Goal: Task Accomplishment & Management: Complete application form

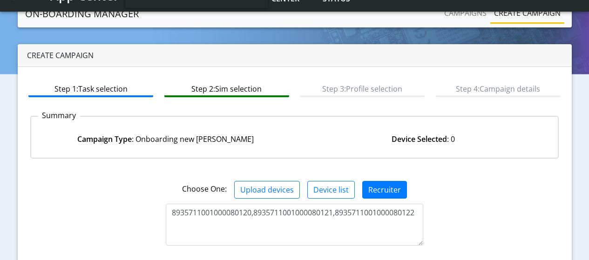
scroll to position [132, 0]
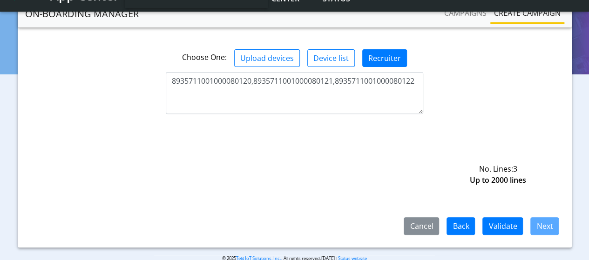
type textarea "8935711001000080120,8935711001000080121,8935711001000080122"
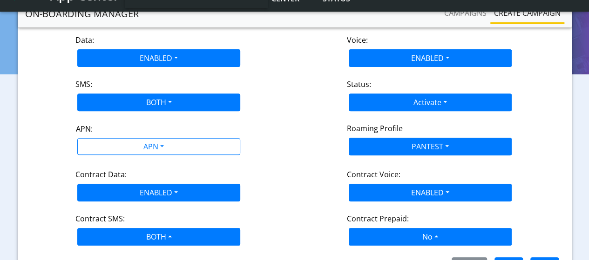
scroll to position [144, 0]
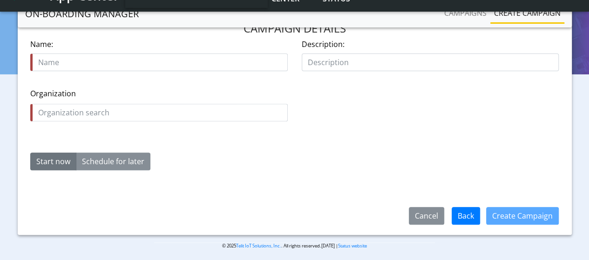
click at [159, 62] on input "text" at bounding box center [159, 63] width 258 height 18
type input "HvDK5wrK"
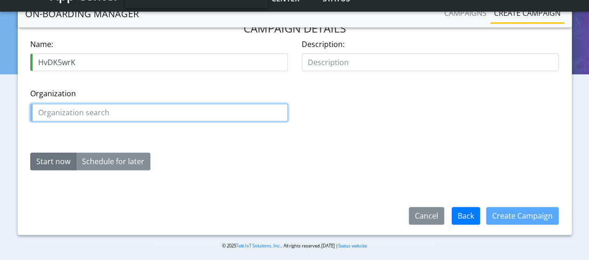
click at [159, 112] on input "text" at bounding box center [159, 113] width 258 height 18
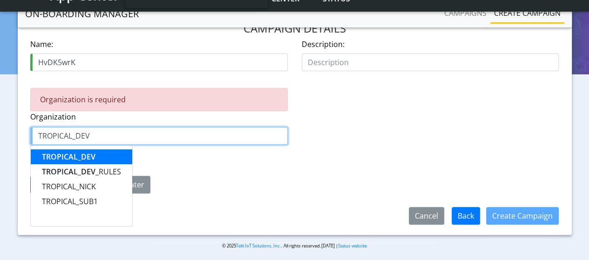
click at [68, 156] on span "TROPICAL_DEV" at bounding box center [69, 157] width 54 height 10
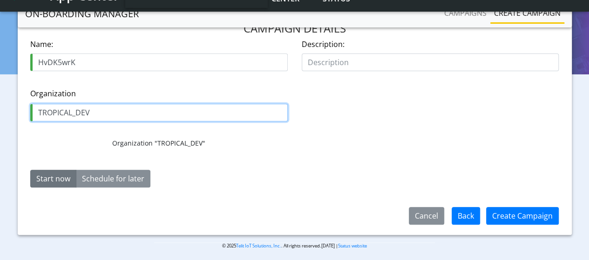
type input "TROPICAL_DEV"
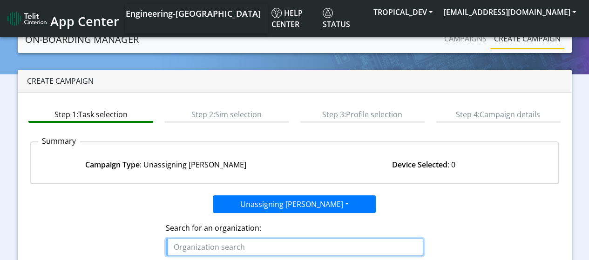
click at [295, 246] on input "text" at bounding box center [295, 248] width 258 height 18
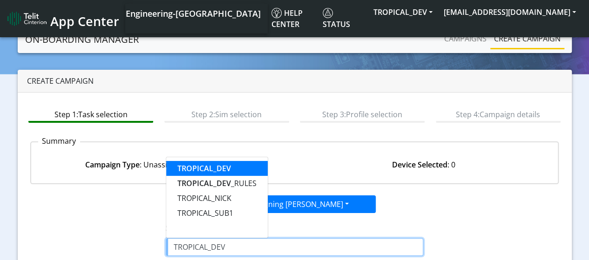
type input "TROPICAL_DEV"
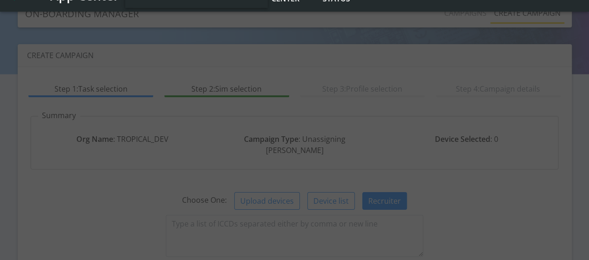
scroll to position [132, 0]
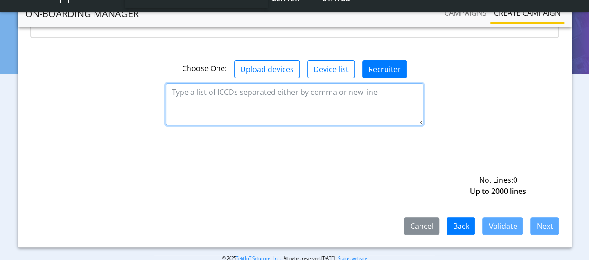
click at [295, 92] on textarea at bounding box center [295, 104] width 258 height 42
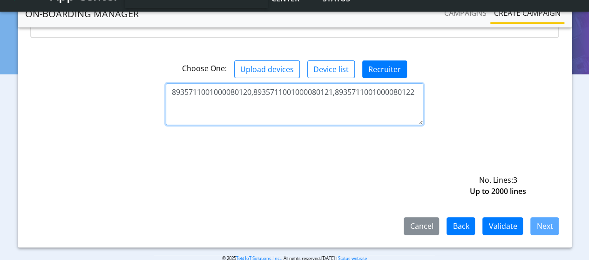
type textarea "8935711001000080120,8935711001000080121,8935711001000080122"
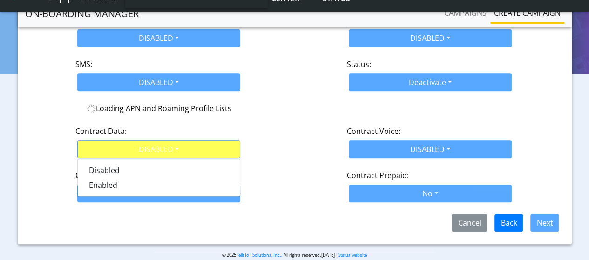
scroll to position [184, 0]
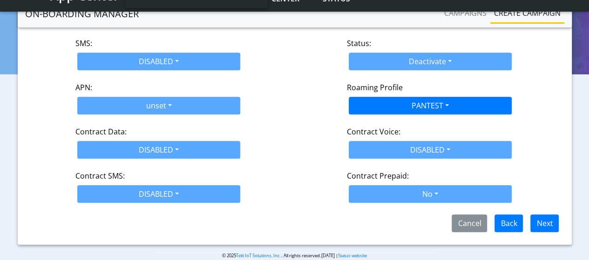
scroll to position [148, 0]
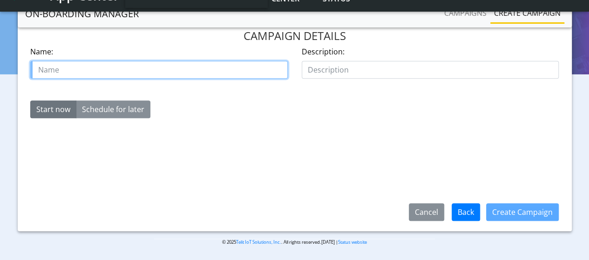
click at [159, 61] on input "text" at bounding box center [159, 70] width 258 height 18
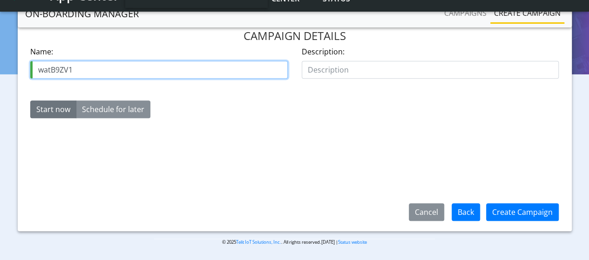
type input "watB9ZV1"
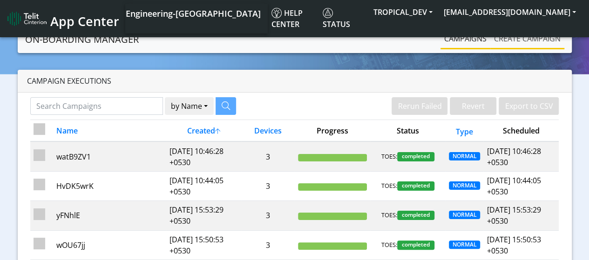
click at [521, 40] on link "Create campaign" at bounding box center [528, 38] width 74 height 19
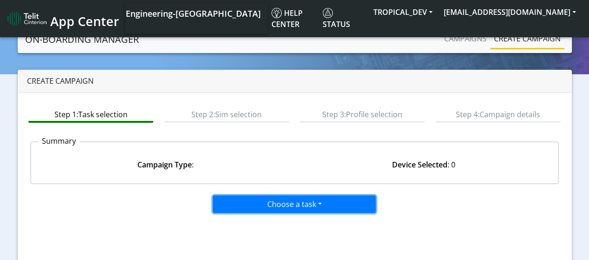
click at [296, 208] on button "Choose a task" at bounding box center [294, 205] width 163 height 18
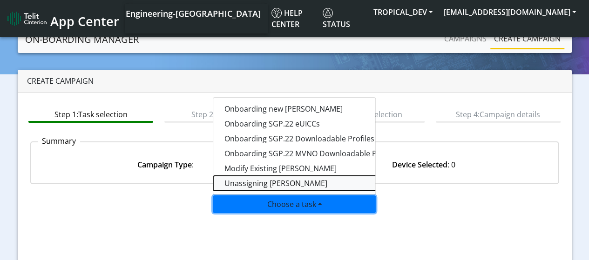
click at [244, 180] on taskunassign-dropdown "Unassigning [PERSON_NAME]" at bounding box center [329, 183] width 233 height 15
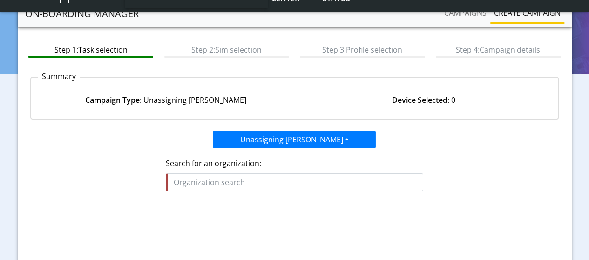
scroll to position [140, 0]
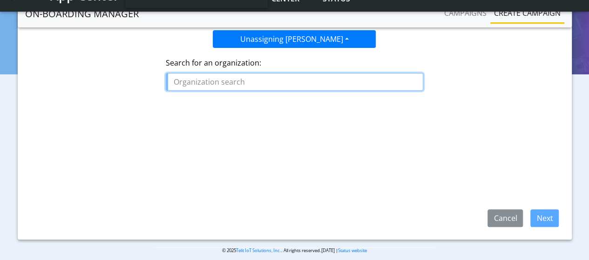
click at [268, 81] on input "text" at bounding box center [295, 82] width 258 height 18
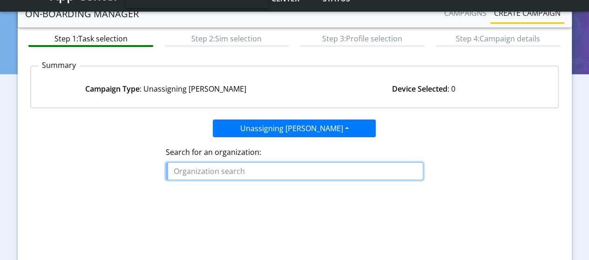
scroll to position [47, 0]
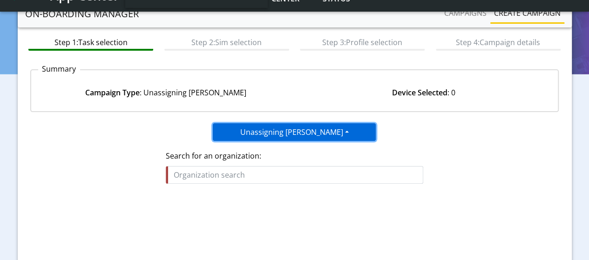
click at [270, 130] on button "Unassigning [PERSON_NAME]" at bounding box center [294, 132] width 163 height 18
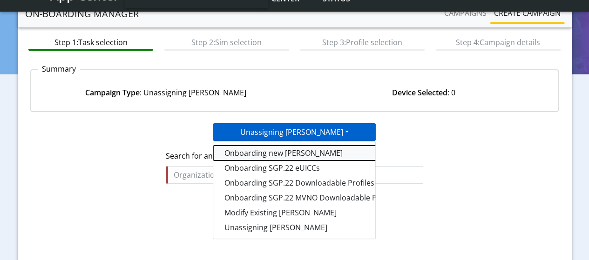
click at [254, 149] on tasktoes-dropdown "Onboarding new [PERSON_NAME]" at bounding box center [329, 153] width 233 height 15
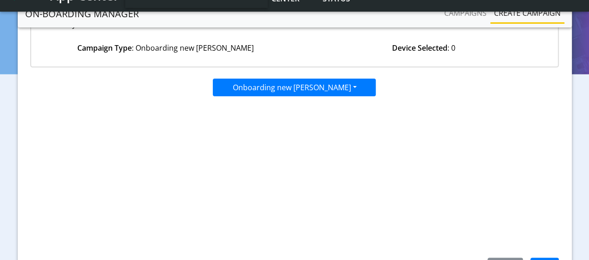
scroll to position [148, 0]
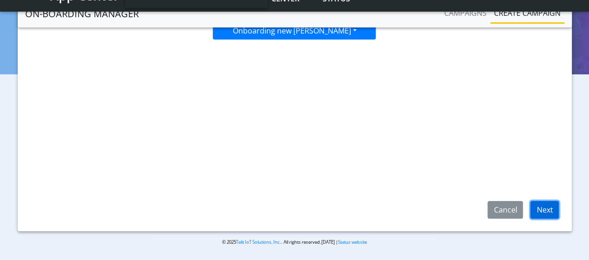
click at [553, 213] on button "Next" at bounding box center [545, 210] width 28 height 18
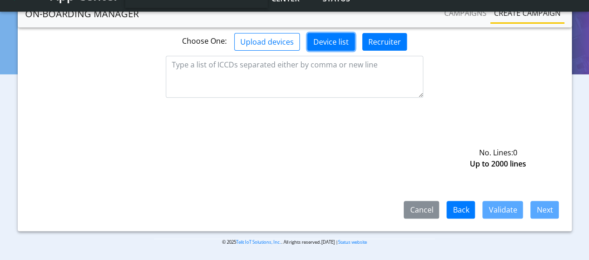
click at [323, 43] on button "Device list" at bounding box center [331, 42] width 48 height 18
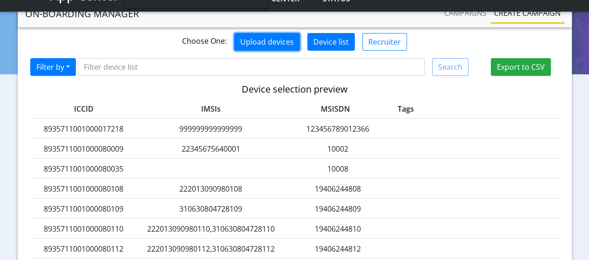
click at [270, 42] on button "Upload devices" at bounding box center [267, 42] width 66 height 18
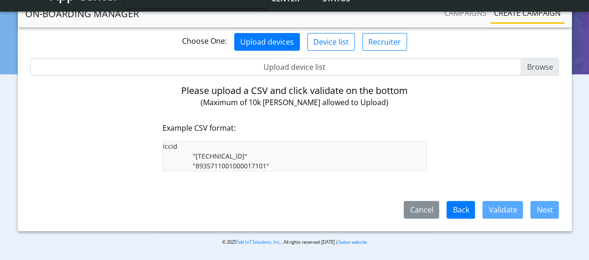
click at [534, 71] on input "Upload device list" at bounding box center [294, 67] width 529 height 18
type input "C:\fakepath\SimList_onboard_app.csv"
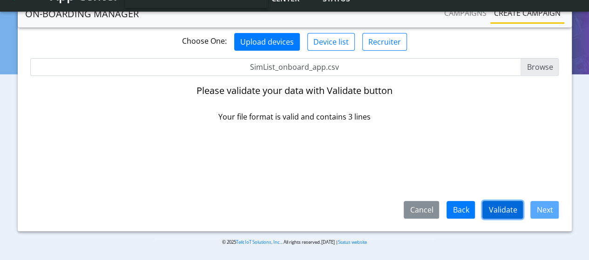
click at [505, 213] on button "Validate" at bounding box center [503, 210] width 41 height 18
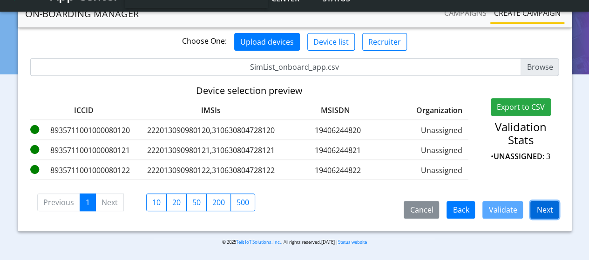
click at [541, 212] on button "Next" at bounding box center [545, 210] width 28 height 18
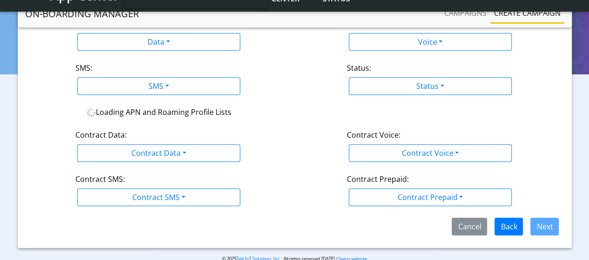
scroll to position [102, 0]
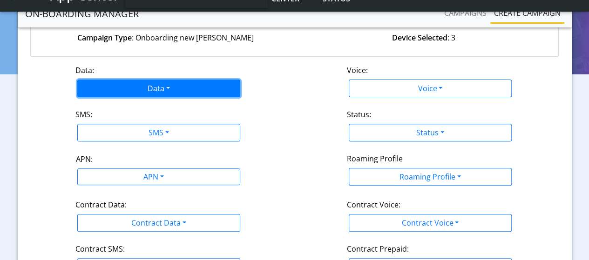
click at [163, 93] on button "Data" at bounding box center [158, 89] width 163 height 18
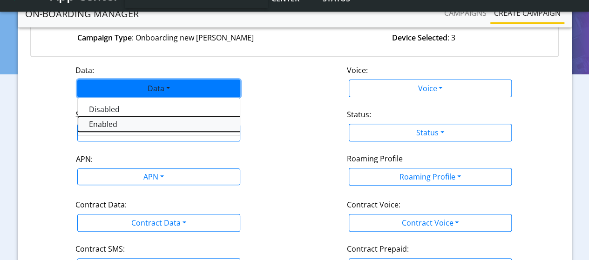
click at [101, 122] on button "Enabled" at bounding box center [194, 124] width 233 height 15
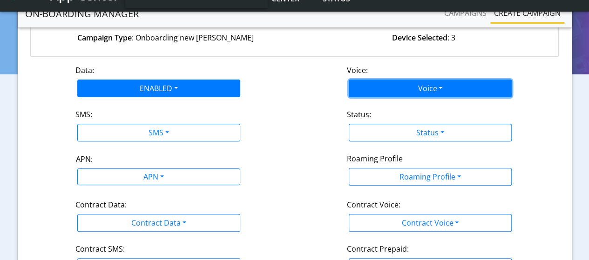
click at [403, 90] on button "Voice" at bounding box center [430, 89] width 163 height 18
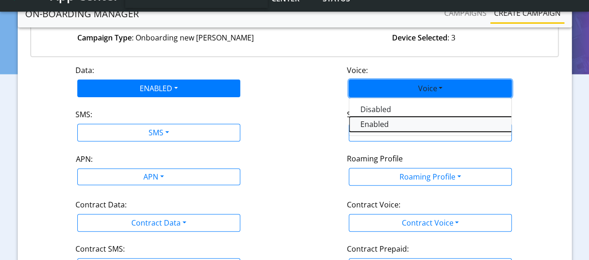
click at [382, 123] on button "Enabled" at bounding box center [465, 124] width 233 height 15
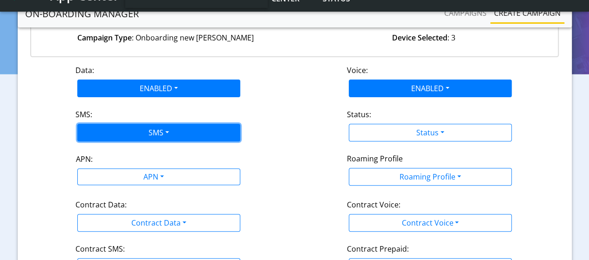
click at [158, 134] on button "SMS" at bounding box center [158, 133] width 163 height 18
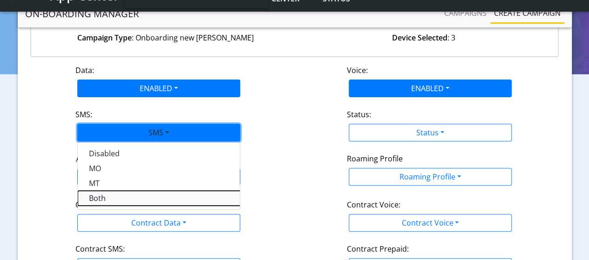
click at [102, 197] on button "Both" at bounding box center [194, 198] width 233 height 15
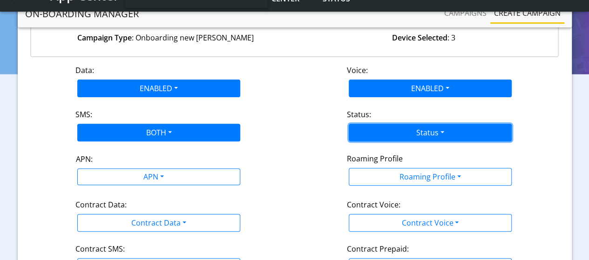
click at [430, 136] on button "Status" at bounding box center [430, 133] width 163 height 18
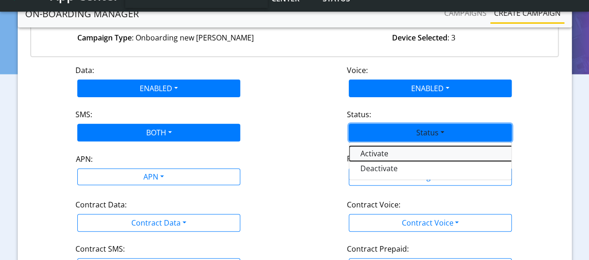
click at [378, 150] on button "Activate" at bounding box center [465, 153] width 233 height 15
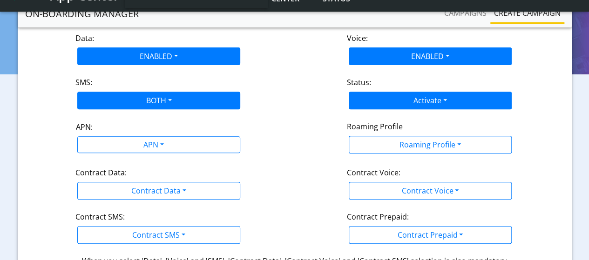
scroll to position [148, 0]
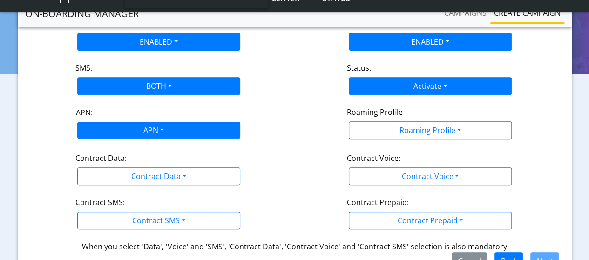
click at [169, 130] on div "APN" at bounding box center [153, 132] width 172 height 18
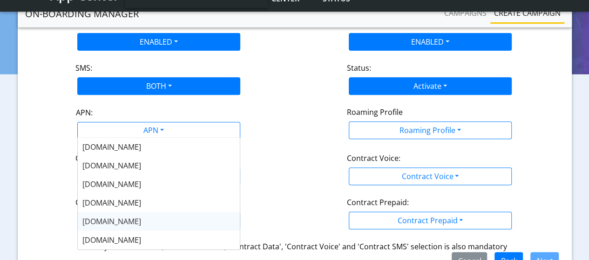
click at [109, 221] on span "[DOMAIN_NAME]" at bounding box center [111, 222] width 59 height 10
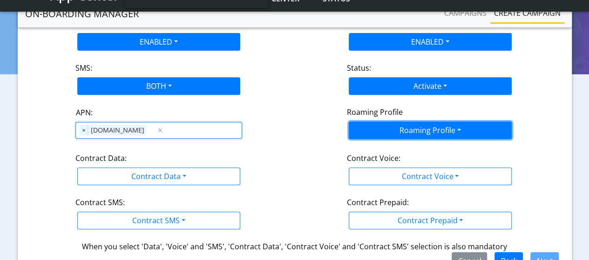
click at [437, 130] on button "Roaming Profile" at bounding box center [430, 131] width 163 height 18
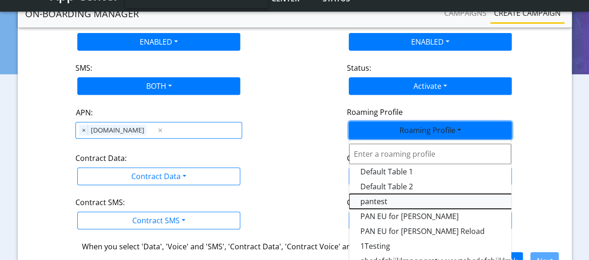
click at [383, 202] on Profile-dropdown "pantest" at bounding box center [465, 201] width 233 height 15
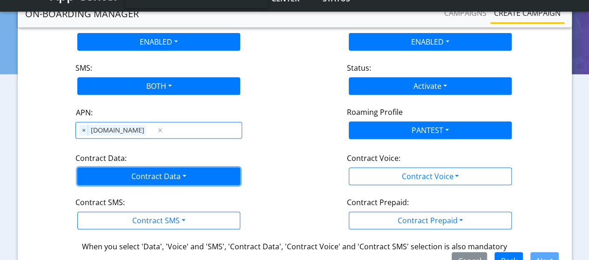
click at [182, 174] on button "Contract Data" at bounding box center [158, 177] width 163 height 18
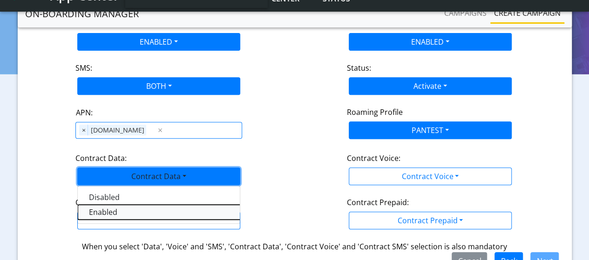
click at [97, 213] on Dataenabled-dropdown "Enabled" at bounding box center [194, 212] width 233 height 15
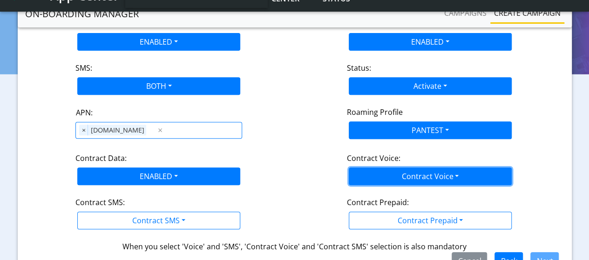
click at [416, 177] on button "Contract Voice" at bounding box center [430, 177] width 163 height 18
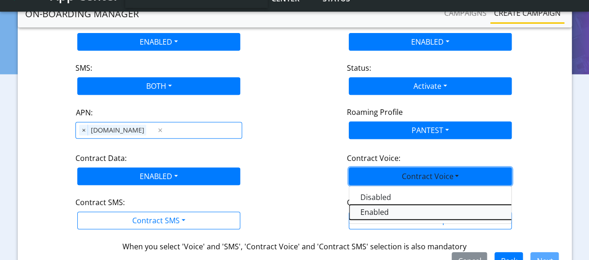
click at [388, 208] on Voiceenabled-dropdown "Enabled" at bounding box center [465, 212] width 233 height 15
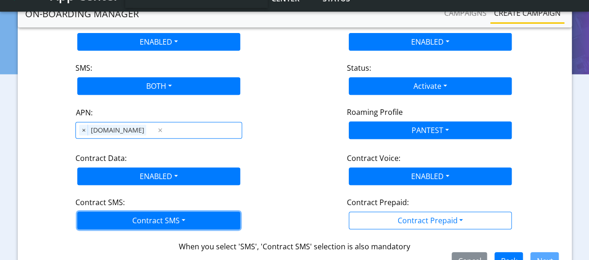
click at [158, 217] on button "Contract SMS" at bounding box center [158, 221] width 163 height 18
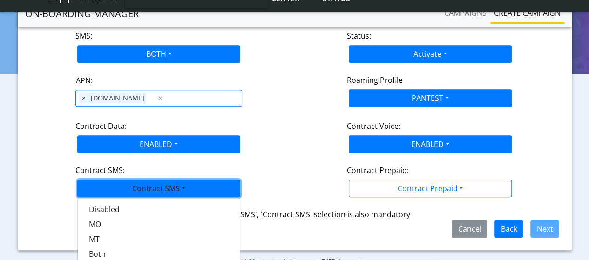
scroll to position [195, 0]
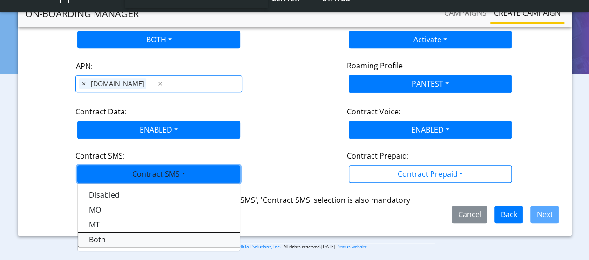
click at [89, 236] on SMSboth-dropdown "Both" at bounding box center [194, 239] width 233 height 15
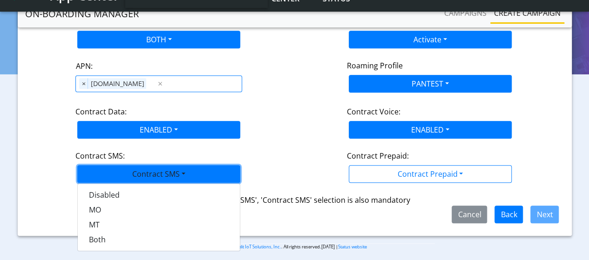
scroll to position [186, 0]
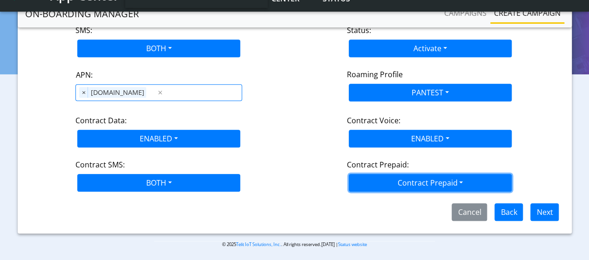
click at [421, 177] on button "Contract Prepaid" at bounding box center [430, 183] width 163 height 18
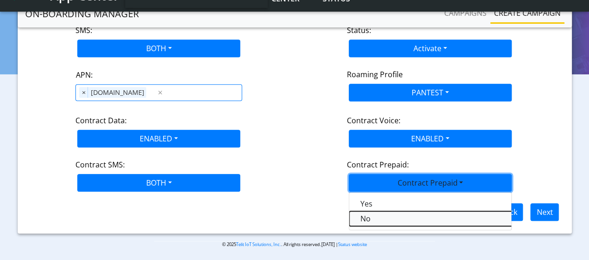
click at [380, 218] on Prepaidnotprepaid-dropdown "No" at bounding box center [465, 219] width 233 height 15
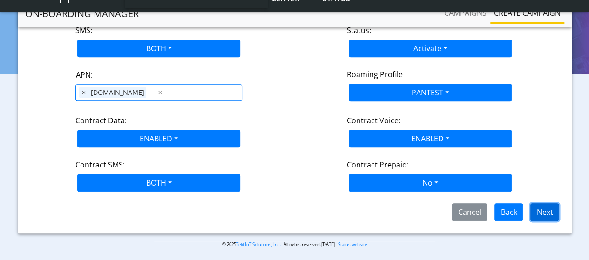
click at [550, 213] on button "Next" at bounding box center [545, 213] width 28 height 18
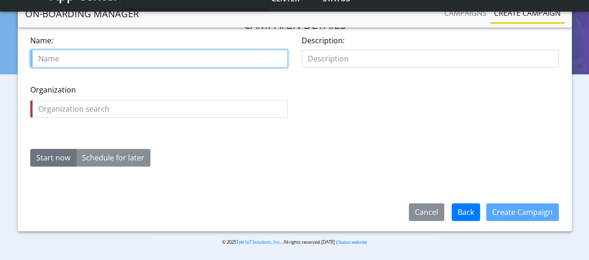
click at [141, 59] on input "text" at bounding box center [159, 59] width 258 height 18
type input "O"
type input "Assign_sim_with_file_16Sep"
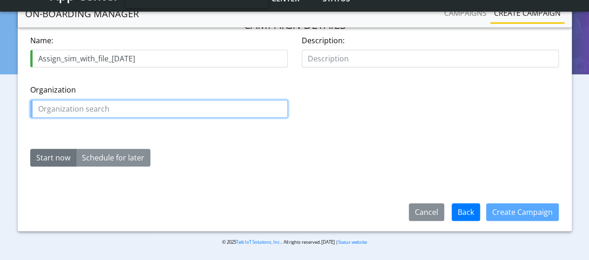
click at [148, 115] on input "text" at bounding box center [159, 109] width 258 height 18
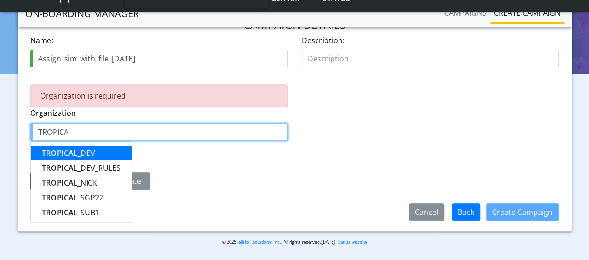
click at [89, 153] on ngb-highlight "TROPICA L_DEV" at bounding box center [68, 153] width 53 height 10
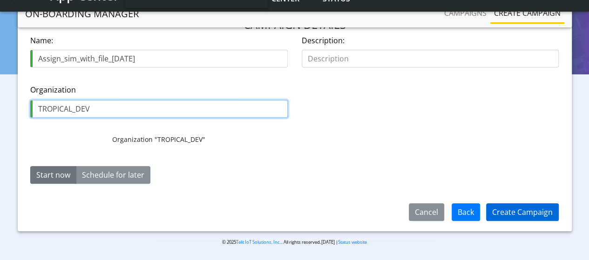
type input "TROPICAL_DEV"
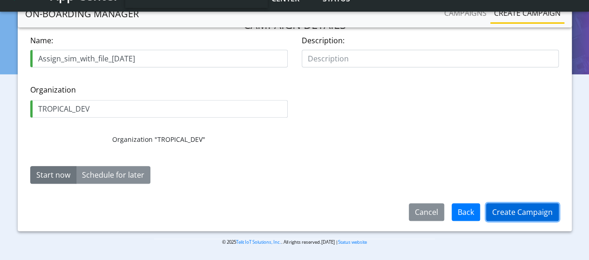
click at [528, 214] on button "Create Campaign" at bounding box center [522, 213] width 73 height 18
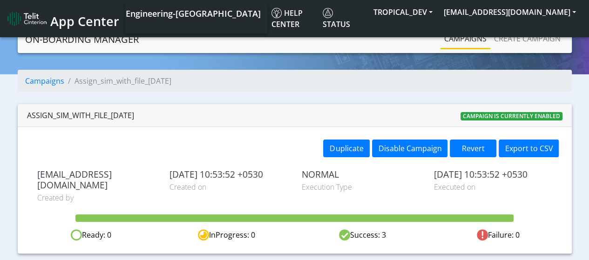
scroll to position [11, 0]
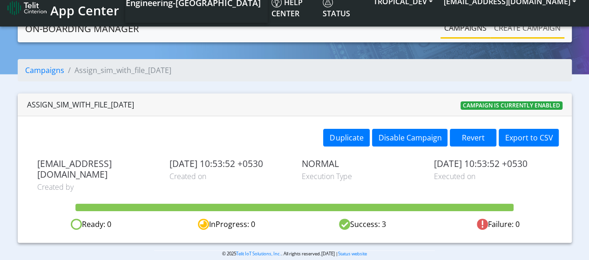
click at [513, 30] on link "Create campaign" at bounding box center [528, 28] width 74 height 19
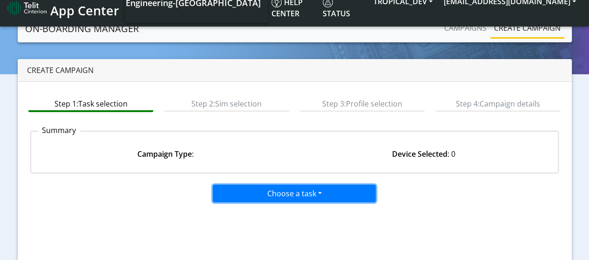
click at [248, 196] on button "Choose a task" at bounding box center [294, 194] width 163 height 18
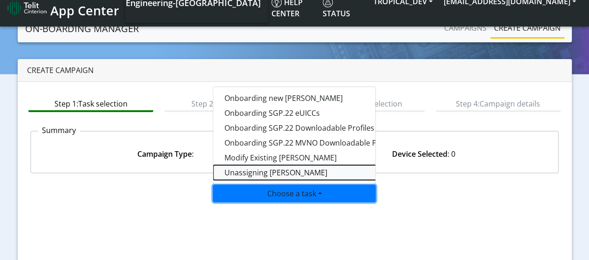
click at [251, 171] on taskunassign-dropdown "Unassigning [PERSON_NAME]" at bounding box center [329, 172] width 233 height 15
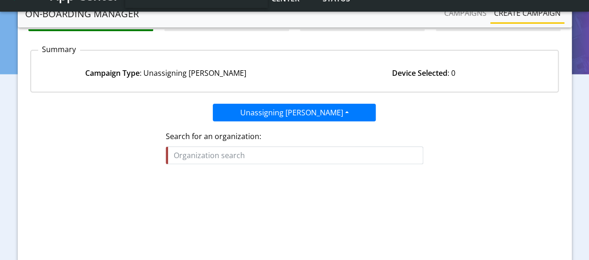
scroll to position [148, 0]
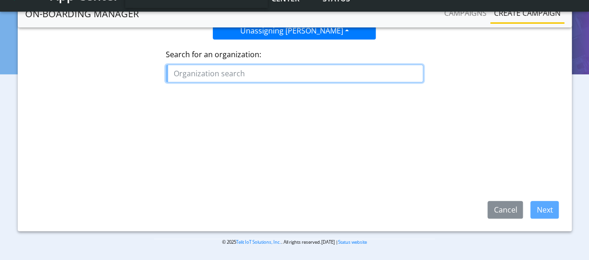
click at [269, 70] on input "text" at bounding box center [295, 74] width 258 height 18
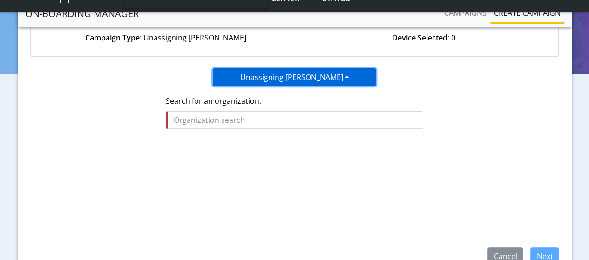
click at [291, 81] on button "Unassigning [PERSON_NAME]" at bounding box center [294, 77] width 163 height 18
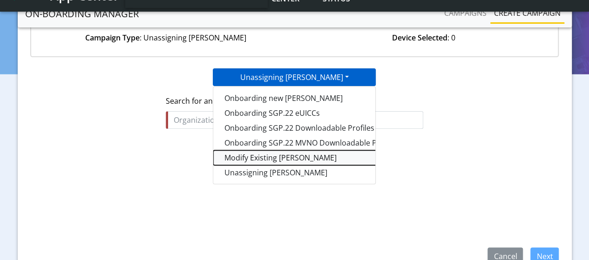
click at [277, 157] on taskiotp-dropdown "Modify Existing [PERSON_NAME]" at bounding box center [329, 157] width 233 height 15
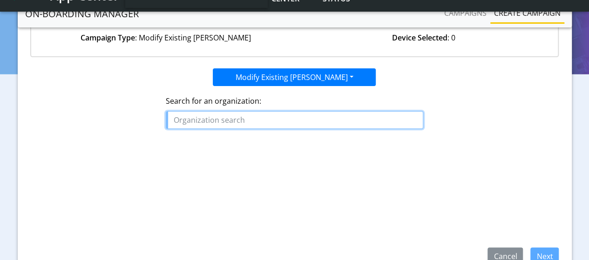
click at [252, 121] on input "text" at bounding box center [295, 120] width 258 height 18
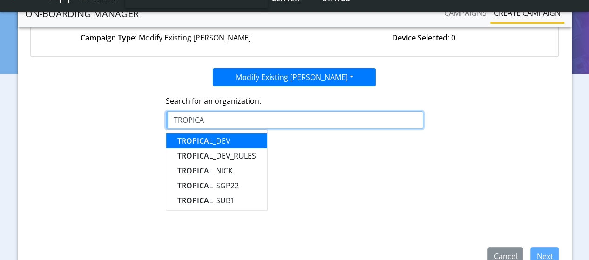
click at [231, 144] on button "TROPICA L_DEV" at bounding box center [216, 141] width 101 height 15
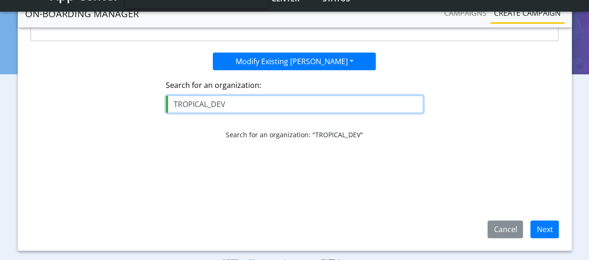
scroll to position [148, 0]
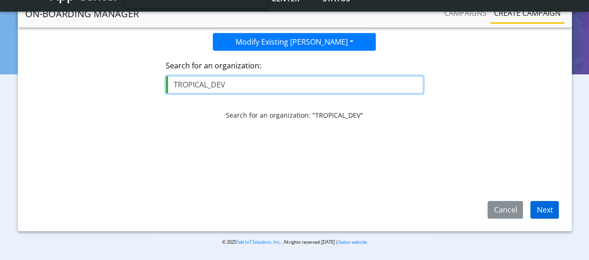
type input "TROPICAL_DEV"
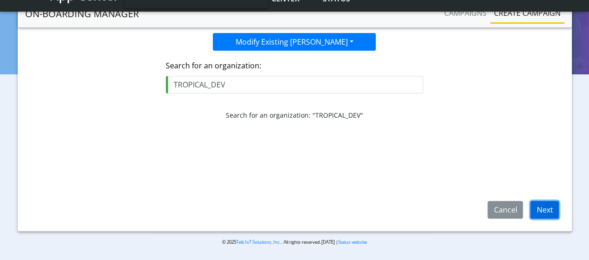
click at [551, 208] on button "Next" at bounding box center [545, 210] width 28 height 18
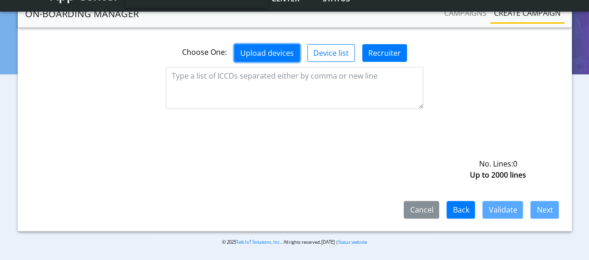
click at [261, 44] on button "Upload devices" at bounding box center [267, 53] width 66 height 18
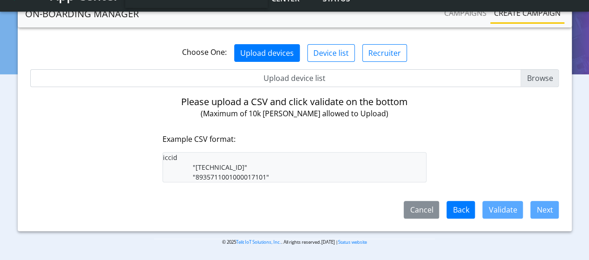
click at [555, 69] on input "Upload device list" at bounding box center [294, 78] width 529 height 18
type input "C:\fakepath\SimList_onboard_app.csv"
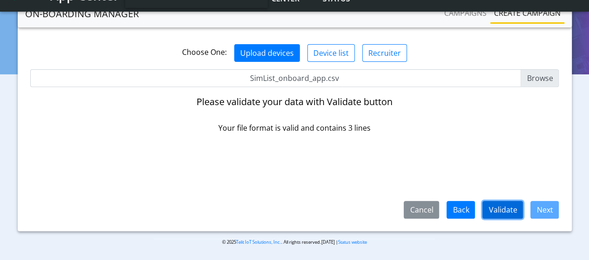
click at [520, 213] on button "Validate" at bounding box center [503, 210] width 41 height 18
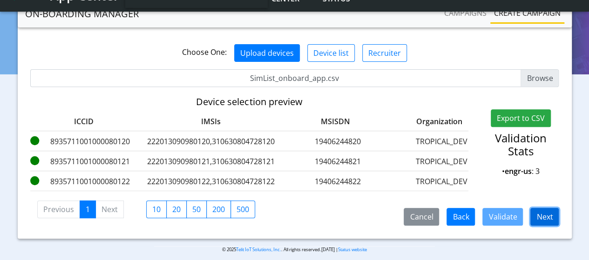
click at [539, 212] on button "Next" at bounding box center [545, 217] width 28 height 18
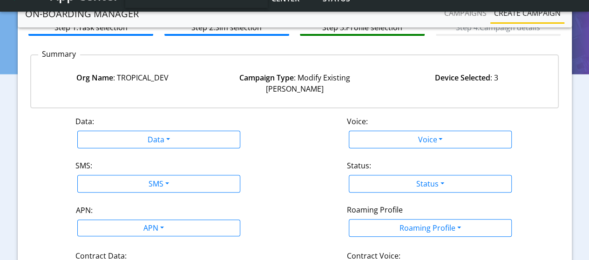
scroll to position [55, 0]
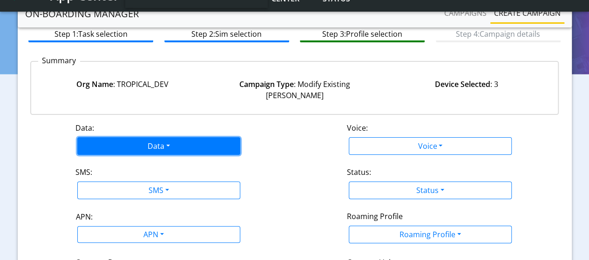
click at [155, 137] on button "Data" at bounding box center [158, 146] width 163 height 18
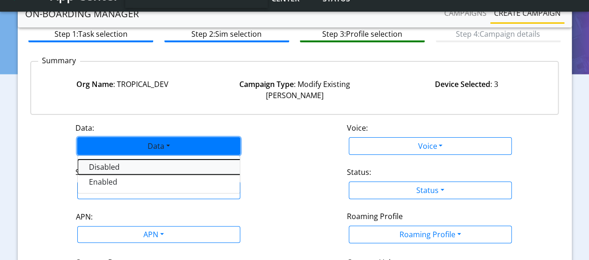
click at [103, 160] on button "Disabled" at bounding box center [194, 167] width 233 height 15
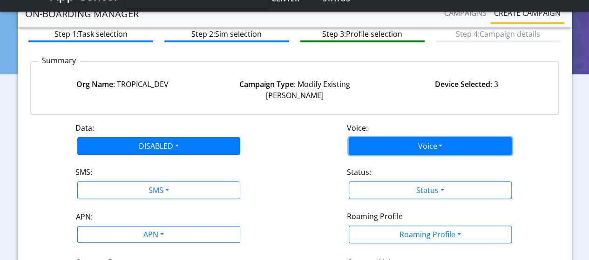
click at [409, 137] on button "Voice" at bounding box center [430, 146] width 163 height 18
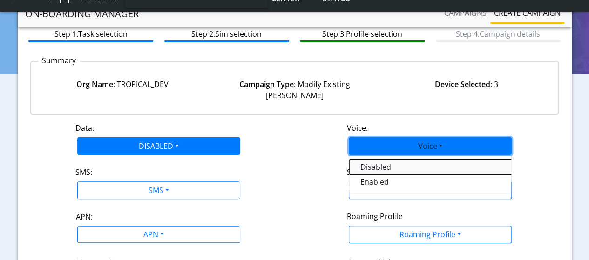
click at [394, 160] on button "Disabled" at bounding box center [465, 167] width 233 height 15
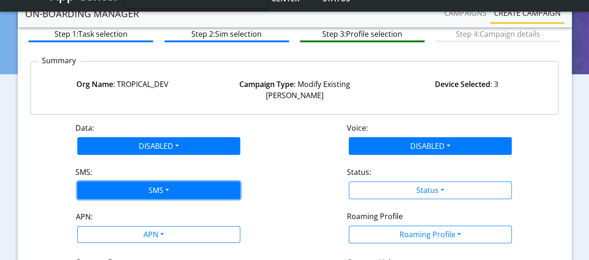
click at [131, 187] on button "SMS" at bounding box center [158, 191] width 163 height 18
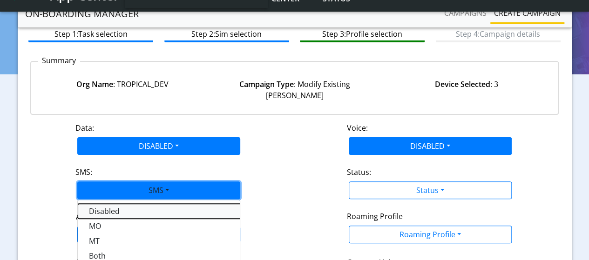
click at [110, 204] on button "Disabled" at bounding box center [194, 211] width 233 height 15
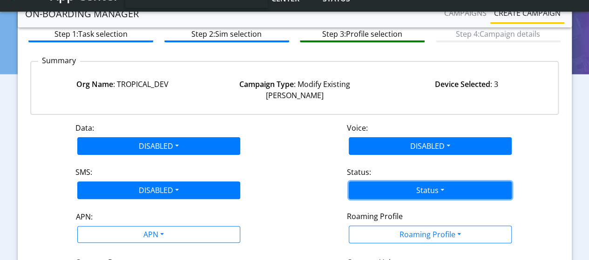
click at [431, 182] on button "Status" at bounding box center [430, 191] width 163 height 18
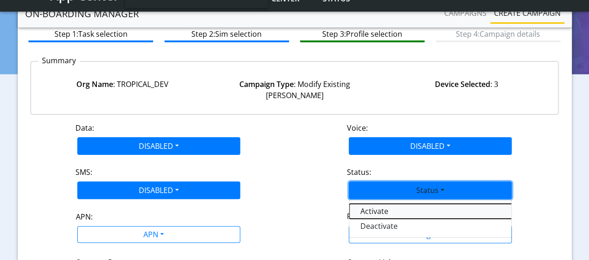
click at [377, 204] on button "Activate" at bounding box center [465, 211] width 233 height 15
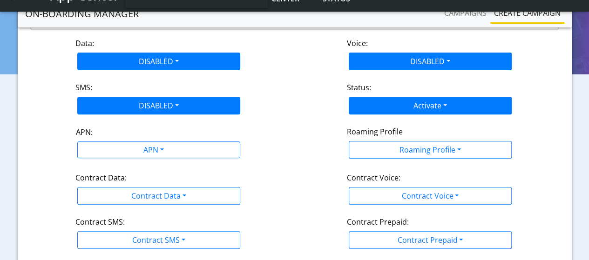
scroll to position [148, 0]
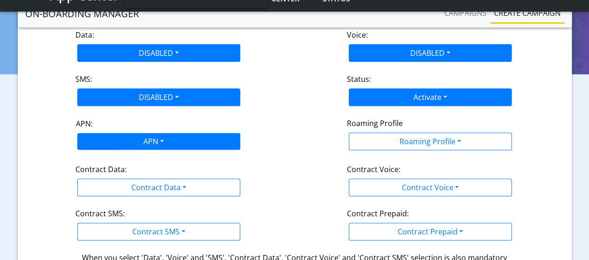
click at [136, 134] on div "APN" at bounding box center [153, 143] width 172 height 18
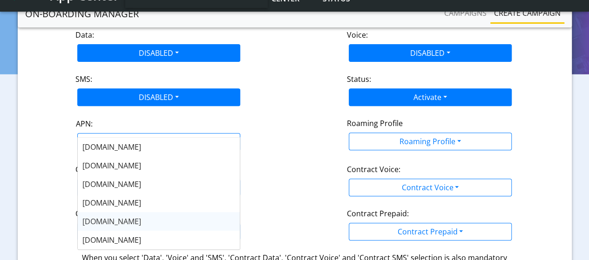
click at [99, 218] on span "nxt17.eu" at bounding box center [111, 222] width 59 height 10
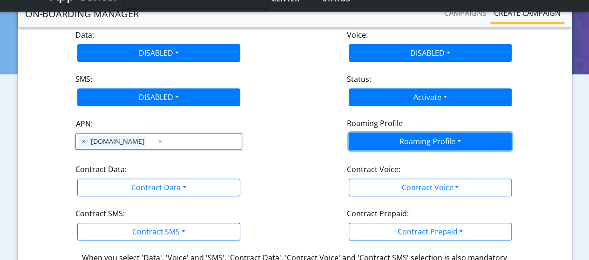
click at [416, 133] on button "Roaming Profile" at bounding box center [430, 142] width 163 height 18
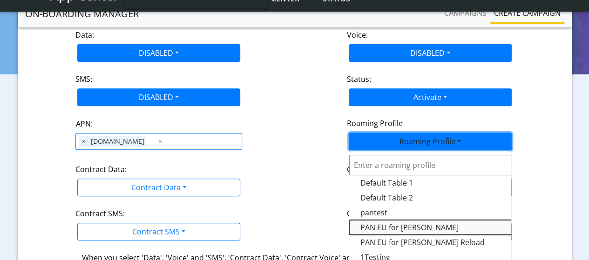
click at [386, 220] on Profile-dropdown "PAN EU for [PERSON_NAME]" at bounding box center [465, 227] width 233 height 15
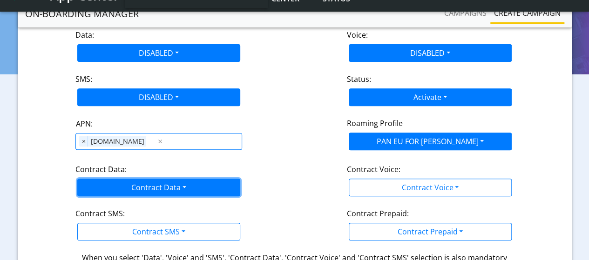
click at [163, 179] on button "Contract Data" at bounding box center [158, 188] width 163 height 18
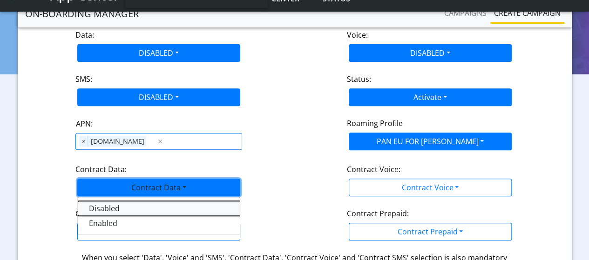
click at [99, 201] on Datadisabled-dropdown "Disabled" at bounding box center [194, 208] width 233 height 15
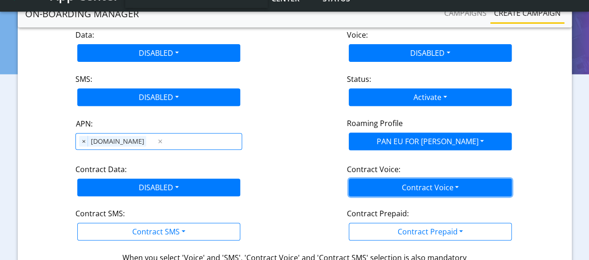
click at [430, 179] on button "Contract Voice" at bounding box center [430, 188] width 163 height 18
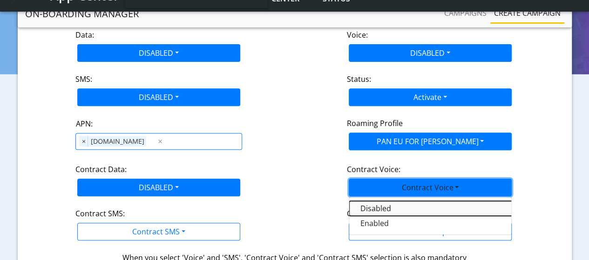
click at [392, 201] on Voicedisabled-dropdown "Disabled" at bounding box center [465, 208] width 233 height 15
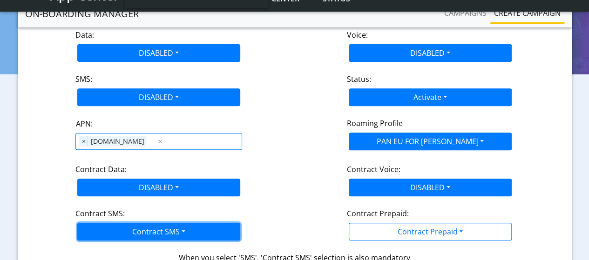
click at [176, 223] on button "Contract SMS" at bounding box center [158, 232] width 163 height 18
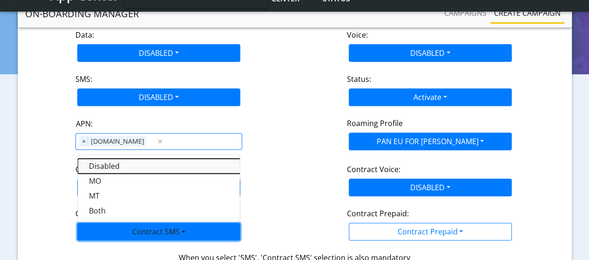
click at [109, 159] on SMSdisabled-dropdown "Disabled" at bounding box center [194, 166] width 233 height 15
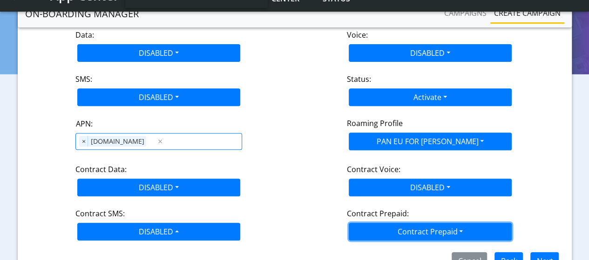
click at [441, 223] on button "Contract Prepaid" at bounding box center [430, 232] width 163 height 18
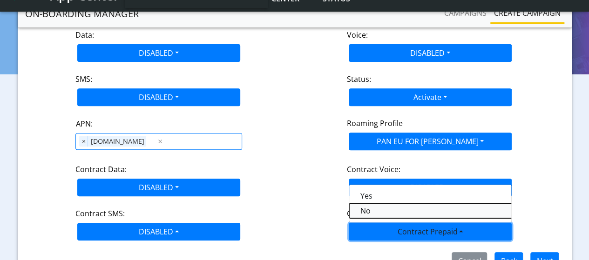
click at [380, 204] on Prepaidnotprepaid-dropdown "No" at bounding box center [465, 211] width 233 height 15
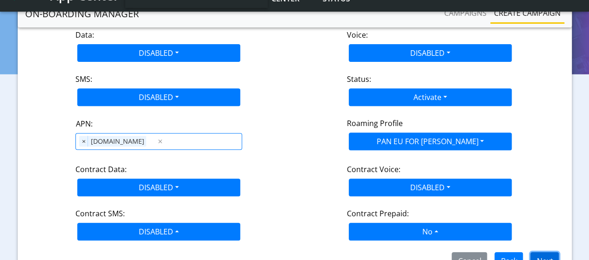
click at [539, 252] on button "Next" at bounding box center [545, 261] width 28 height 18
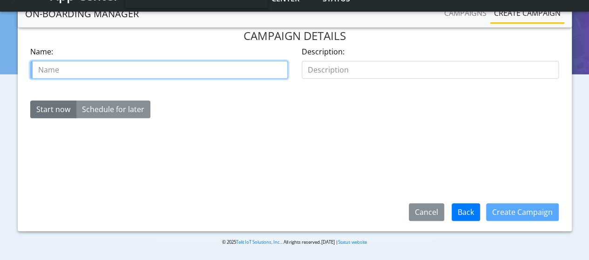
click at [207, 66] on input "text" at bounding box center [159, 70] width 258 height 18
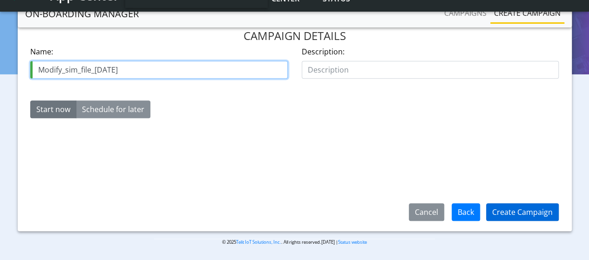
type input "Modify_sim_file_[DATE]"
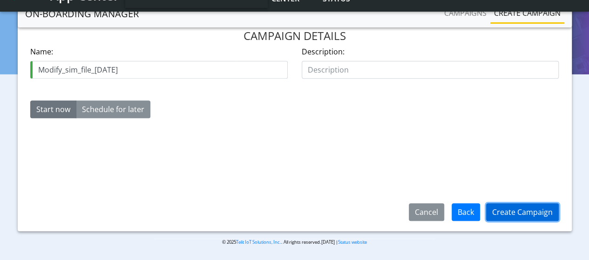
click at [509, 210] on button "Create Campaign" at bounding box center [522, 213] width 73 height 18
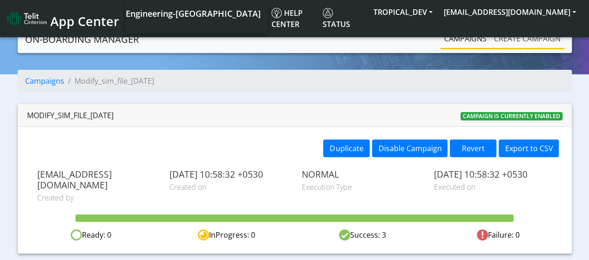
click at [513, 37] on link "Create campaign" at bounding box center [528, 38] width 74 height 19
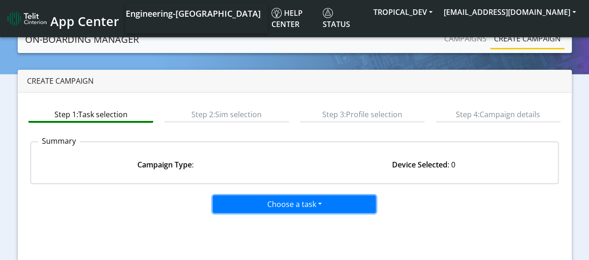
click at [271, 205] on button "Choose a task" at bounding box center [294, 205] width 163 height 18
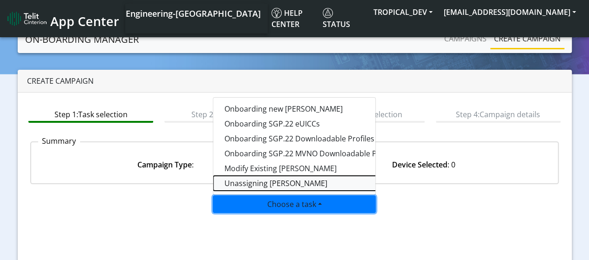
click at [266, 184] on taskunassign-dropdown "Unassigning [PERSON_NAME]" at bounding box center [329, 183] width 233 height 15
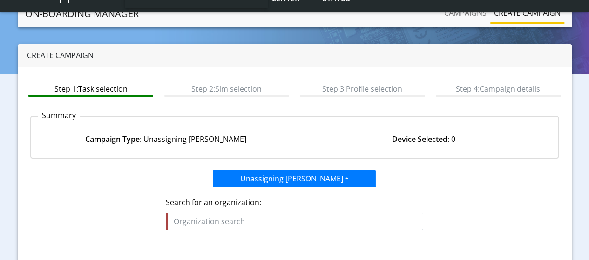
scroll to position [47, 0]
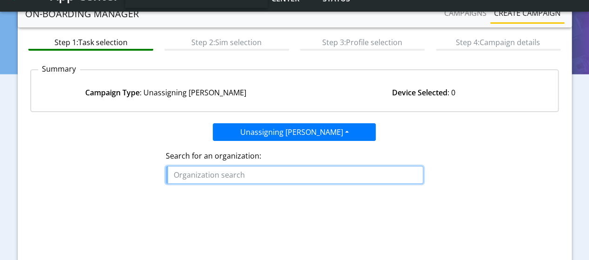
click at [263, 171] on input "text" at bounding box center [295, 175] width 258 height 18
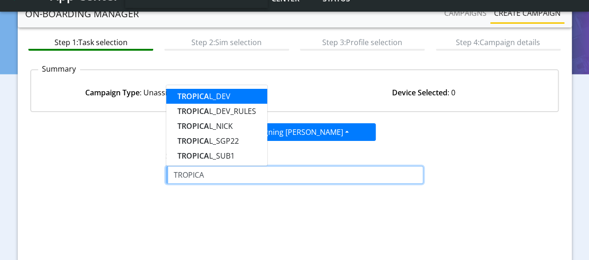
click at [238, 96] on button "TROPICA L_DEV" at bounding box center [216, 96] width 101 height 15
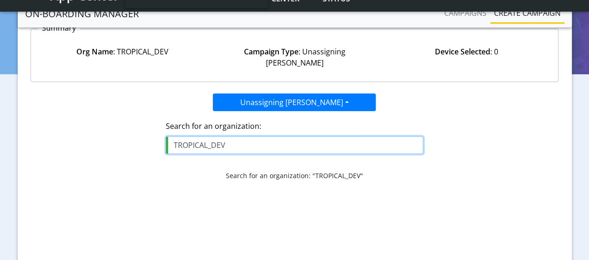
scroll to position [140, 0]
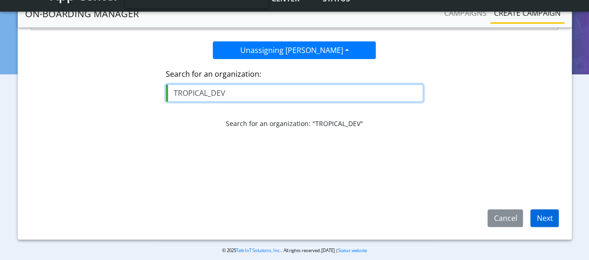
type input "TROPICAL_DEV"
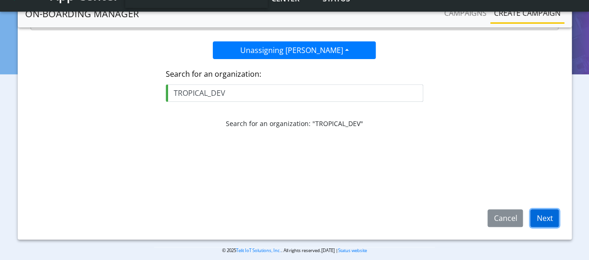
click at [538, 215] on button "Next" at bounding box center [545, 219] width 28 height 18
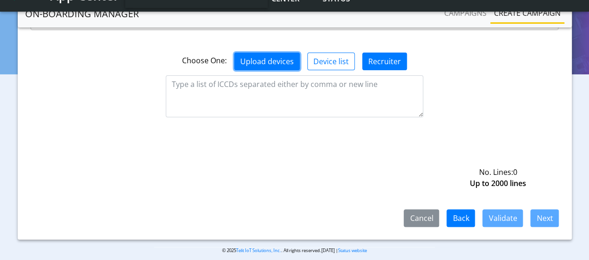
click at [278, 54] on button "Upload devices" at bounding box center [267, 62] width 66 height 18
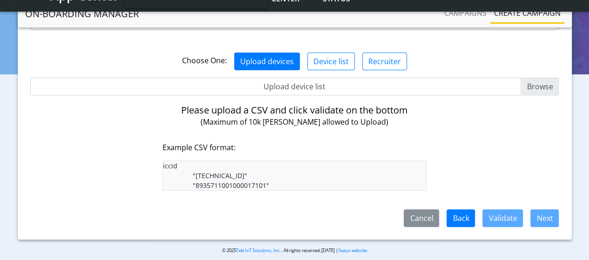
click at [552, 78] on input "Upload device list" at bounding box center [294, 87] width 529 height 18
type input "C:\fakepath\SimList_onboard_app.csv"
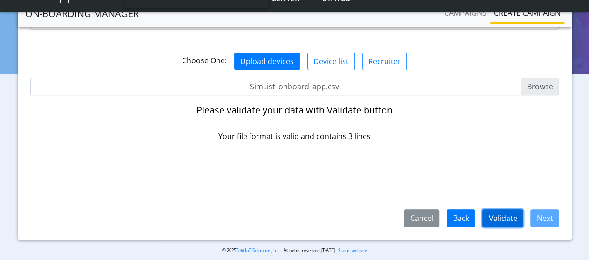
click at [519, 222] on button "Validate" at bounding box center [503, 219] width 41 height 18
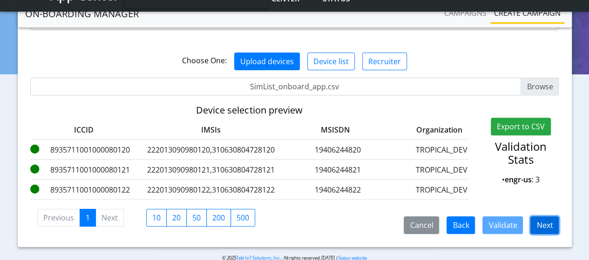
click at [551, 223] on button "Next" at bounding box center [545, 226] width 28 height 18
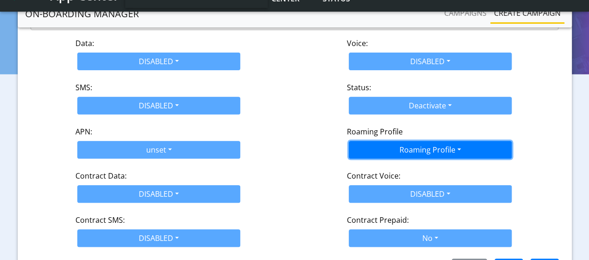
click at [392, 141] on button "Roaming Profile" at bounding box center [430, 150] width 163 height 18
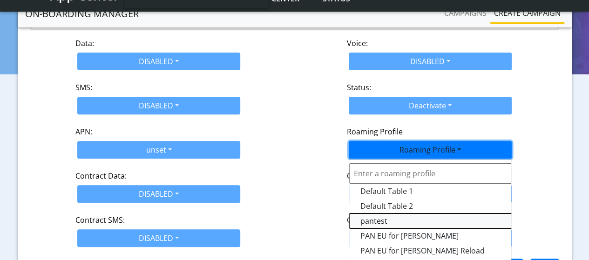
click at [377, 214] on Profile-dropdown "pantest" at bounding box center [465, 221] width 233 height 15
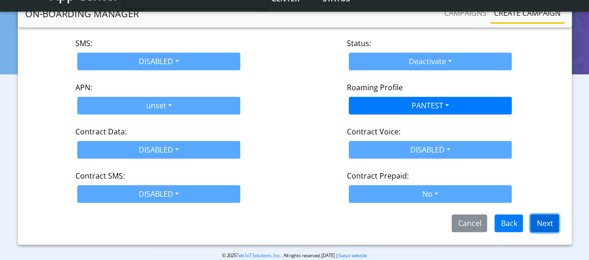
click at [541, 215] on button "Next" at bounding box center [545, 224] width 28 height 18
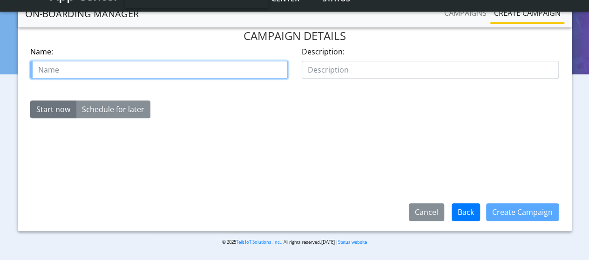
click at [113, 61] on input "text" at bounding box center [159, 70] width 258 height 18
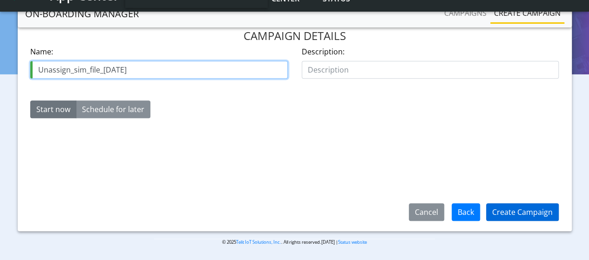
type input "Unassign_sim_file_[DATE]"
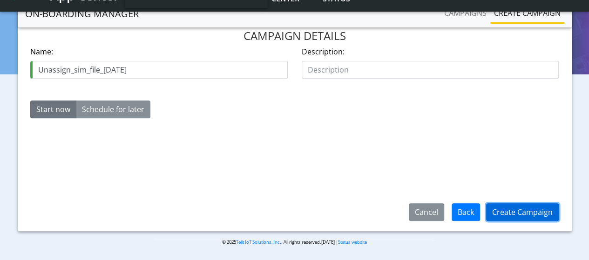
click at [516, 209] on button "Create Campaign" at bounding box center [522, 213] width 73 height 18
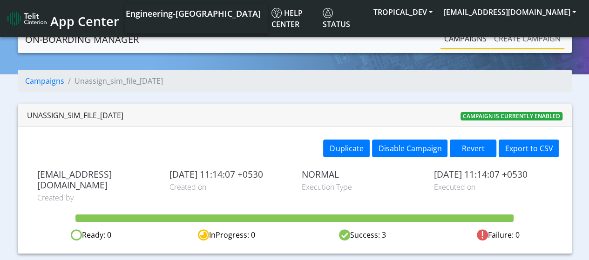
click at [522, 41] on link "Create campaign" at bounding box center [528, 38] width 74 height 19
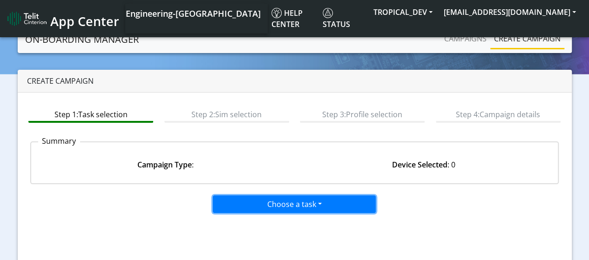
click at [257, 203] on button "Choose a task" at bounding box center [294, 205] width 163 height 18
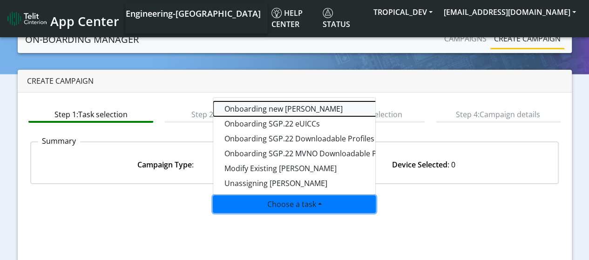
click at [259, 109] on tasktoes-dropdown "Onboarding new [PERSON_NAME]" at bounding box center [329, 109] width 233 height 15
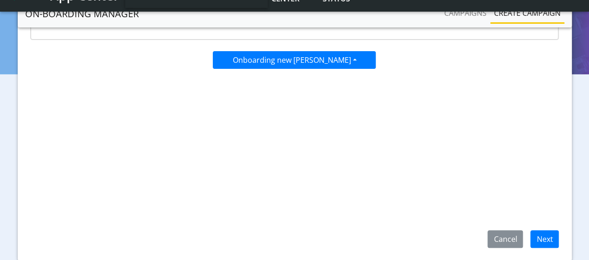
scroll to position [140, 0]
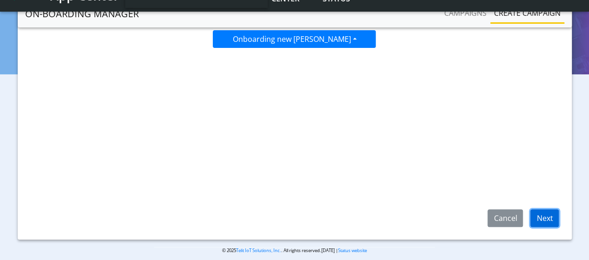
click at [552, 219] on button "Next" at bounding box center [545, 219] width 28 height 18
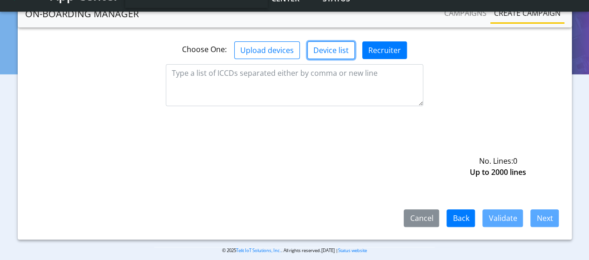
click at [324, 48] on button "Device list" at bounding box center [331, 50] width 48 height 18
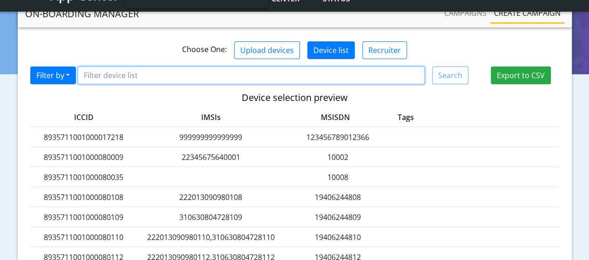
click at [124, 78] on input "Filter device list" at bounding box center [251, 76] width 347 height 18
paste input "8935711001000080120"
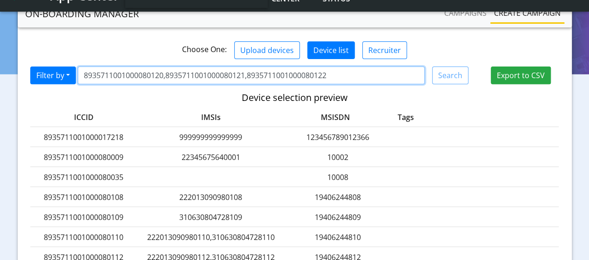
type input "8935711001000080120,8935711001000080121,8935711001000080122"
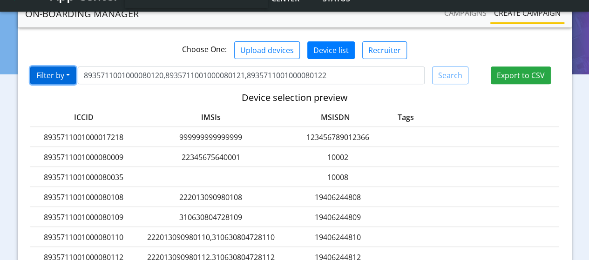
click at [48, 73] on button "Filter by" at bounding box center [53, 76] width 46 height 18
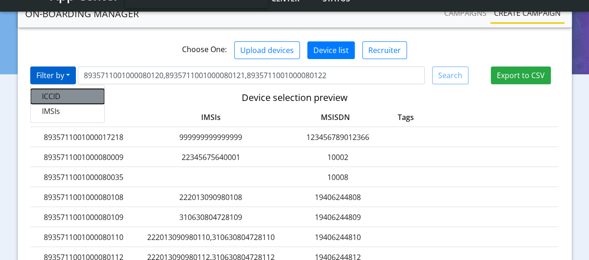
click at [47, 89] on button "ICCID" at bounding box center [68, 96] width 74 height 15
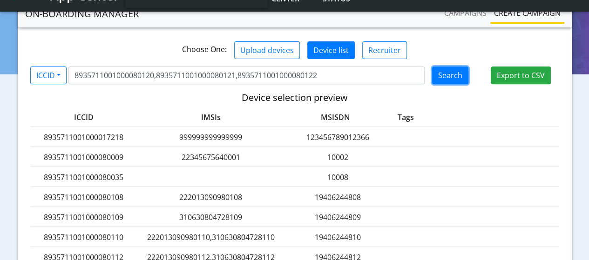
click at [460, 79] on button "Search" at bounding box center [450, 76] width 36 height 18
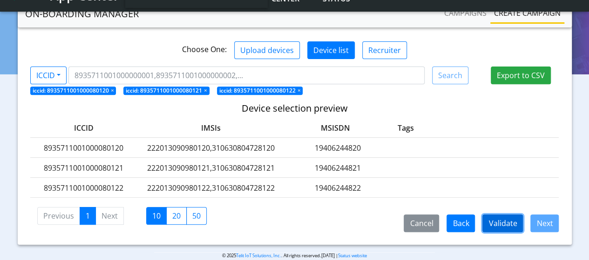
click at [504, 218] on button "Validate" at bounding box center [503, 224] width 41 height 18
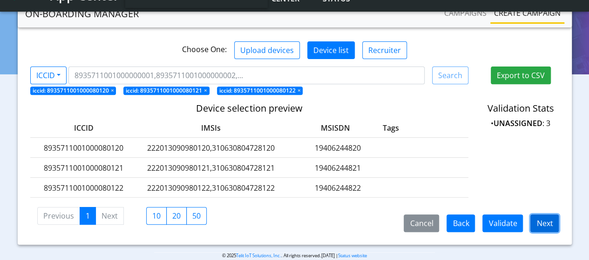
click at [540, 224] on button "Next" at bounding box center [545, 224] width 28 height 18
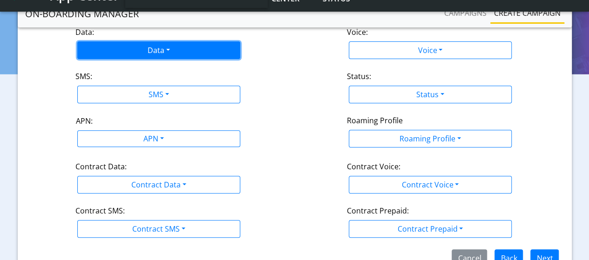
click at [148, 55] on button "Data" at bounding box center [158, 50] width 163 height 18
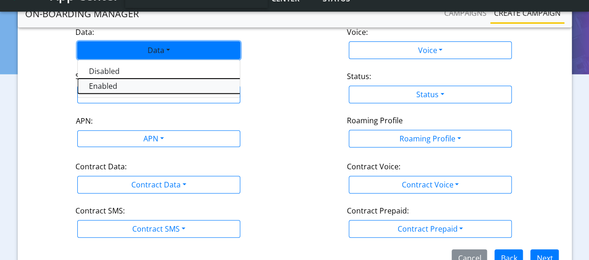
click at [94, 87] on button "Enabled" at bounding box center [194, 86] width 233 height 15
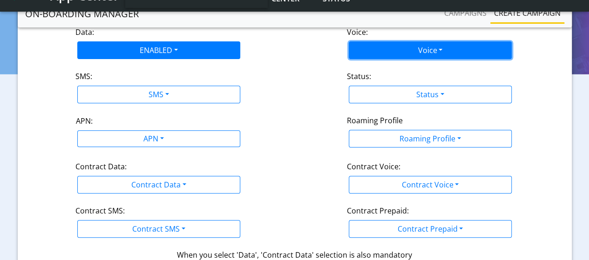
click at [422, 54] on button "Voice" at bounding box center [430, 50] width 163 height 18
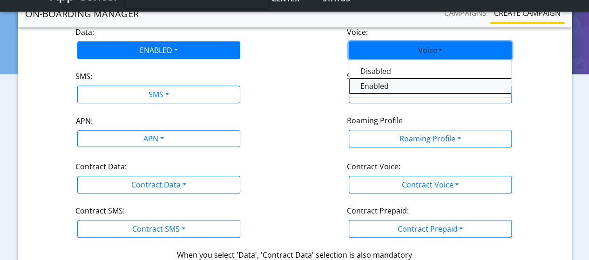
click at [398, 83] on button "Enabled" at bounding box center [465, 86] width 233 height 15
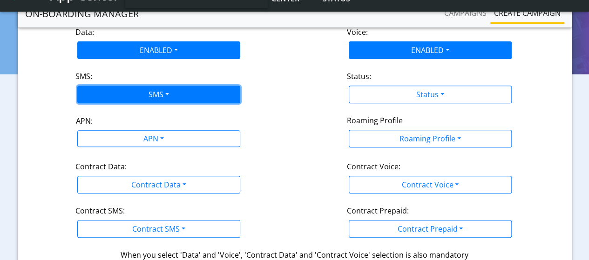
drag, startPoint x: 118, startPoint y: 96, endPoint x: 125, endPoint y: 97, distance: 7.1
click at [119, 96] on button "SMS" at bounding box center [158, 95] width 163 height 18
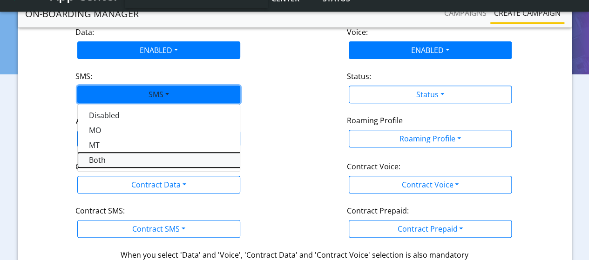
click at [92, 157] on button "Both" at bounding box center [194, 160] width 233 height 15
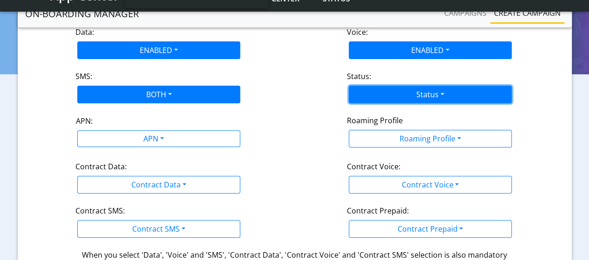
click at [364, 95] on button "Status" at bounding box center [430, 95] width 163 height 18
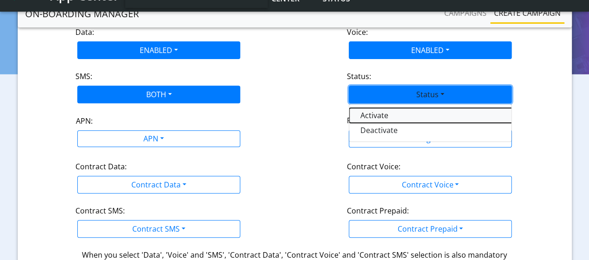
click at [368, 114] on button "Activate" at bounding box center [465, 115] width 233 height 15
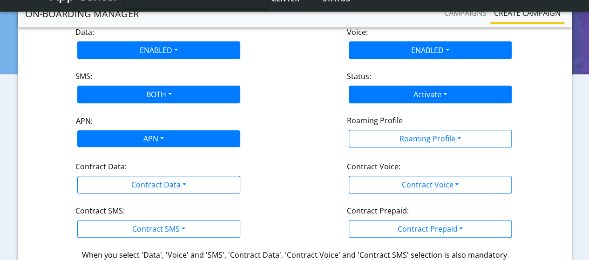
click at [127, 136] on div "APN" at bounding box center [153, 140] width 172 height 18
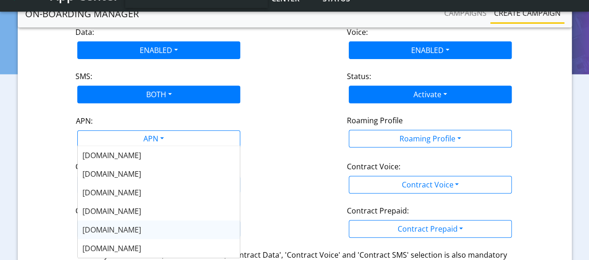
click at [105, 229] on span "[DOMAIN_NAME]" at bounding box center [111, 230] width 59 height 10
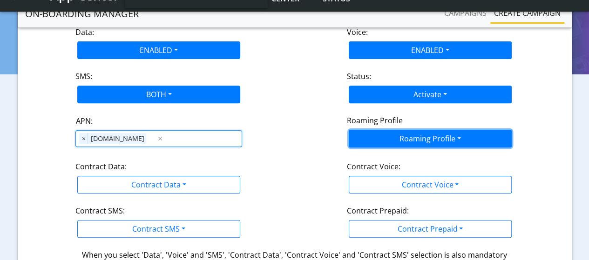
click at [442, 142] on button "Roaming Profile" at bounding box center [430, 139] width 163 height 18
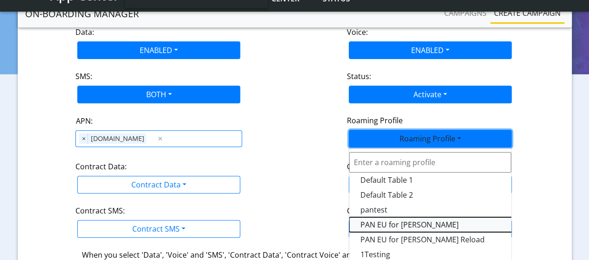
click at [394, 223] on Profile-dropdown "PAN EU for [PERSON_NAME]" at bounding box center [465, 225] width 233 height 15
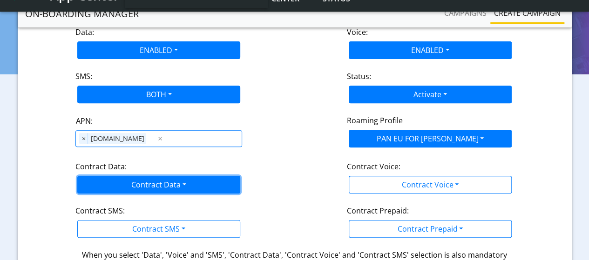
click at [144, 186] on button "Contract Data" at bounding box center [158, 185] width 163 height 18
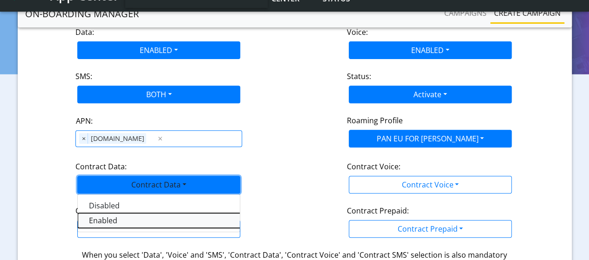
click at [107, 216] on Dataenabled-dropdown "Enabled" at bounding box center [194, 220] width 233 height 15
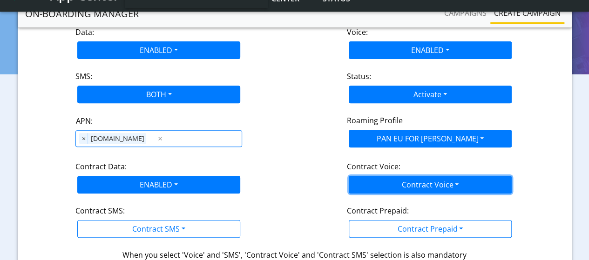
click at [432, 185] on button "Contract Voice" at bounding box center [430, 185] width 163 height 18
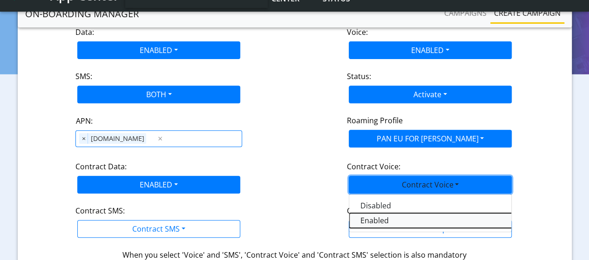
click at [382, 219] on Voiceenabled-dropdown "Enabled" at bounding box center [465, 220] width 233 height 15
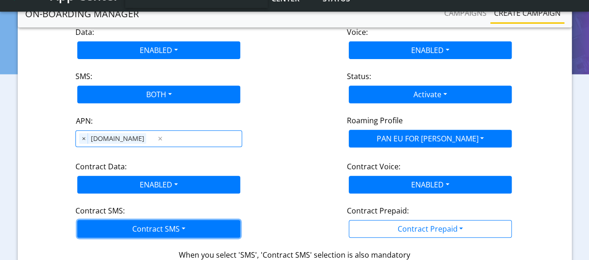
click at [117, 228] on button "Contract SMS" at bounding box center [158, 229] width 163 height 18
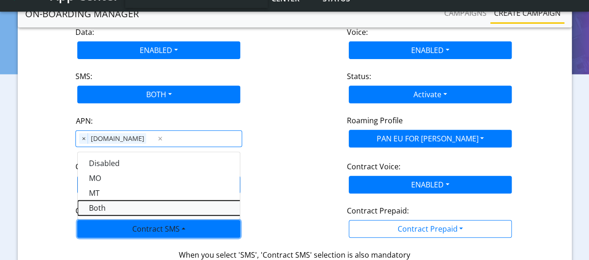
click at [102, 209] on SMSboth-dropdown "Both" at bounding box center [194, 208] width 233 height 15
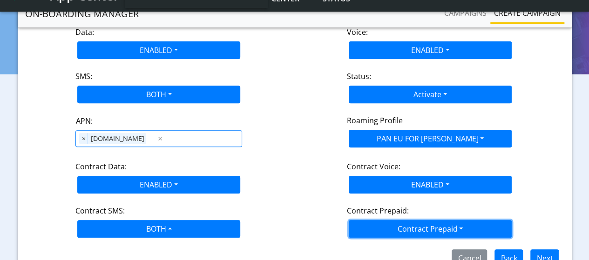
click at [404, 225] on button "Contract Prepaid" at bounding box center [430, 229] width 163 height 18
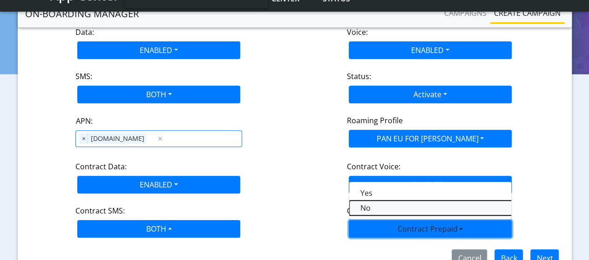
click at [359, 205] on Prepaidnotprepaid-dropdown "No" at bounding box center [465, 208] width 233 height 15
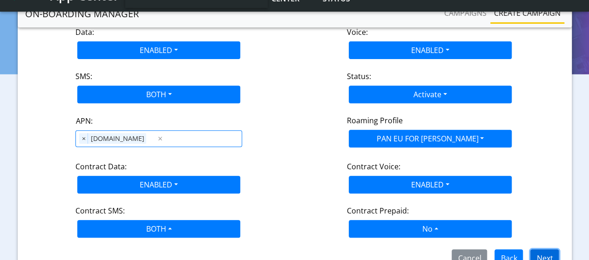
click at [539, 252] on button "Next" at bounding box center [545, 259] width 28 height 18
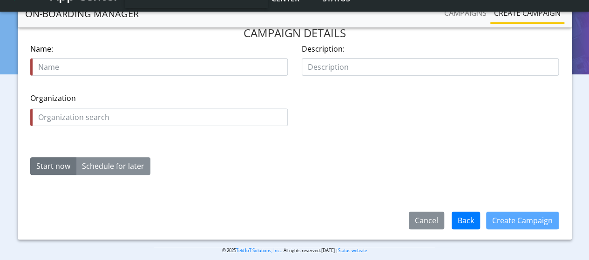
click at [101, 67] on input "text" at bounding box center [159, 67] width 258 height 18
type input "Onboard_sim_deviceList_[DATE]"
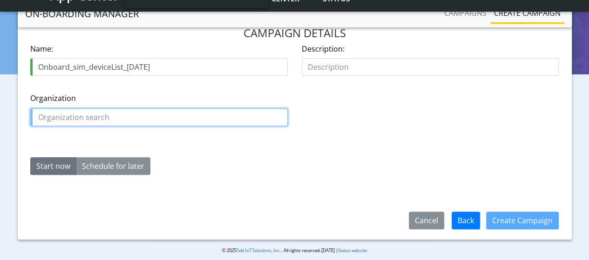
click at [69, 122] on input "text" at bounding box center [159, 118] width 258 height 18
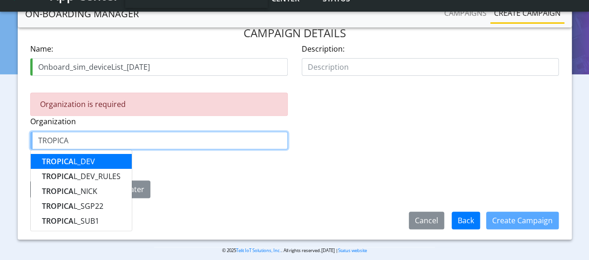
click at [62, 158] on span "TROPICA" at bounding box center [58, 162] width 32 height 10
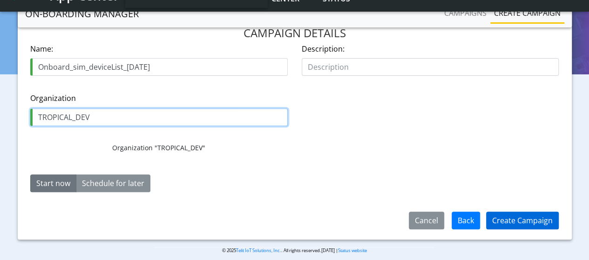
type input "TROPICAL_DEV"
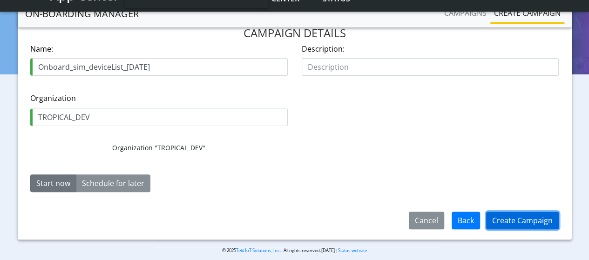
click at [531, 217] on button "Create Campaign" at bounding box center [522, 221] width 73 height 18
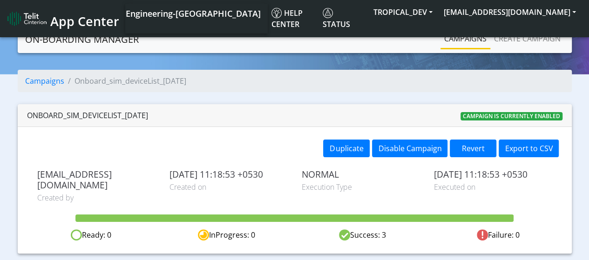
scroll to position [11, 0]
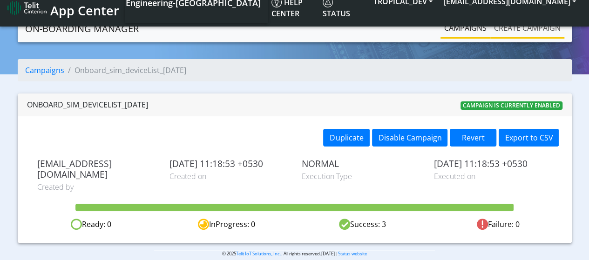
click at [519, 27] on link "Create campaign" at bounding box center [528, 28] width 74 height 19
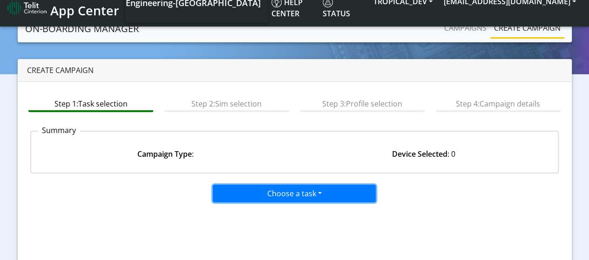
click at [274, 195] on button "Choose a task" at bounding box center [294, 194] width 163 height 18
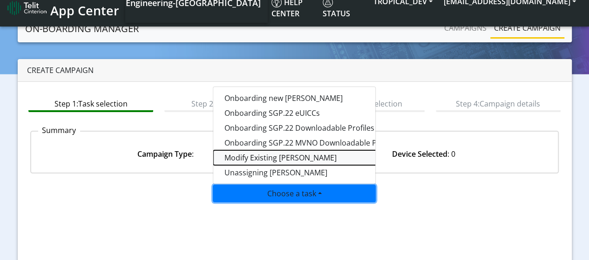
click at [265, 156] on taskiotp-dropdown "Modify Existing [PERSON_NAME]" at bounding box center [329, 157] width 233 height 15
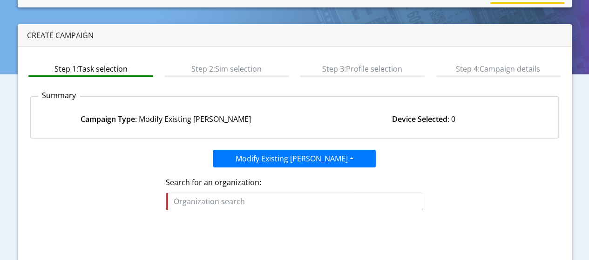
scroll to position [104, 0]
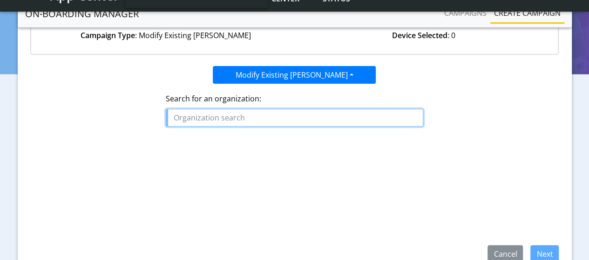
click at [245, 118] on input "text" at bounding box center [295, 118] width 258 height 18
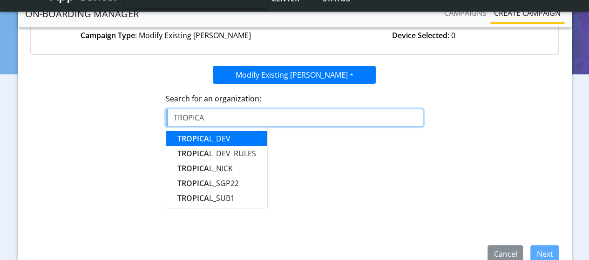
click at [233, 139] on button "TROPICA L_DEV" at bounding box center [216, 138] width 101 height 15
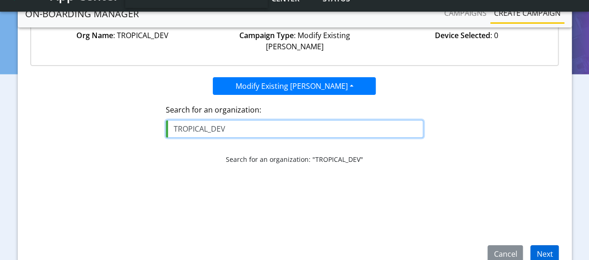
type input "TROPICAL_DEV"
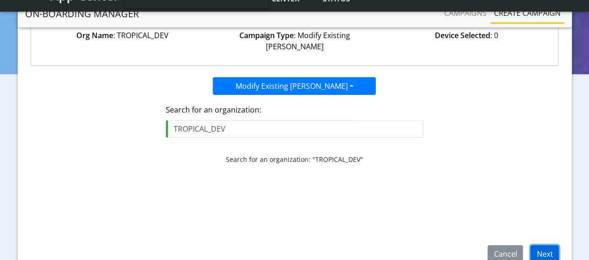
click at [553, 253] on button "Next" at bounding box center [545, 255] width 28 height 18
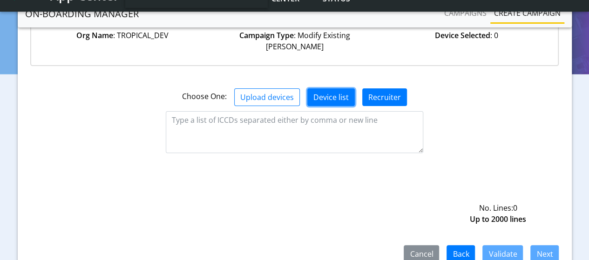
click at [330, 89] on button "Device list" at bounding box center [331, 98] width 48 height 18
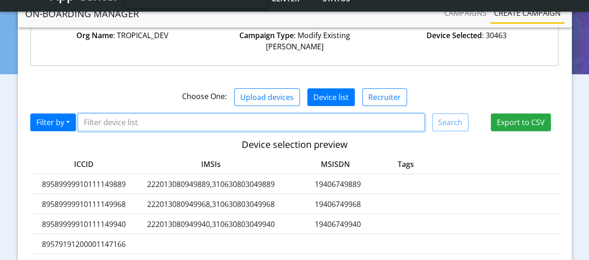
click at [114, 114] on input "Filter device list" at bounding box center [251, 123] width 347 height 18
paste input "8935711001000080120"
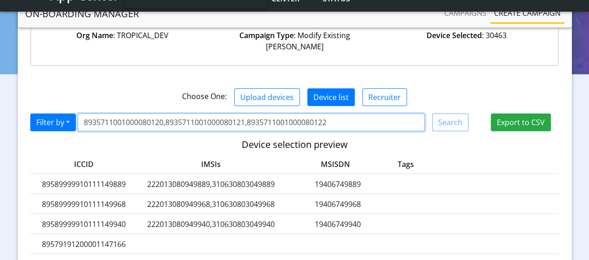
type input "8935711001000080120,8935711001000080121,8935711001000080122"
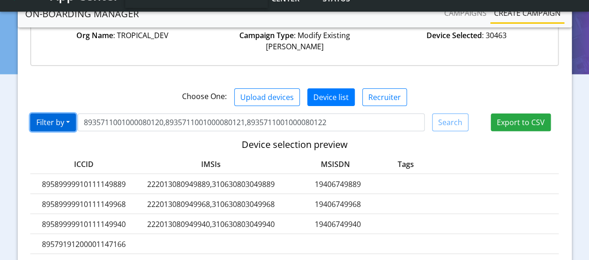
click at [67, 114] on button "Filter by" at bounding box center [53, 123] width 46 height 18
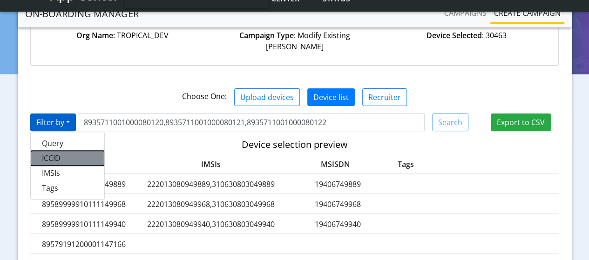
click at [61, 151] on button "ICCID" at bounding box center [68, 158] width 74 height 15
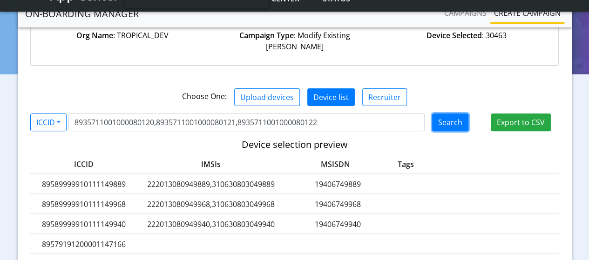
click at [450, 114] on button "Search" at bounding box center [450, 123] width 36 height 18
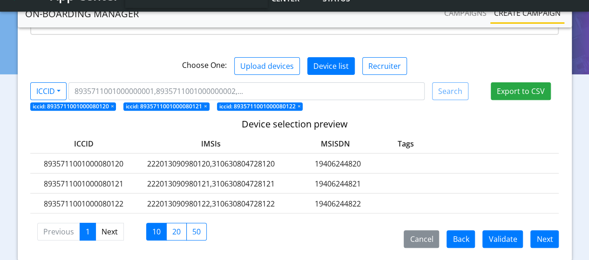
scroll to position [151, 0]
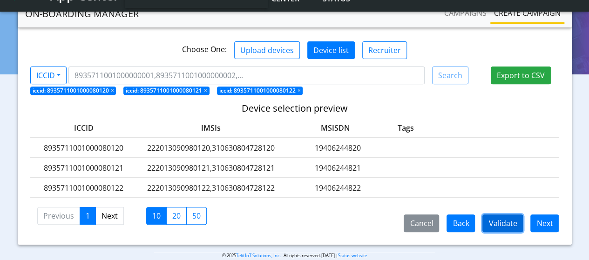
click at [498, 215] on button "Validate" at bounding box center [503, 224] width 41 height 18
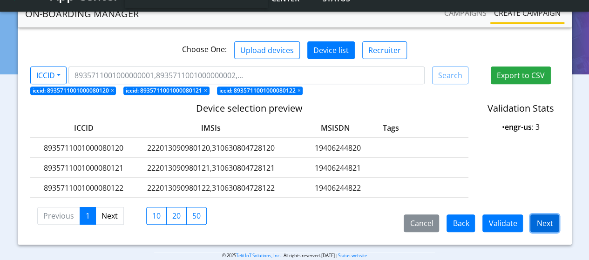
click at [545, 215] on button "Next" at bounding box center [545, 224] width 28 height 18
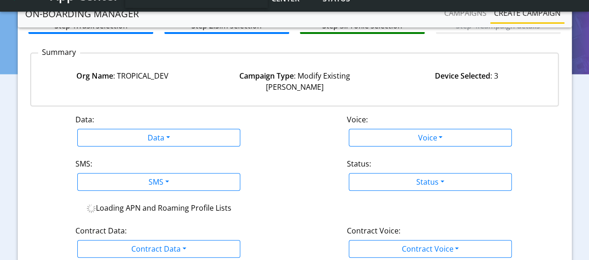
scroll to position [58, 0]
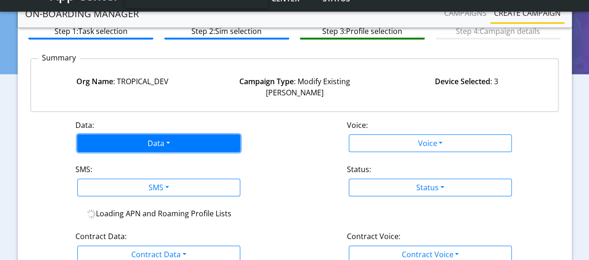
click at [146, 135] on button "Data" at bounding box center [158, 144] width 163 height 18
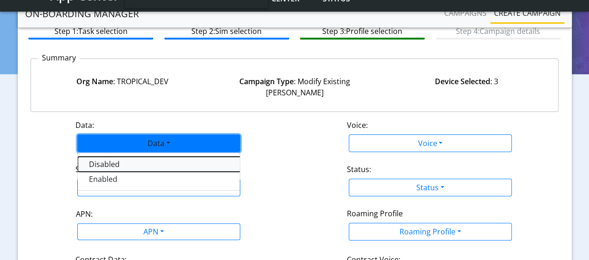
click at [114, 157] on button "Disabled" at bounding box center [194, 164] width 233 height 15
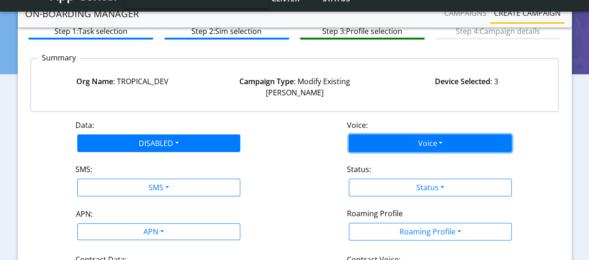
click at [395, 135] on button "Voice" at bounding box center [430, 144] width 163 height 18
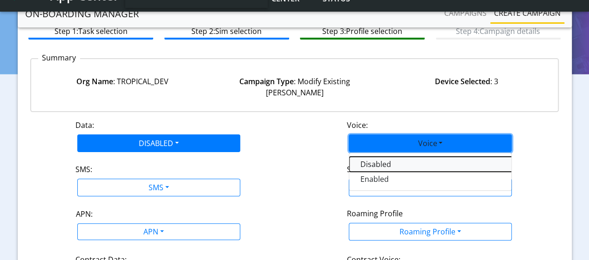
click at [376, 157] on button "Disabled" at bounding box center [465, 164] width 233 height 15
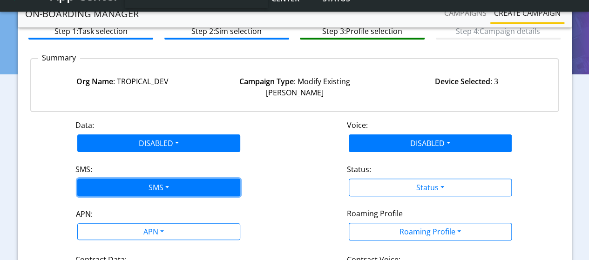
click at [169, 179] on button "SMS" at bounding box center [158, 188] width 163 height 18
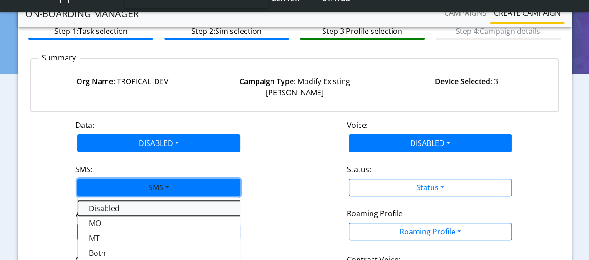
click at [108, 201] on button "Disabled" at bounding box center [194, 208] width 233 height 15
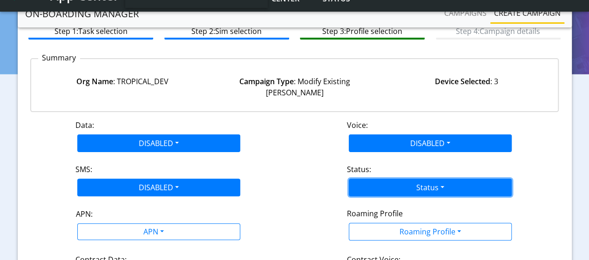
click at [368, 180] on button "Status" at bounding box center [430, 188] width 163 height 18
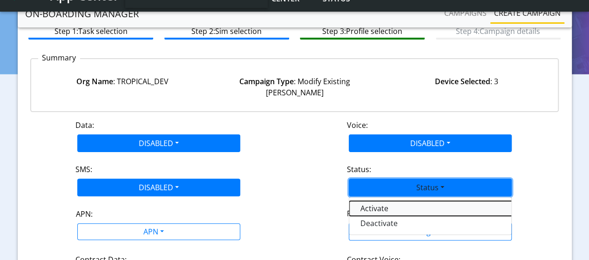
click at [357, 201] on button "Activate" at bounding box center [465, 208] width 233 height 15
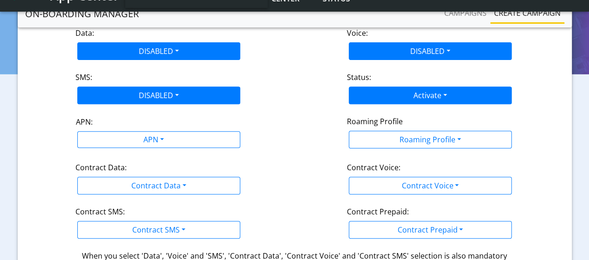
scroll to position [151, 0]
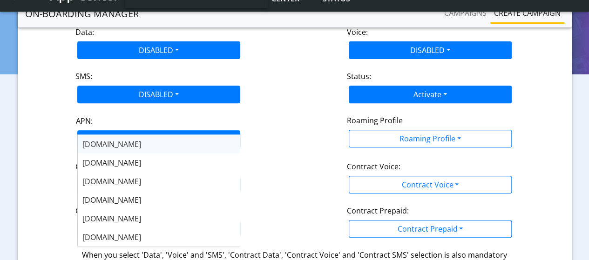
click at [143, 131] on div "APN" at bounding box center [153, 140] width 172 height 18
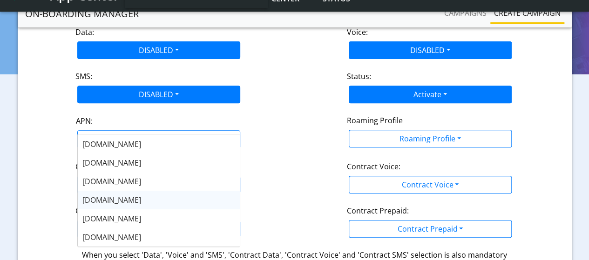
click at [106, 195] on span "[DOMAIN_NAME]" at bounding box center [111, 200] width 59 height 10
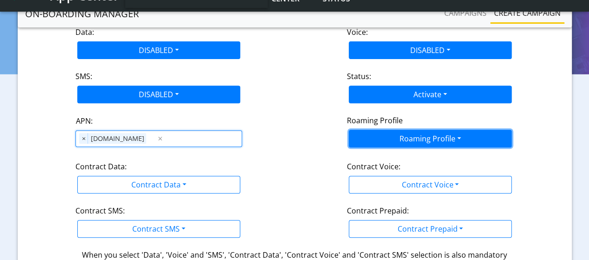
click at [432, 130] on button "Roaming Profile" at bounding box center [430, 139] width 163 height 18
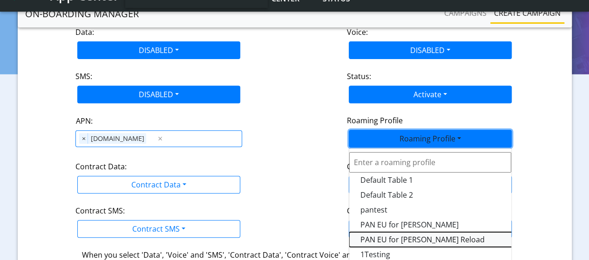
click at [417, 232] on Profile-dropdown "PAN EU for [PERSON_NAME] Reload" at bounding box center [465, 239] width 233 height 15
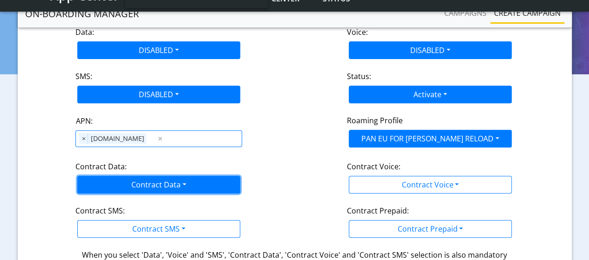
click at [159, 176] on button "Contract Data" at bounding box center [158, 185] width 163 height 18
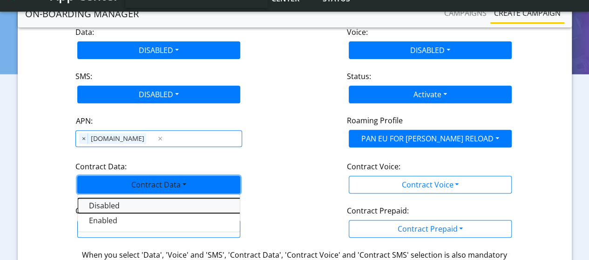
click at [108, 198] on Datadisabled-dropdown "Disabled" at bounding box center [194, 205] width 233 height 15
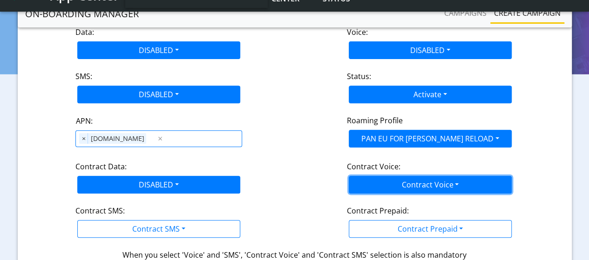
click at [437, 176] on button "Contract Voice" at bounding box center [430, 185] width 163 height 18
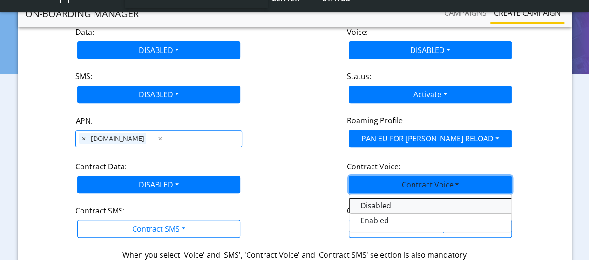
click at [386, 198] on Voicedisabled-dropdown "Disabled" at bounding box center [465, 205] width 233 height 15
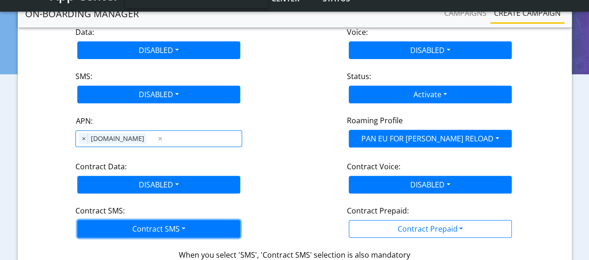
click at [195, 220] on button "Contract SMS" at bounding box center [158, 229] width 163 height 18
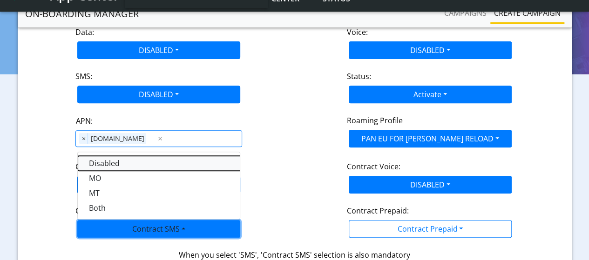
click at [110, 156] on SMSdisabled-dropdown "Disabled" at bounding box center [194, 163] width 233 height 15
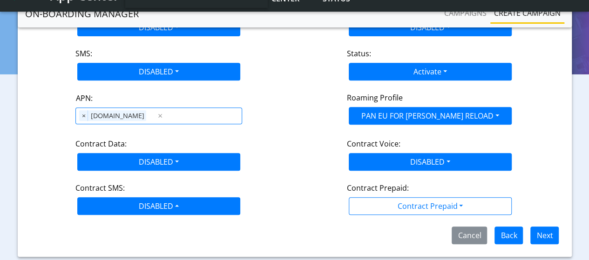
scroll to position [186, 0]
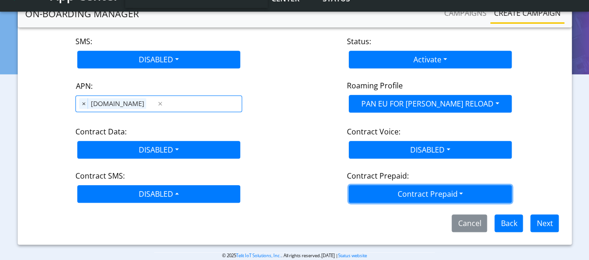
click at [363, 185] on button "Contract Prepaid" at bounding box center [430, 194] width 163 height 18
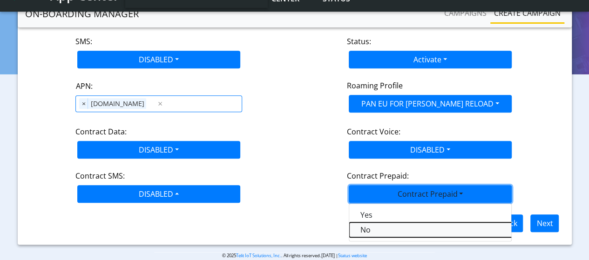
click at [374, 223] on Prepaidnotprepaid-dropdown "No" at bounding box center [465, 230] width 233 height 15
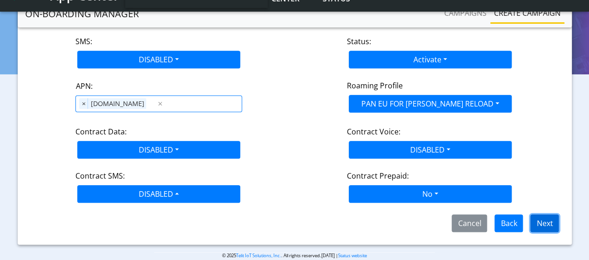
click at [538, 215] on button "Next" at bounding box center [545, 224] width 28 height 18
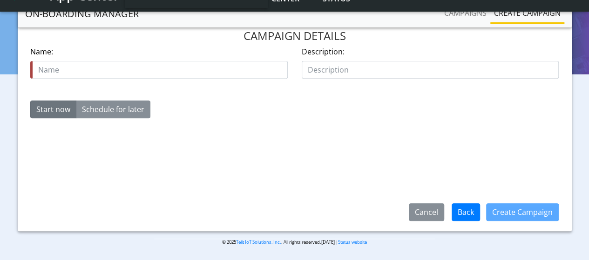
scroll to position [148, 0]
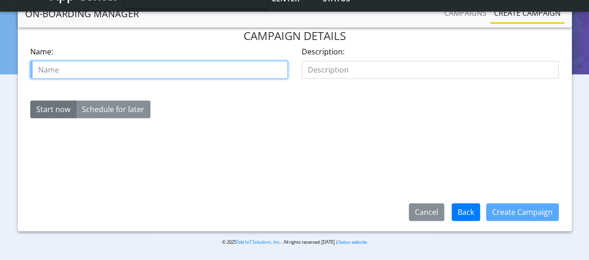
click at [91, 64] on input "text" at bounding box center [159, 70] width 258 height 18
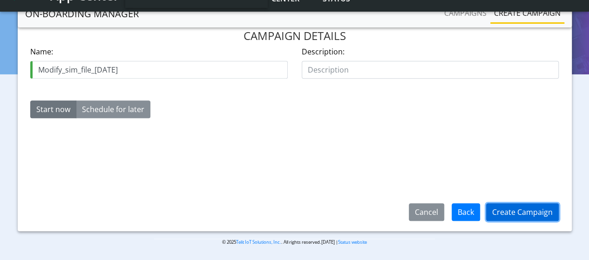
click at [522, 208] on button "Create Campaign" at bounding box center [522, 213] width 73 height 18
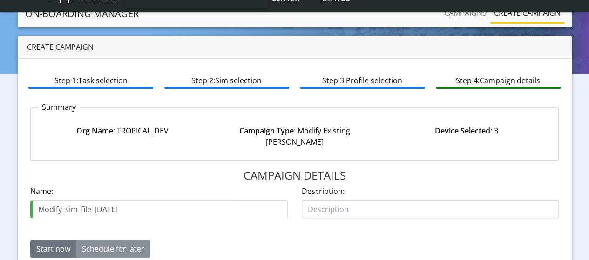
scroll to position [55, 0]
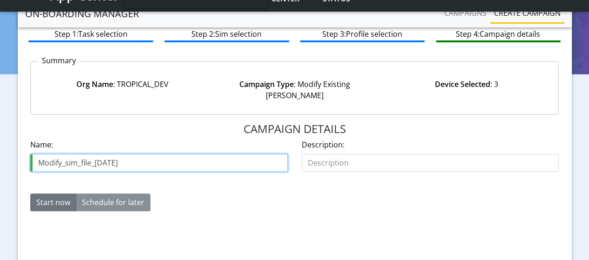
click at [120, 156] on input "Modify_sim_file_16Sep" at bounding box center [159, 163] width 258 height 18
click at [92, 154] on input "Modify_sim_file_16Sep" at bounding box center [159, 163] width 258 height 18
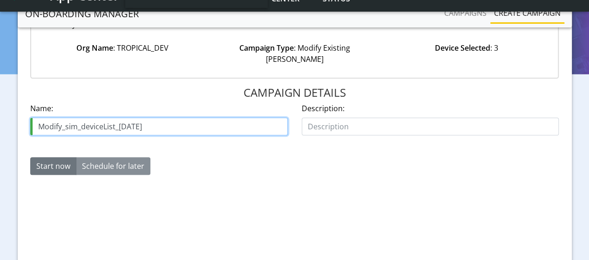
scroll to position [148, 0]
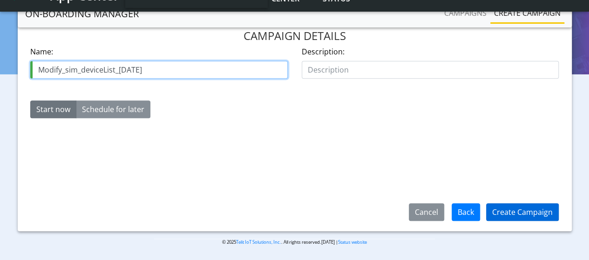
type input "Modify_sim_deviceList_[DATE]"
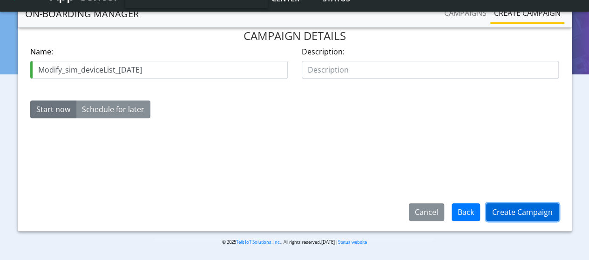
click at [530, 210] on button "Create Campaign" at bounding box center [522, 213] width 73 height 18
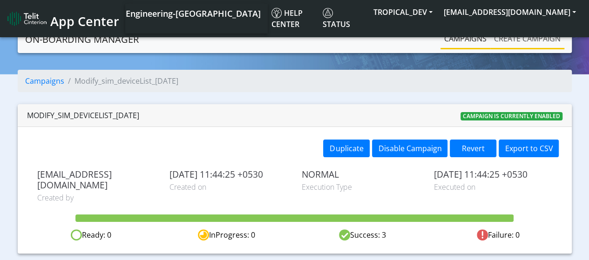
click at [527, 34] on link "Create campaign" at bounding box center [528, 38] width 74 height 19
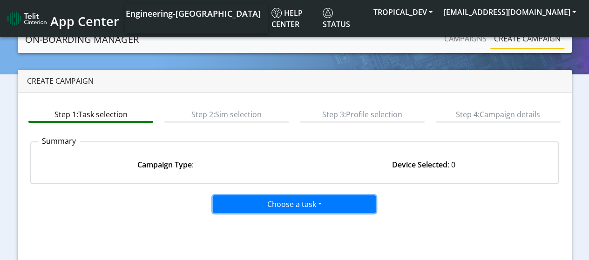
click at [266, 203] on button "Choose a task" at bounding box center [294, 205] width 163 height 18
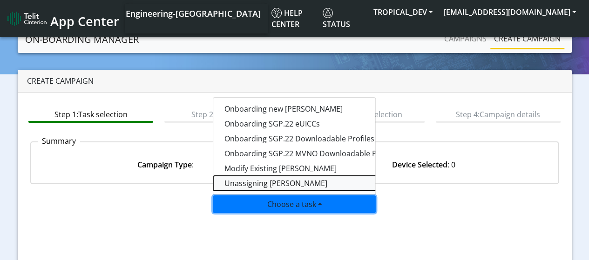
click at [259, 184] on taskunassign-dropdown "Unassigning [PERSON_NAME]" at bounding box center [329, 183] width 233 height 15
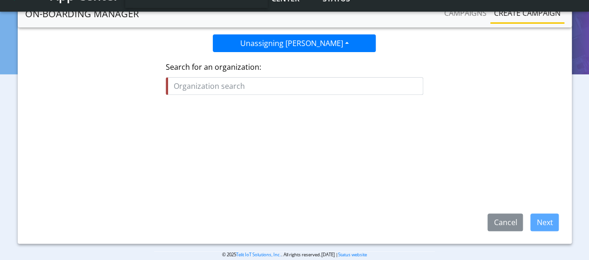
scroll to position [140, 0]
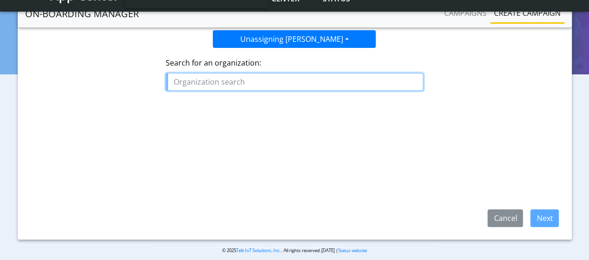
click at [258, 88] on input "text" at bounding box center [295, 82] width 258 height 18
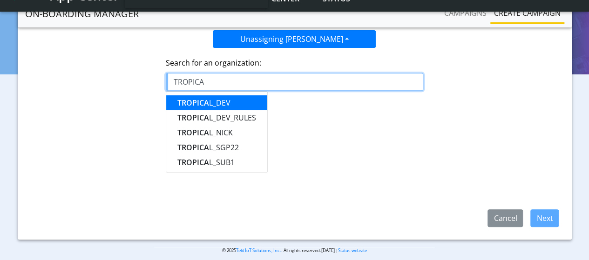
click at [232, 99] on button "TROPICA L_DEV" at bounding box center [216, 103] width 101 height 15
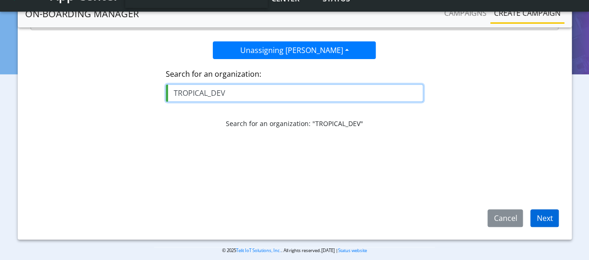
type input "TROPICAL_DEV"
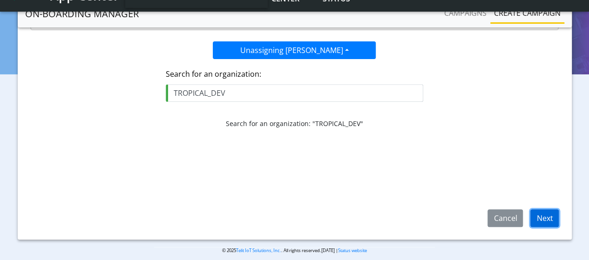
click at [549, 214] on button "Next" at bounding box center [545, 219] width 28 height 18
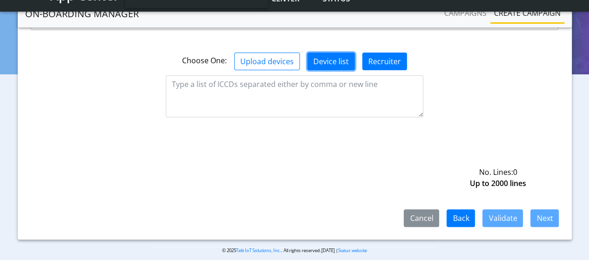
click at [315, 53] on button "Device list" at bounding box center [331, 62] width 48 height 18
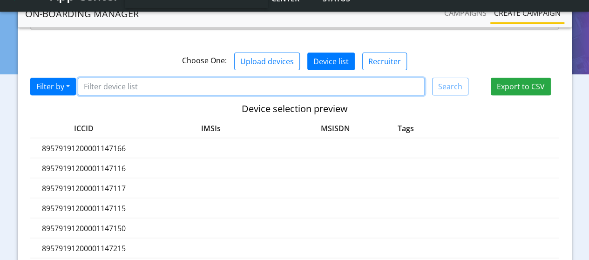
click at [171, 78] on input "Filter device list" at bounding box center [251, 87] width 347 height 18
paste input "8935711001000080120"
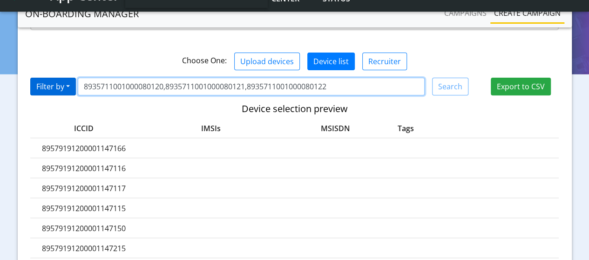
type input "8935711001000080120,8935711001000080121,8935711001000080122"
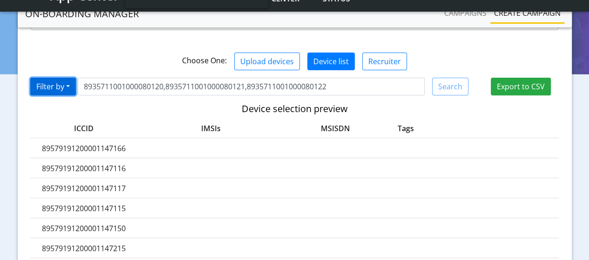
click at [48, 78] on button "Filter by" at bounding box center [53, 87] width 46 height 18
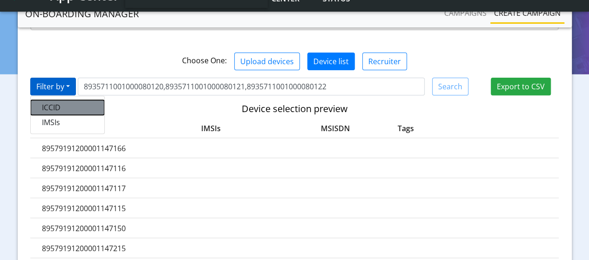
click at [51, 100] on button "ICCID" at bounding box center [68, 107] width 74 height 15
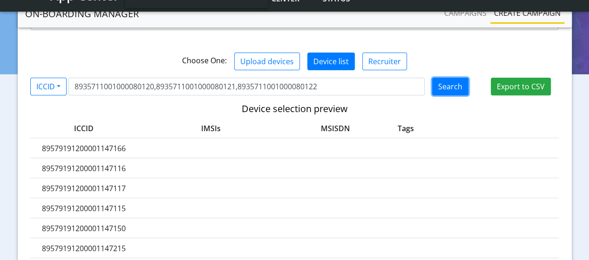
click at [463, 78] on button "Search" at bounding box center [450, 87] width 36 height 18
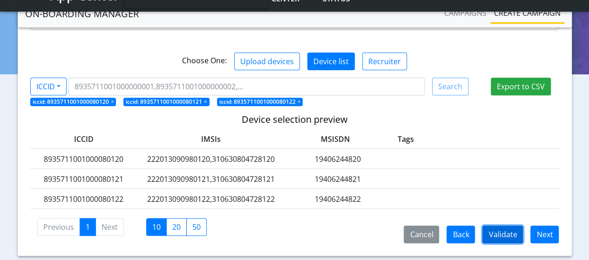
click at [513, 226] on button "Validate" at bounding box center [503, 235] width 41 height 18
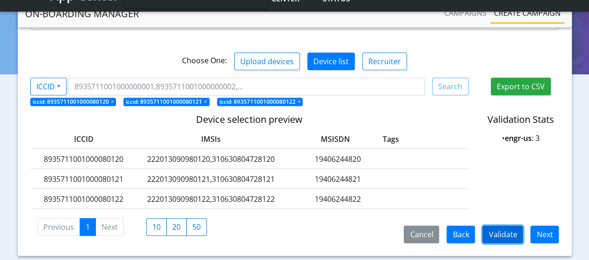
click at [506, 226] on button "Validate" at bounding box center [503, 235] width 41 height 18
click at [542, 226] on button "Next" at bounding box center [545, 235] width 28 height 18
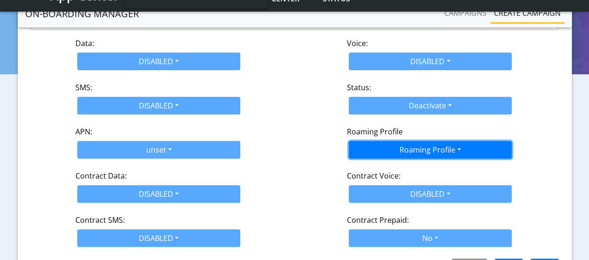
click at [382, 141] on button "Roaming Profile" at bounding box center [430, 150] width 163 height 18
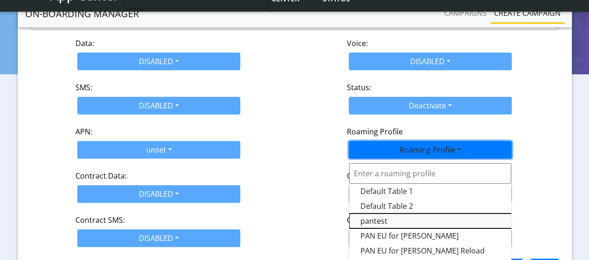
click at [385, 214] on Profile-dropdown "pantest" at bounding box center [465, 221] width 233 height 15
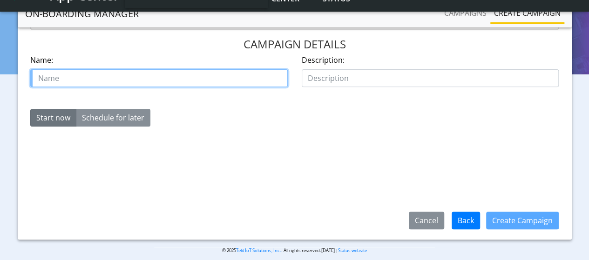
click at [130, 73] on input "text" at bounding box center [159, 78] width 258 height 18
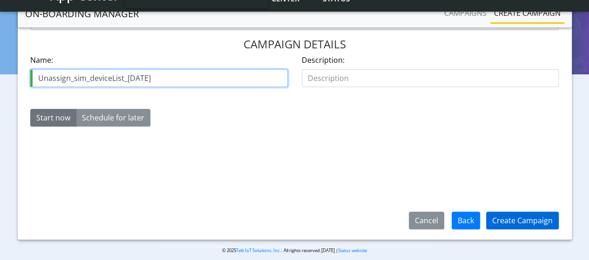
type input "Unassign_sim_deviceList_[DATE]"
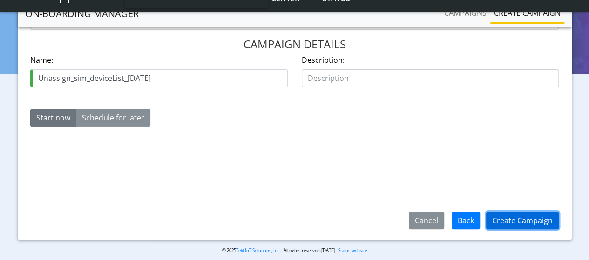
click at [527, 216] on button "Create Campaign" at bounding box center [522, 221] width 73 height 18
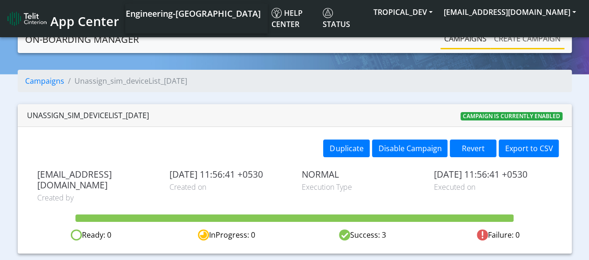
click at [523, 40] on link "Create campaign" at bounding box center [528, 38] width 74 height 19
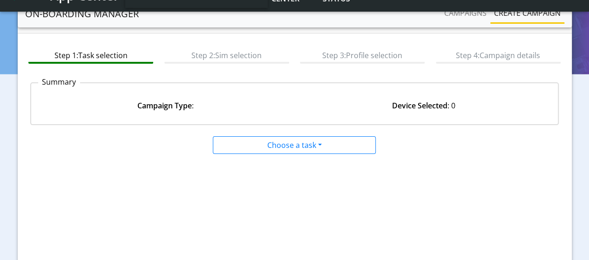
scroll to position [47, 0]
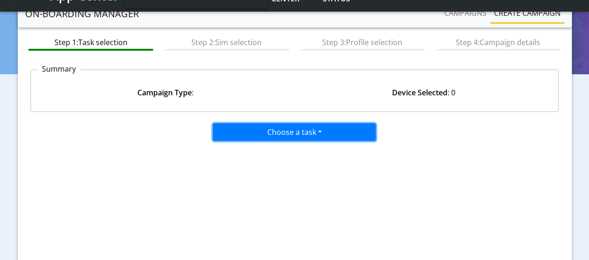
click at [271, 129] on button "Choose a task" at bounding box center [294, 132] width 163 height 18
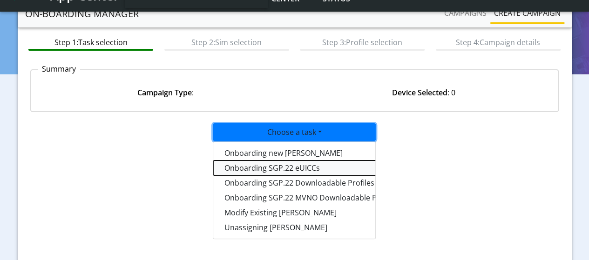
click at [261, 168] on tasksgp22eUICC-dropdown "Onboarding SGP.22 eUICCs" at bounding box center [329, 168] width 233 height 15
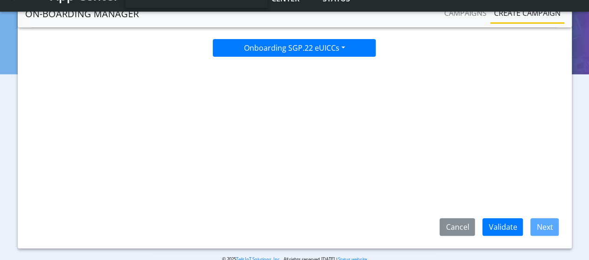
scroll to position [140, 0]
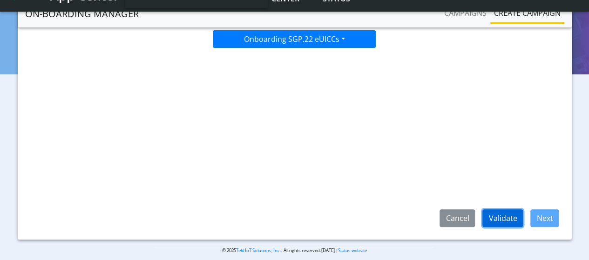
click at [499, 218] on button "Validate" at bounding box center [503, 219] width 41 height 18
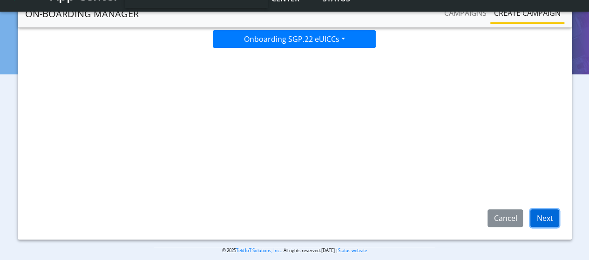
click at [549, 220] on button "Next" at bounding box center [545, 219] width 28 height 18
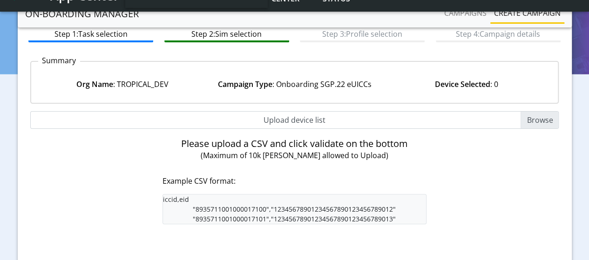
scroll to position [93, 0]
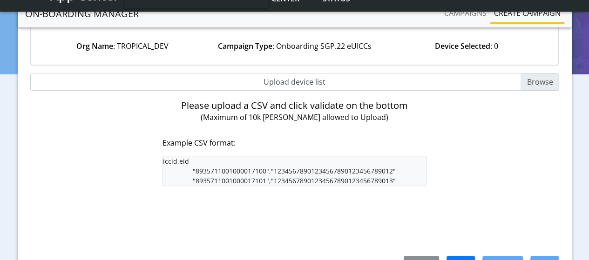
click at [544, 83] on input "Upload device list" at bounding box center [294, 82] width 529 height 18
type input "C:\fakepath\EUICC_assign.csv"
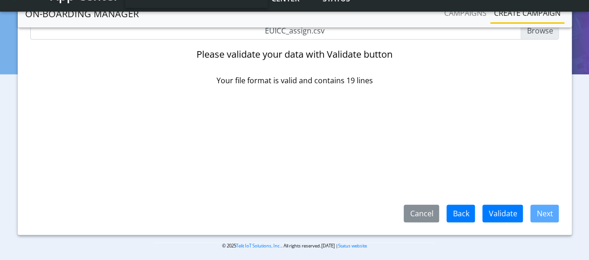
scroll to position [148, 0]
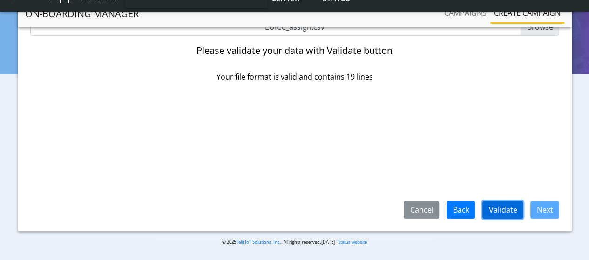
click at [507, 208] on button "Validate" at bounding box center [503, 210] width 41 height 18
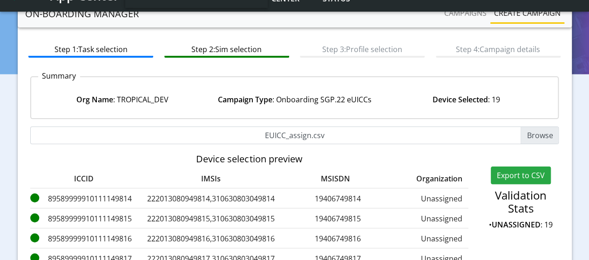
scroll to position [0, 0]
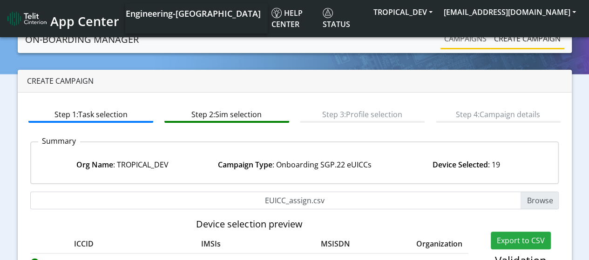
click at [464, 41] on link "Campaigns" at bounding box center [466, 38] width 50 height 19
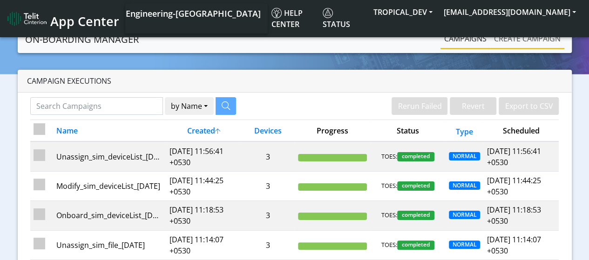
click at [530, 38] on link "Create campaign" at bounding box center [528, 38] width 74 height 19
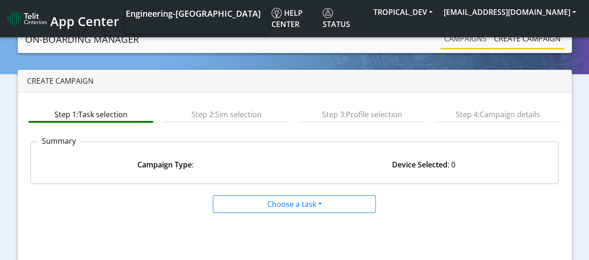
click at [470, 42] on link "Campaigns" at bounding box center [466, 38] width 50 height 19
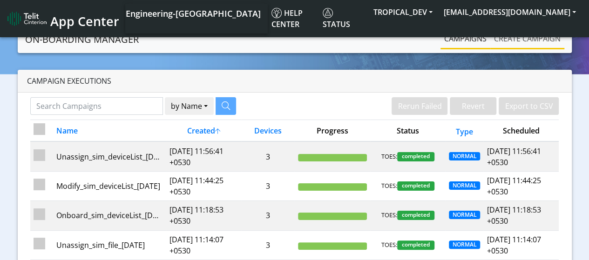
click at [527, 44] on link "Create campaign" at bounding box center [528, 38] width 74 height 19
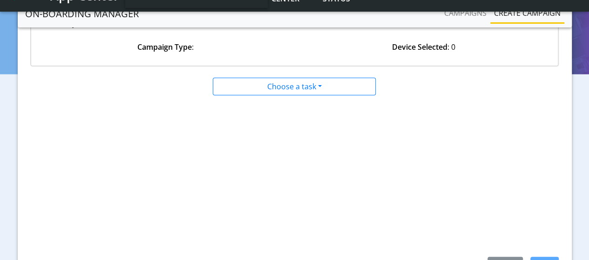
scroll to position [93, 0]
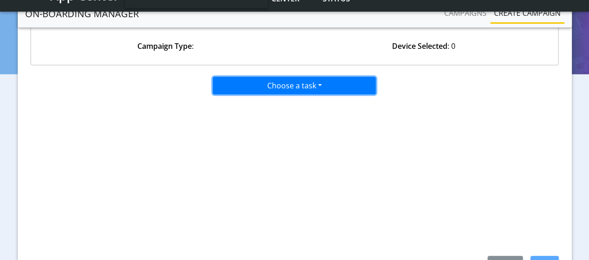
click at [298, 90] on button "Choose a task" at bounding box center [294, 86] width 163 height 18
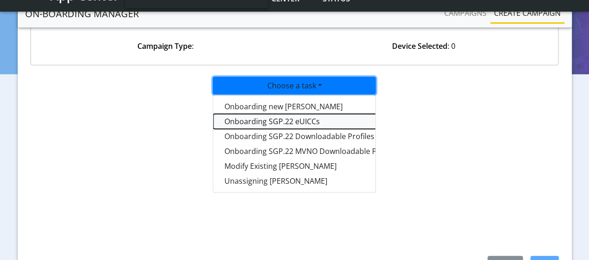
click at [284, 122] on tasksgp22eUICC-dropdown "Onboarding SGP.22 eUICCs" at bounding box center [329, 121] width 233 height 15
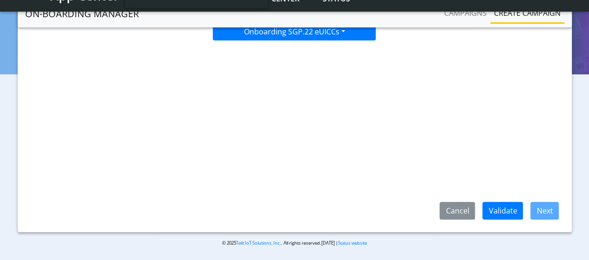
scroll to position [148, 0]
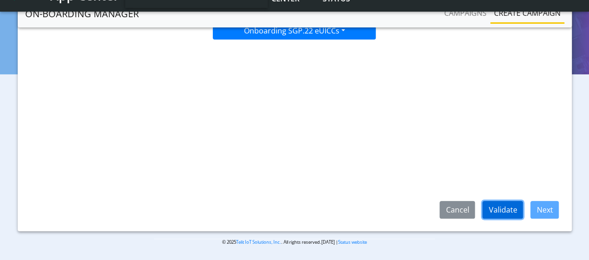
click at [505, 212] on button "Validate" at bounding box center [503, 210] width 41 height 18
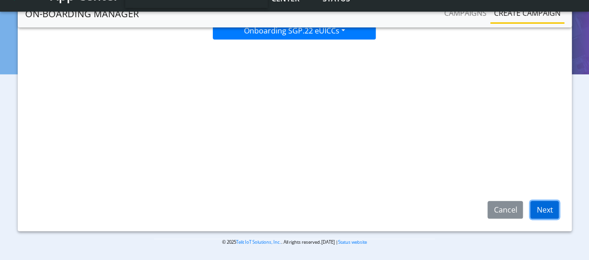
click at [544, 211] on button "Next" at bounding box center [545, 210] width 28 height 18
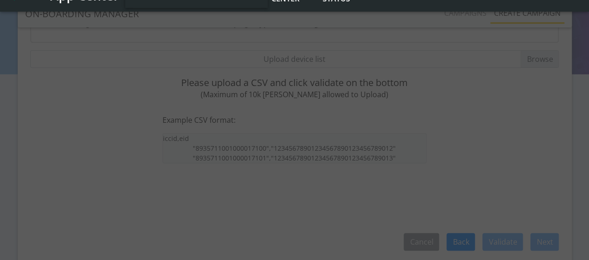
scroll to position [102, 0]
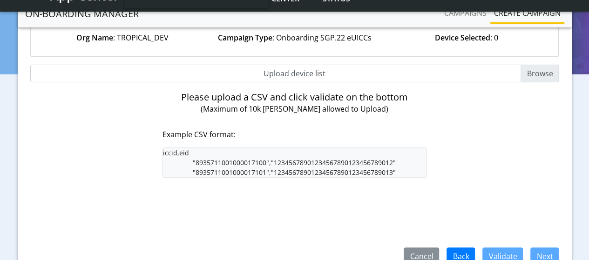
click at [536, 75] on input "Upload device list" at bounding box center [294, 74] width 529 height 18
type input "C:\fakepath\EUICC_assign.csv"
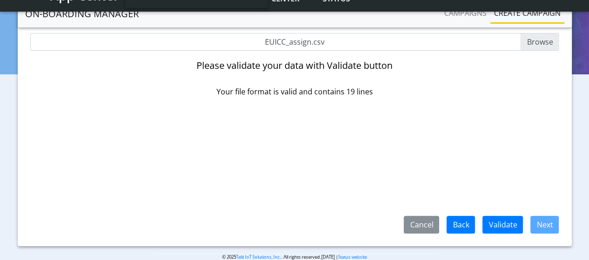
scroll to position [148, 0]
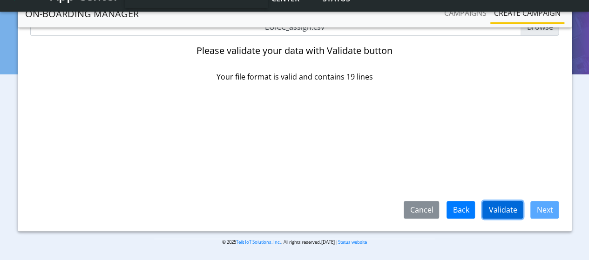
click at [499, 205] on button "Validate" at bounding box center [503, 210] width 41 height 18
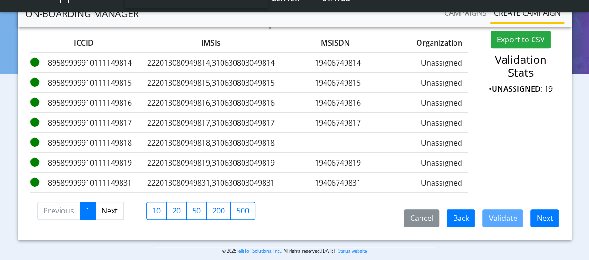
scroll to position [189, 0]
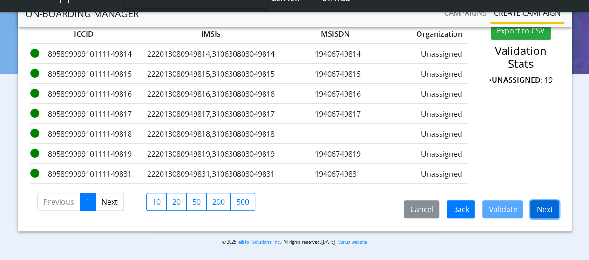
click at [546, 214] on button "Next" at bounding box center [545, 210] width 28 height 18
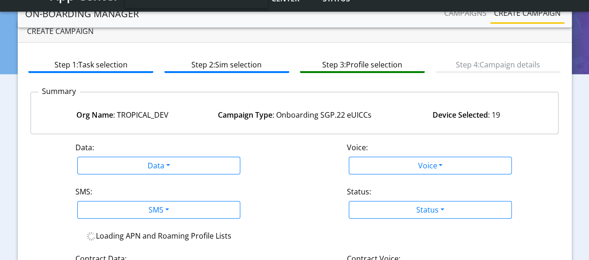
scroll to position [23, 0]
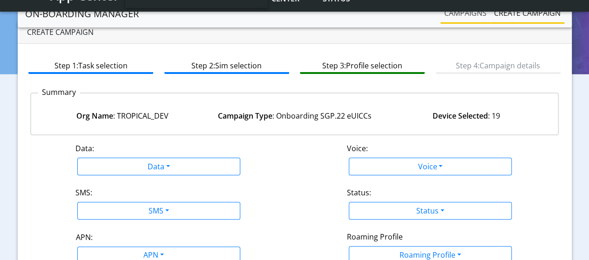
click at [466, 17] on link "Campaigns" at bounding box center [466, 13] width 50 height 19
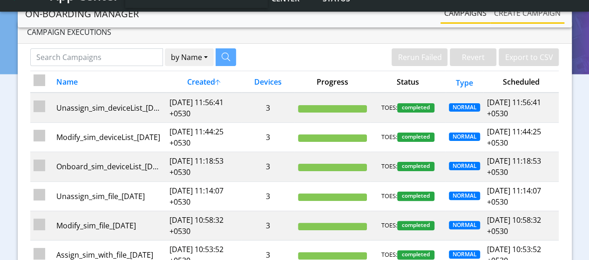
click at [546, 13] on link "Create campaign" at bounding box center [528, 13] width 74 height 19
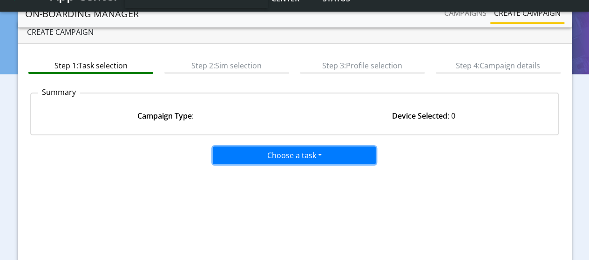
click at [270, 158] on button "Choose a task" at bounding box center [294, 156] width 163 height 18
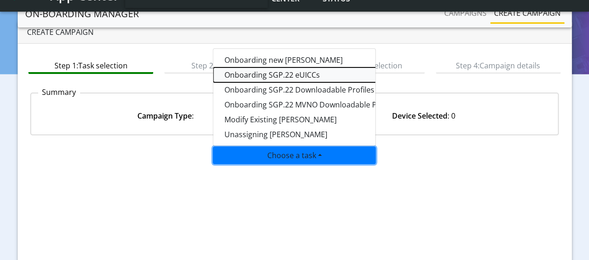
click at [288, 76] on tasksgp22eUICC-dropdown "Onboarding SGP.22 eUICCs" at bounding box center [329, 75] width 233 height 15
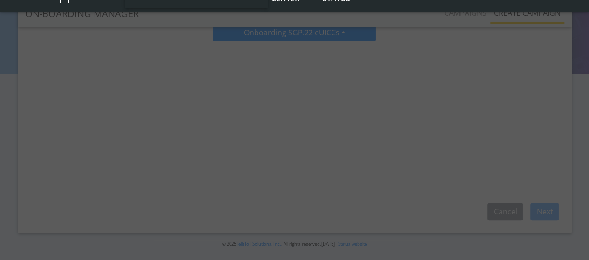
scroll to position [148, 0]
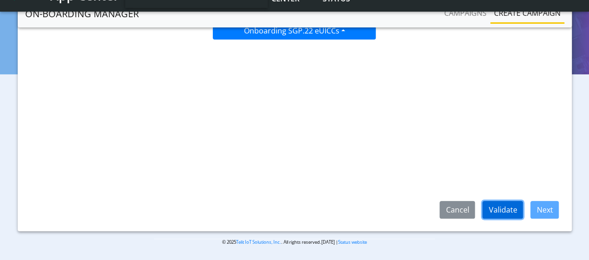
click at [506, 212] on button "Validate" at bounding box center [503, 210] width 41 height 18
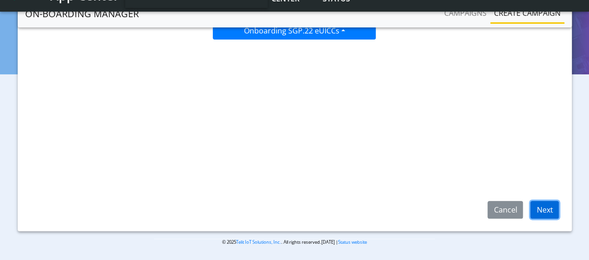
click at [543, 207] on button "Next" at bounding box center [545, 210] width 28 height 18
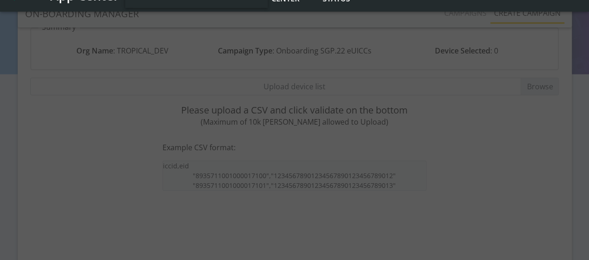
scroll to position [55, 0]
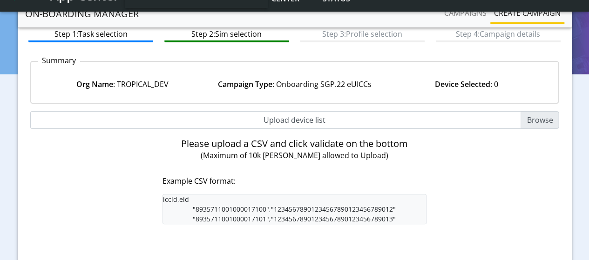
click at [544, 120] on input "Upload device list" at bounding box center [294, 120] width 529 height 18
type input "C:\fakepath\EUICC_assign.csv"
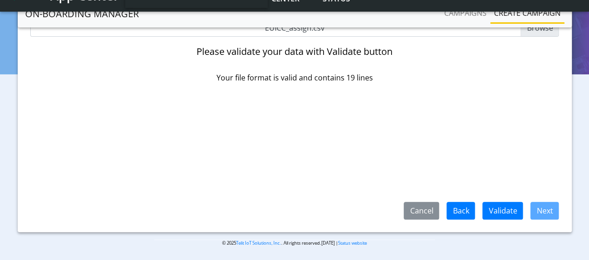
scroll to position [148, 0]
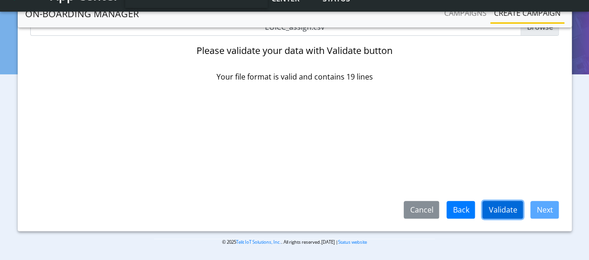
click at [502, 207] on button "Validate" at bounding box center [503, 210] width 41 height 18
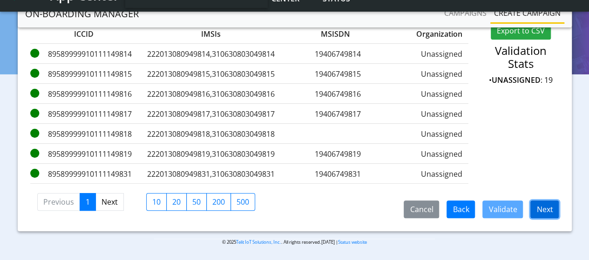
click at [539, 207] on button "Next" at bounding box center [545, 210] width 28 height 18
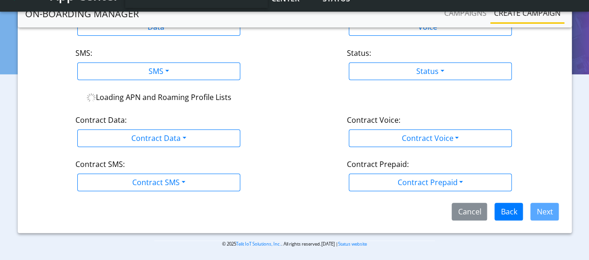
scroll to position [116, 0]
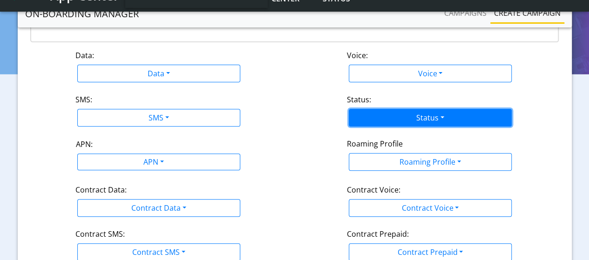
click at [416, 122] on button "Status" at bounding box center [430, 118] width 163 height 18
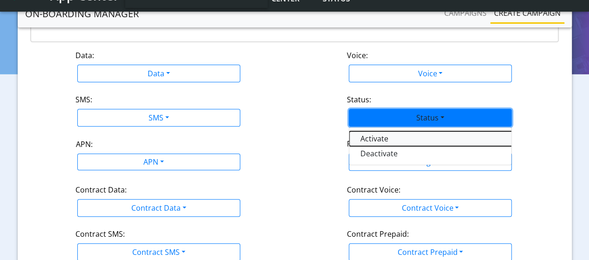
click at [379, 134] on button "Activate" at bounding box center [465, 138] width 233 height 15
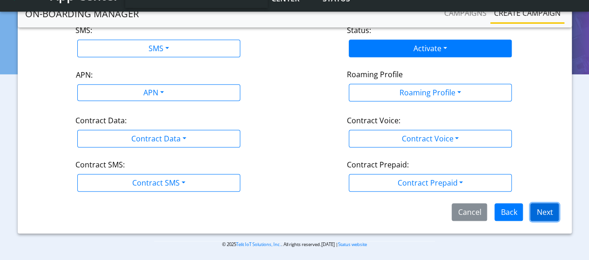
click at [547, 208] on button "Next" at bounding box center [545, 213] width 28 height 18
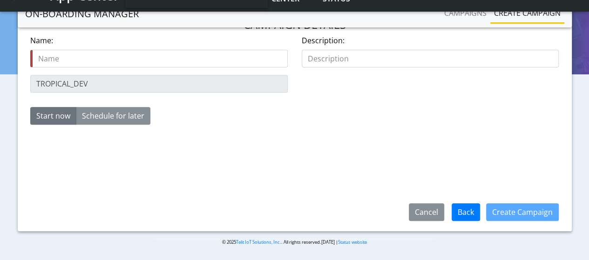
scroll to position [148, 0]
click at [92, 61] on input "text" at bounding box center [159, 59] width 258 height 18
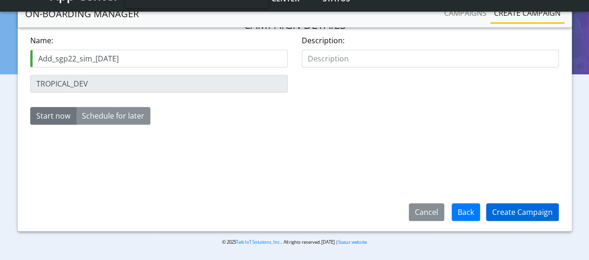
type input "Add_sgp22_sim_16Sep"
click at [516, 210] on button "Create Campaign" at bounding box center [522, 213] width 73 height 18
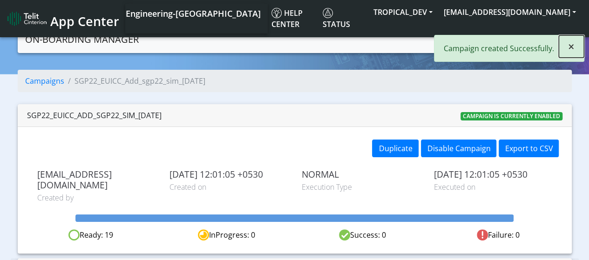
click at [570, 48] on span "×" at bounding box center [571, 46] width 7 height 15
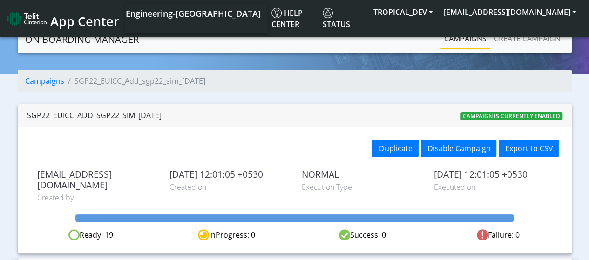
click at [469, 41] on link "Campaigns" at bounding box center [466, 38] width 50 height 19
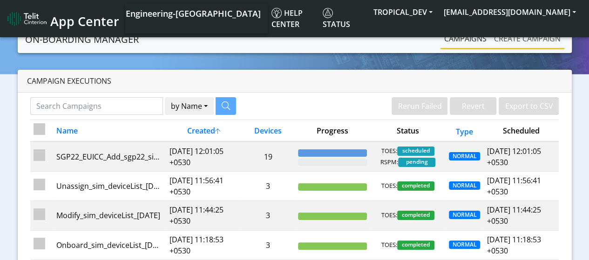
click at [545, 35] on link "Create campaign" at bounding box center [528, 38] width 74 height 19
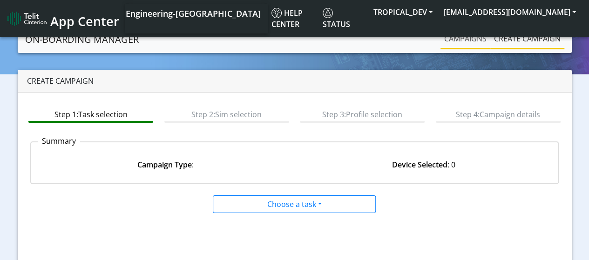
click at [454, 31] on link "Campaigns" at bounding box center [466, 38] width 50 height 19
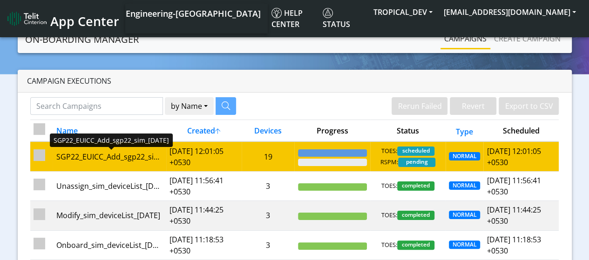
click at [143, 160] on div "SGP22_EUICC_Add_sgp22_sim_16Sep" at bounding box center [109, 156] width 107 height 11
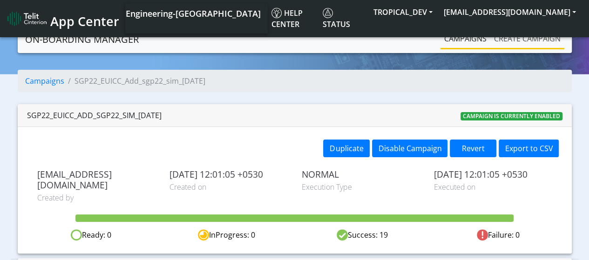
click at [512, 44] on link "Create campaign" at bounding box center [528, 38] width 74 height 19
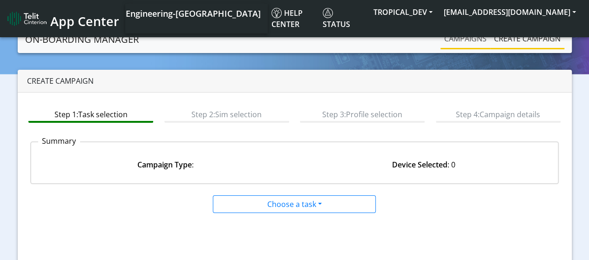
click at [472, 41] on link "Campaigns" at bounding box center [466, 38] width 50 height 19
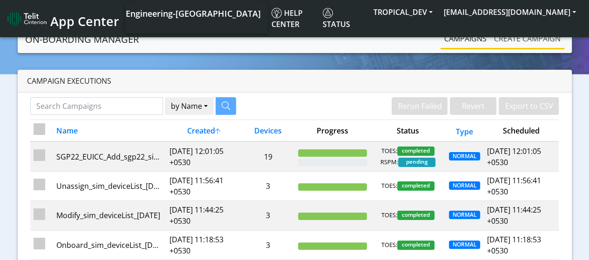
click at [500, 44] on link "Create campaign" at bounding box center [528, 38] width 74 height 19
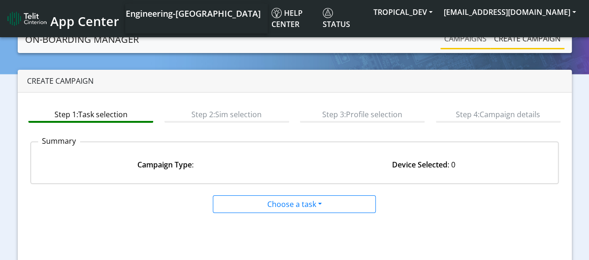
click at [462, 37] on link "Campaigns" at bounding box center [466, 38] width 50 height 19
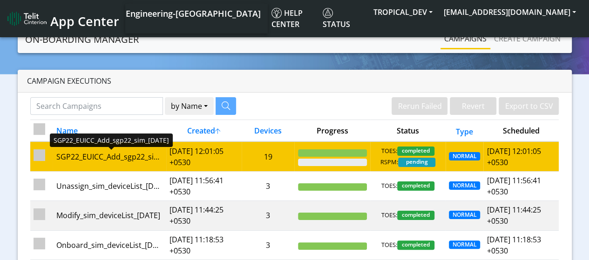
click at [109, 155] on div "SGP22_EUICC_Add_sgp22_sim_16Sep" at bounding box center [109, 156] width 107 height 11
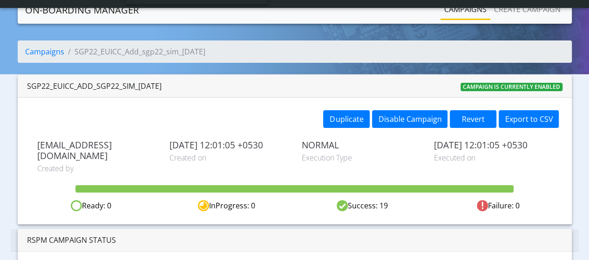
scroll to position [55, 0]
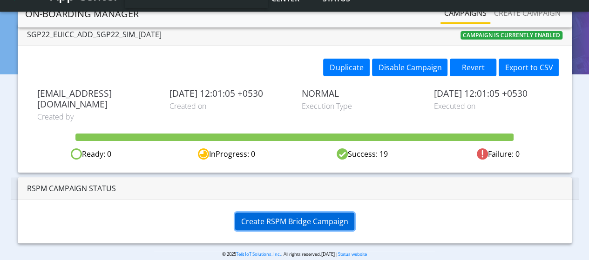
click at [273, 217] on span "Create RSPM Bridge Campaign" at bounding box center [294, 222] width 107 height 10
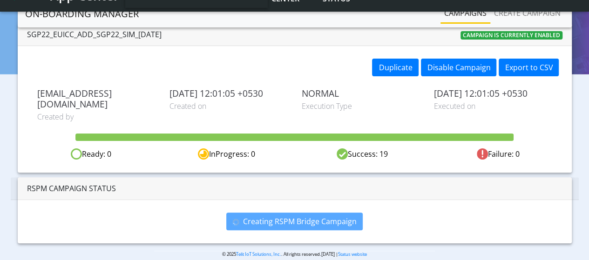
scroll to position [9, 0]
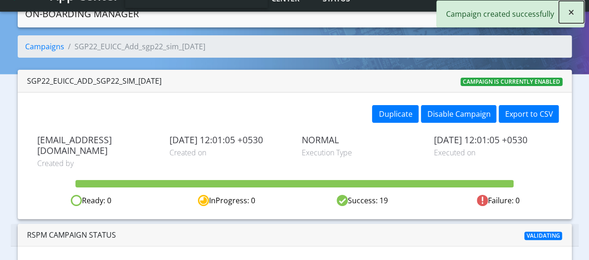
click at [574, 13] on span "×" at bounding box center [571, 11] width 7 height 15
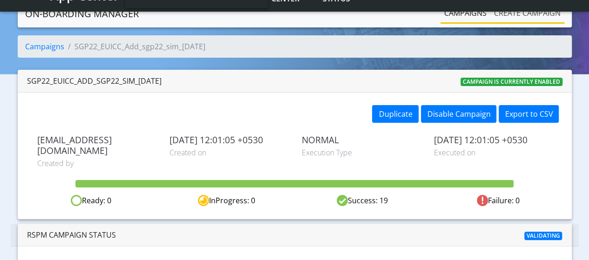
click at [542, 13] on link "Create campaign" at bounding box center [528, 13] width 74 height 19
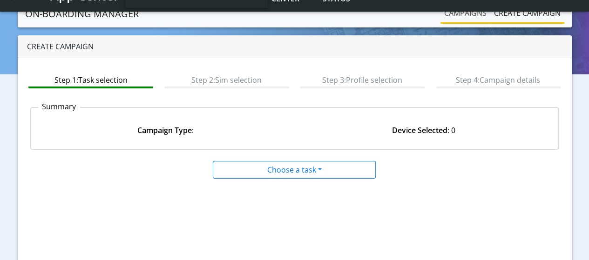
click at [473, 12] on link "Campaigns" at bounding box center [466, 13] width 50 height 19
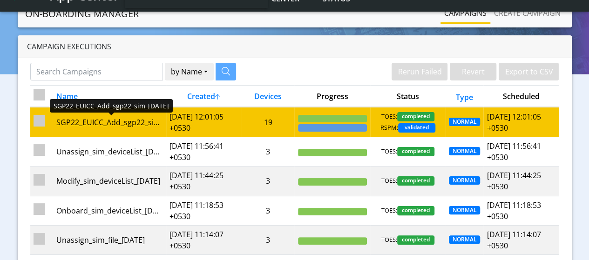
click at [152, 124] on div "SGP22_EUICC_Add_sgp22_sim_16Sep" at bounding box center [109, 122] width 107 height 11
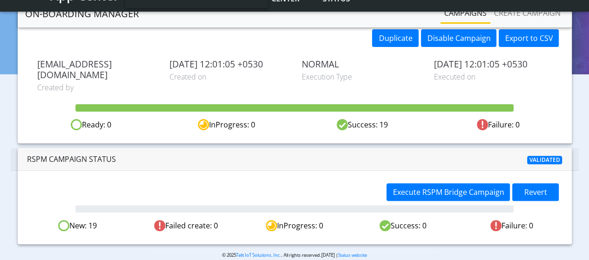
scroll to position [86, 0]
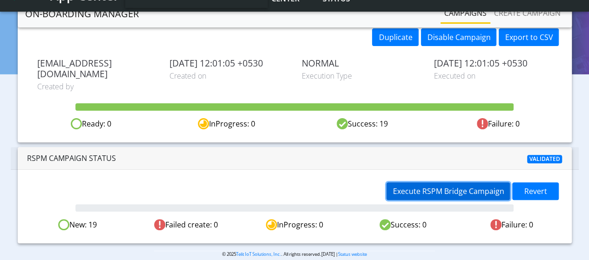
click at [432, 186] on span "Execute RSPM Bridge Campaign" at bounding box center [448, 191] width 111 height 10
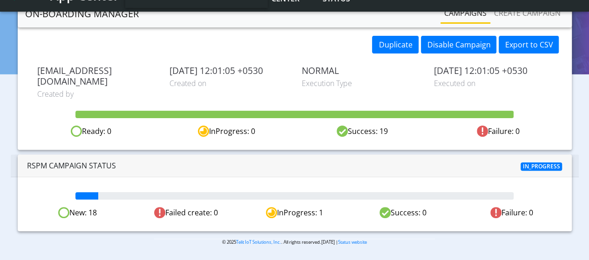
scroll to position [67, 0]
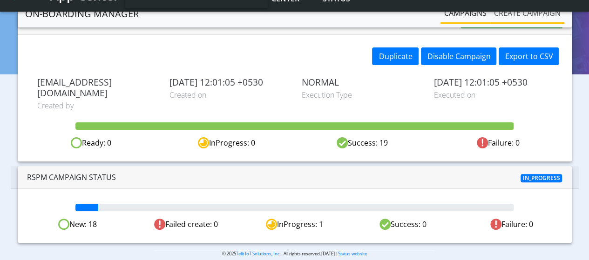
click at [534, 16] on link "Create campaign" at bounding box center [528, 13] width 74 height 19
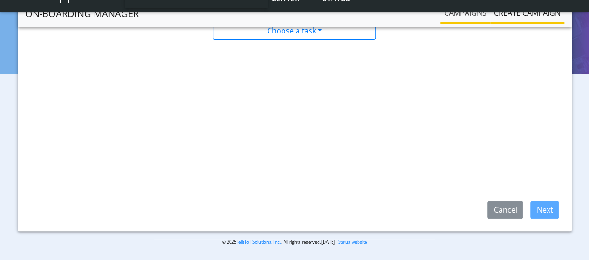
click at [461, 8] on link "Campaigns" at bounding box center [466, 13] width 50 height 19
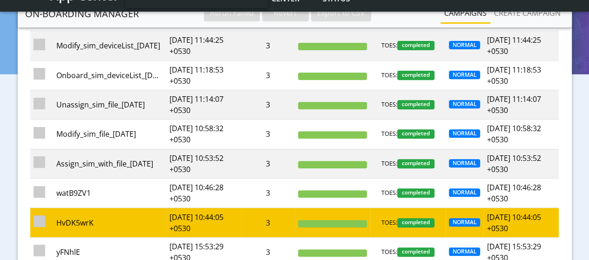
scroll to position [7, 0]
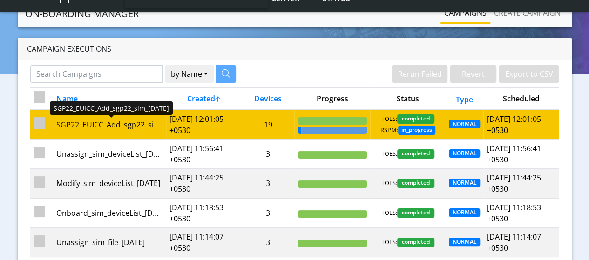
click at [157, 121] on div "SGP22_EUICC_Add_sgp22_sim_16Sep" at bounding box center [109, 124] width 107 height 11
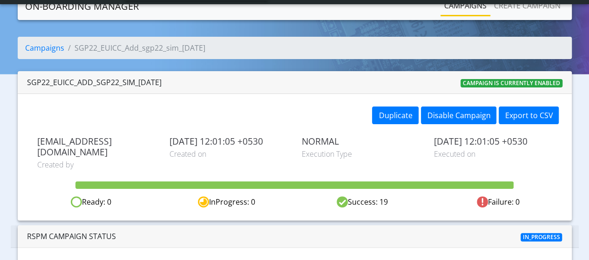
scroll to position [67, 0]
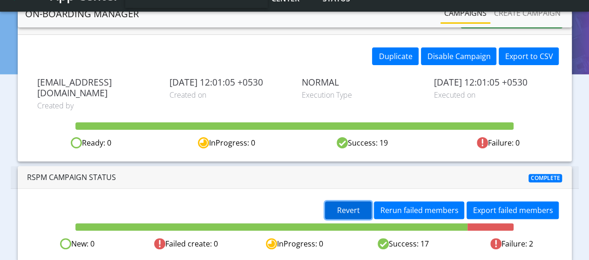
click at [348, 205] on span "Revert" at bounding box center [348, 210] width 23 height 10
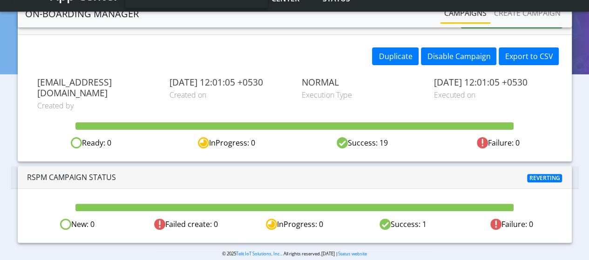
scroll to position [55, 0]
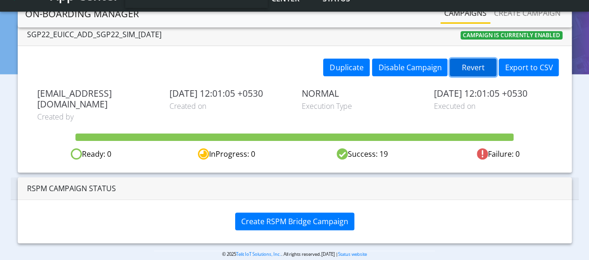
click at [485, 71] on button "Revert" at bounding box center [473, 68] width 47 height 18
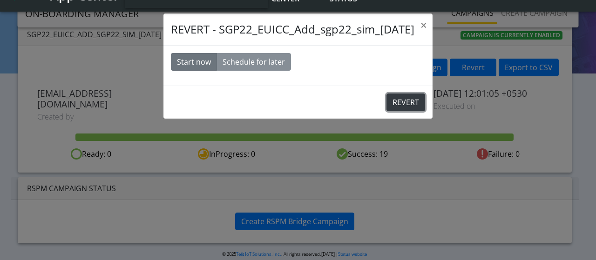
click at [410, 104] on button "REVERT" at bounding box center [406, 103] width 39 height 18
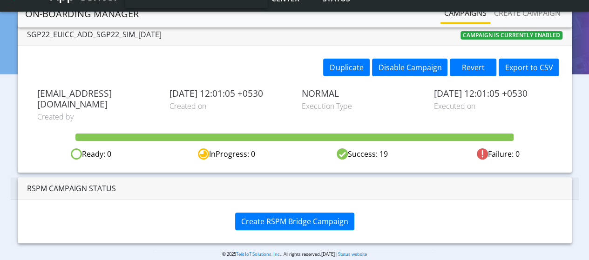
click at [466, 14] on link "Campaigns" at bounding box center [466, 13] width 50 height 19
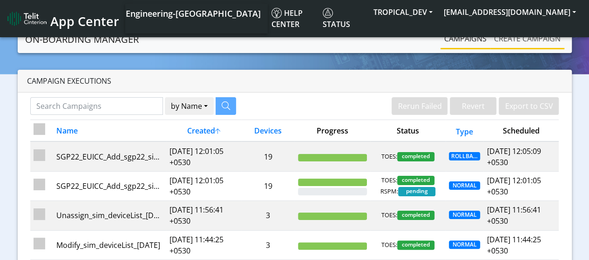
click at [523, 42] on link "Create campaign" at bounding box center [528, 38] width 74 height 19
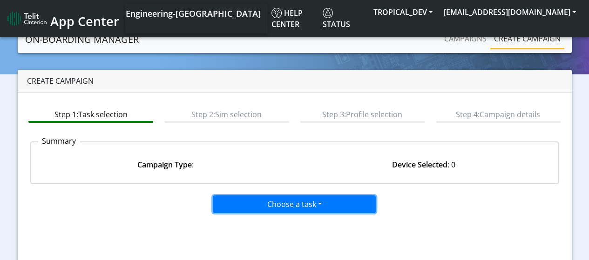
click at [268, 199] on button "Choose a task" at bounding box center [294, 205] width 163 height 18
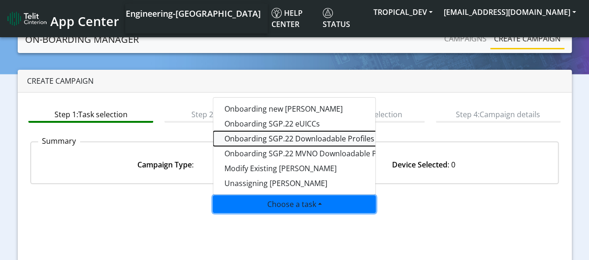
click at [283, 140] on tasksgp22profile-dropdown "Onboarding SGP.22 Downloadable Profiles" at bounding box center [329, 138] width 233 height 15
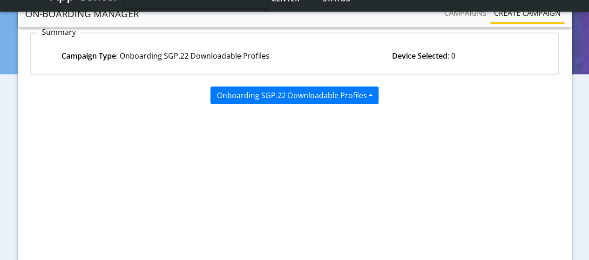
scroll to position [140, 0]
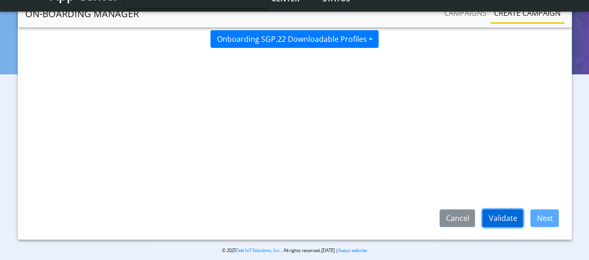
click at [500, 215] on button "Validate" at bounding box center [503, 219] width 41 height 18
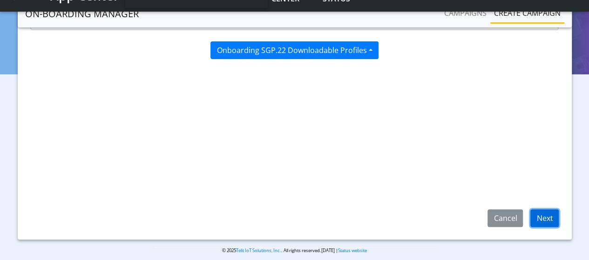
click at [546, 218] on button "Next" at bounding box center [545, 219] width 28 height 18
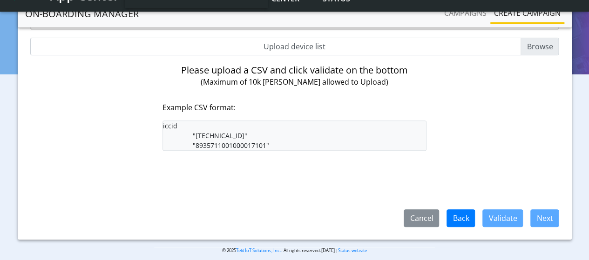
click at [549, 47] on input "Upload device list" at bounding box center [294, 47] width 529 height 18
type input "C:\fakepath\SGP22profiles.csv"
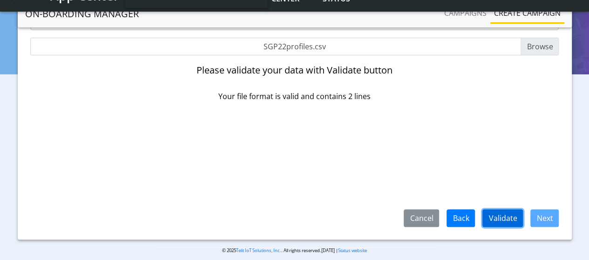
click at [498, 215] on button "Validate" at bounding box center [503, 219] width 41 height 18
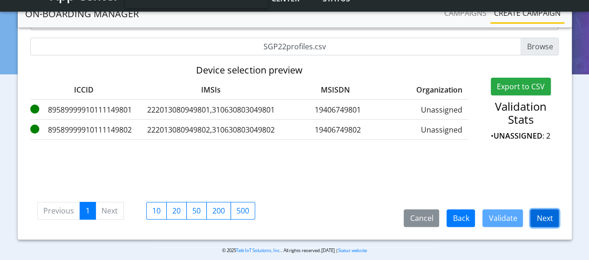
click at [547, 222] on button "Next" at bounding box center [545, 219] width 28 height 18
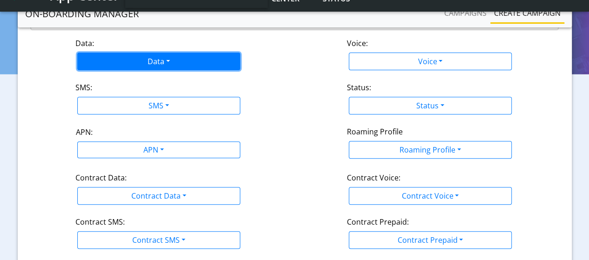
click at [127, 66] on button "Data" at bounding box center [158, 62] width 163 height 18
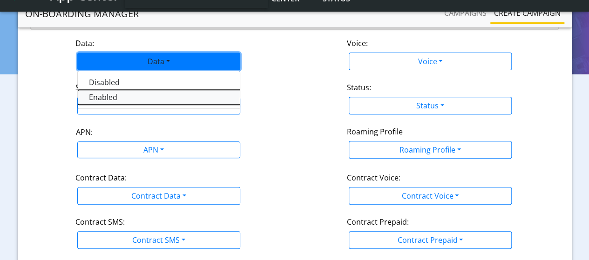
click at [102, 96] on button "Enabled" at bounding box center [194, 97] width 233 height 15
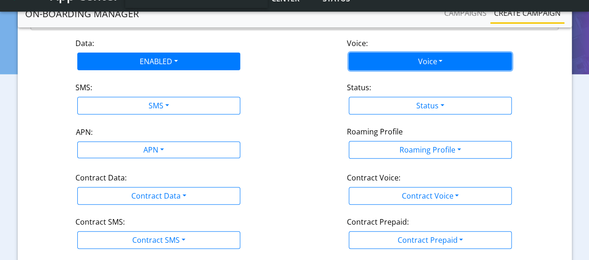
click at [423, 62] on button "Voice" at bounding box center [430, 62] width 163 height 18
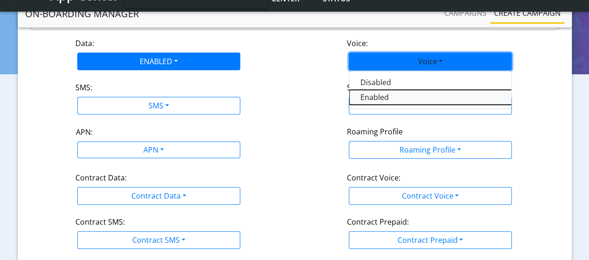
click at [388, 98] on button "Enabled" at bounding box center [465, 97] width 233 height 15
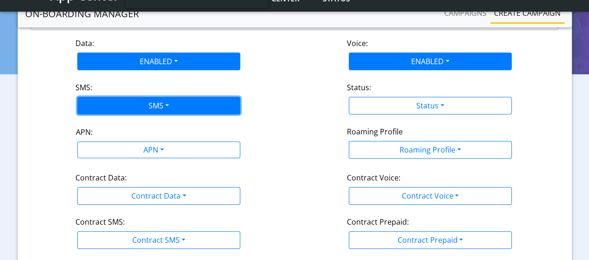
click at [130, 100] on button "SMS" at bounding box center [158, 106] width 163 height 18
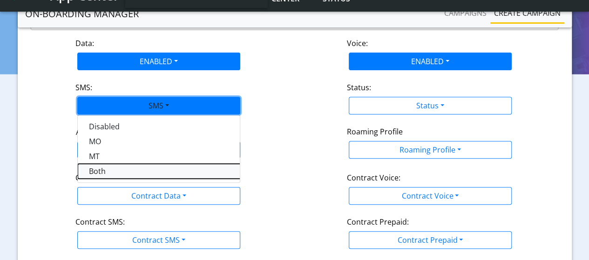
click at [102, 171] on button "Both" at bounding box center [194, 171] width 233 height 15
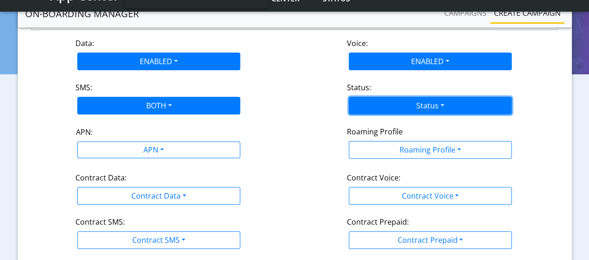
click at [446, 106] on button "Status" at bounding box center [430, 106] width 163 height 18
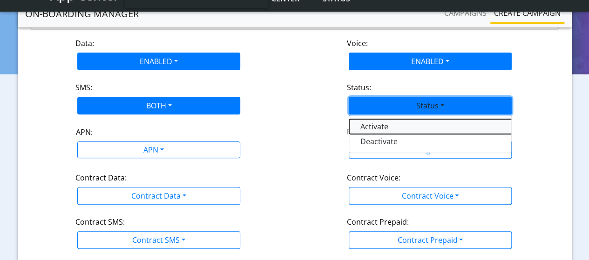
click at [384, 128] on button "Activate" at bounding box center [465, 126] width 233 height 15
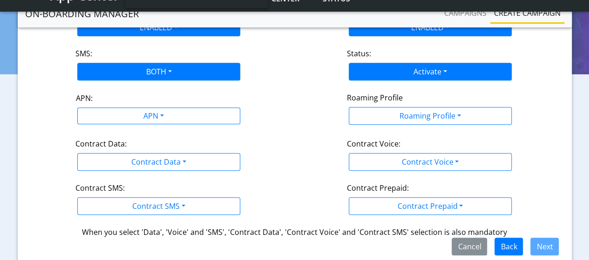
scroll to position [186, 0]
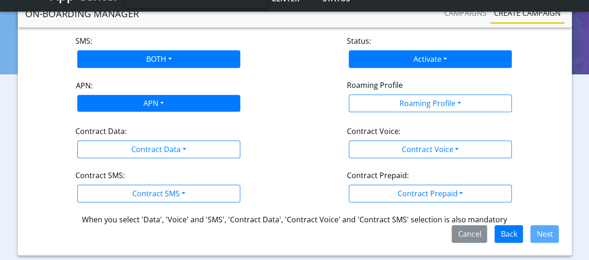
click at [168, 105] on div "APN" at bounding box center [153, 105] width 172 height 18
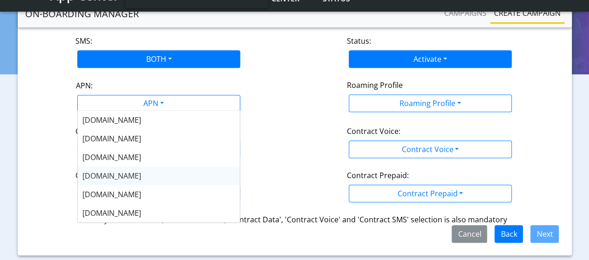
click at [109, 178] on span "NXT17.NET" at bounding box center [111, 176] width 59 height 10
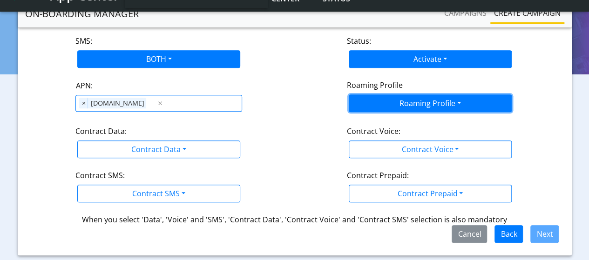
drag, startPoint x: 433, startPoint y: 100, endPoint x: 421, endPoint y: 116, distance: 19.9
click at [432, 100] on button "Roaming Profile" at bounding box center [430, 104] width 163 height 18
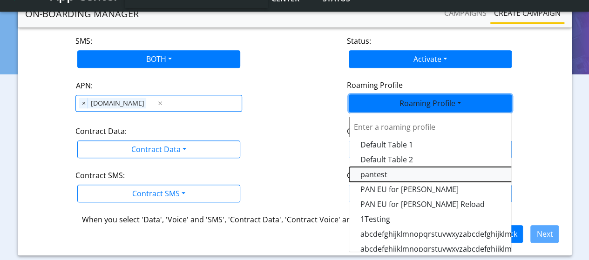
click at [386, 173] on Profile-dropdown "pantest" at bounding box center [465, 174] width 233 height 15
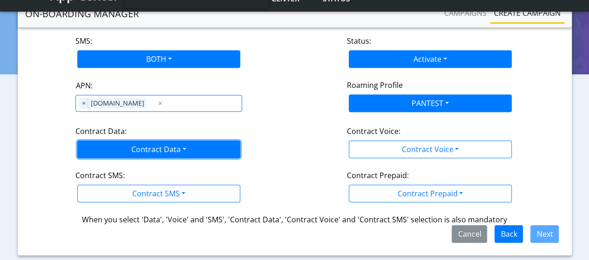
click at [157, 143] on button "Contract Data" at bounding box center [158, 150] width 163 height 18
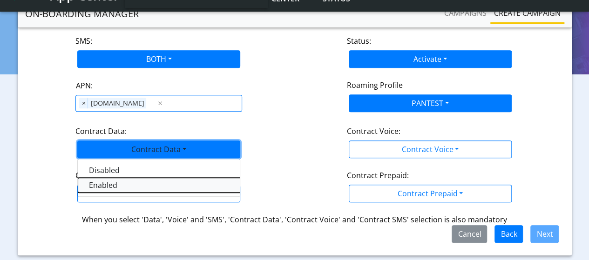
click at [106, 181] on Dataenabled-dropdown "Enabled" at bounding box center [194, 185] width 233 height 15
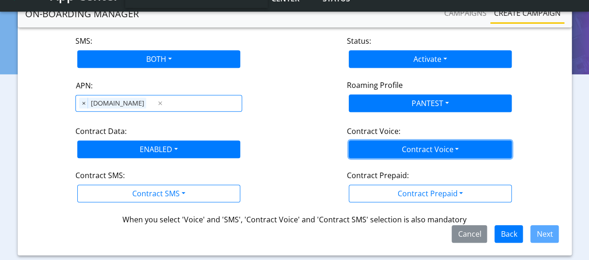
click at [416, 146] on button "Contract Voice" at bounding box center [430, 150] width 163 height 18
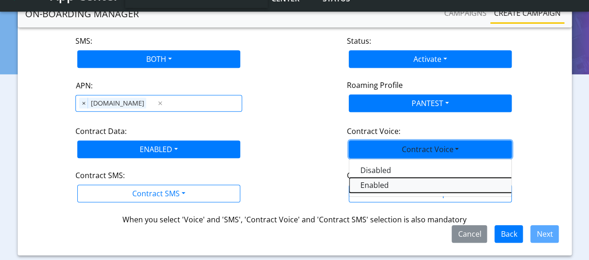
click at [374, 184] on Voiceenabled-dropdown "Enabled" at bounding box center [465, 185] width 233 height 15
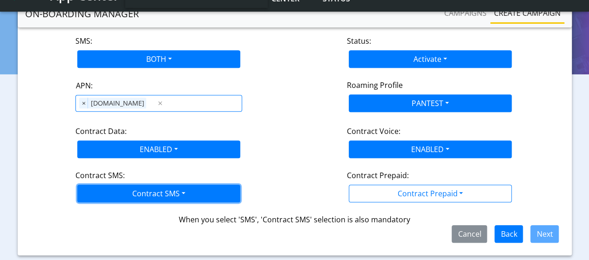
click at [147, 188] on button "Contract SMS" at bounding box center [158, 194] width 163 height 18
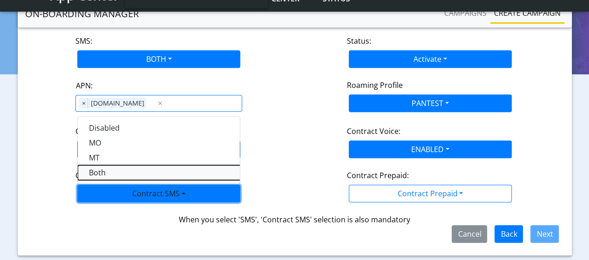
click at [101, 168] on SMSboth-dropdown "Both" at bounding box center [194, 172] width 233 height 15
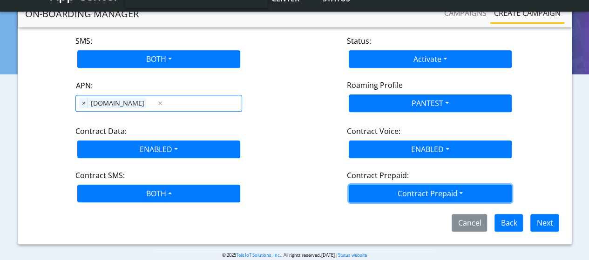
click at [398, 196] on button "Contract Prepaid" at bounding box center [430, 194] width 163 height 18
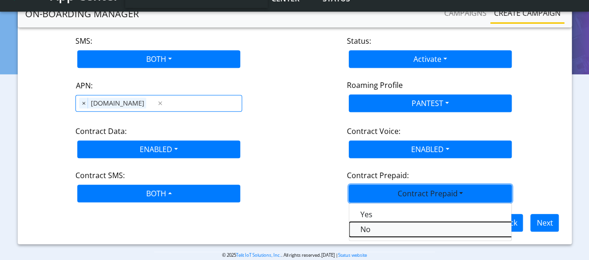
click at [369, 226] on Prepaidnotprepaid-dropdown "No" at bounding box center [465, 229] width 233 height 15
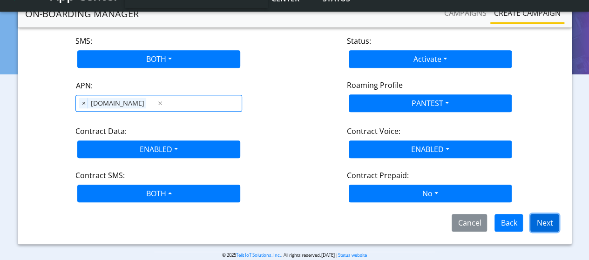
click at [550, 225] on button "Next" at bounding box center [545, 223] width 28 height 18
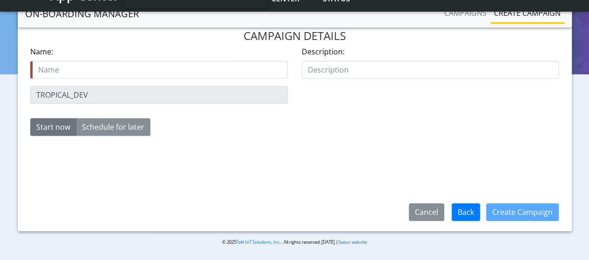
click at [129, 73] on input "text" at bounding box center [159, 70] width 258 height 18
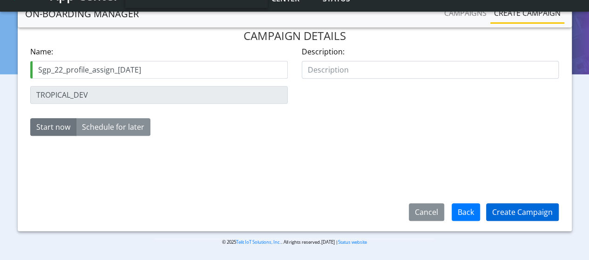
type input "Sgp_22_profile_assign_16Sep"
click at [511, 215] on button "Create Campaign" at bounding box center [522, 213] width 73 height 18
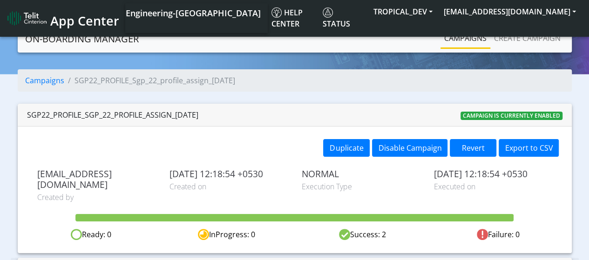
scroll to position [55, 0]
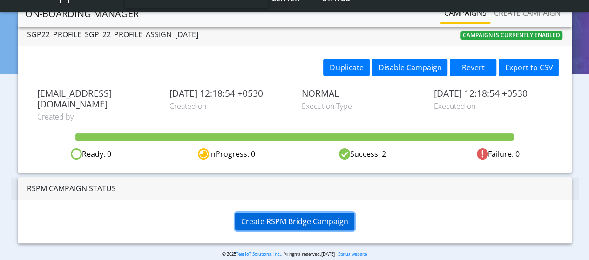
click at [277, 217] on span "Create RSPM Bridge Campaign" at bounding box center [294, 222] width 107 height 10
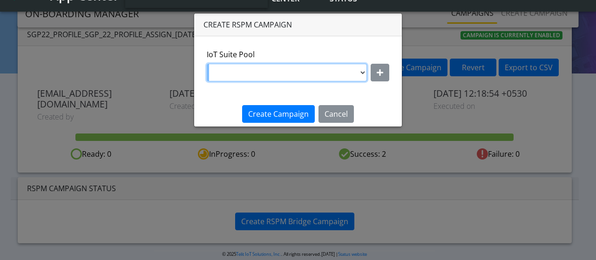
click at [362, 71] on select "DNLD_BYOC_MVNO_PROFILE_TEST145 DNLD-nxt17.eu-testpoolValidate DNLD-flolive.net-…" at bounding box center [287, 73] width 160 height 18
select select "f7e12c9d-b290-43e1-8cea-cba78f5e515d"
click at [207, 64] on select "DNLD_BYOC_MVNO_PROFILE_TEST145 DNLD-nxt17.eu-testpoolValidate DNLD-flolive.net-…" at bounding box center [287, 73] width 160 height 18
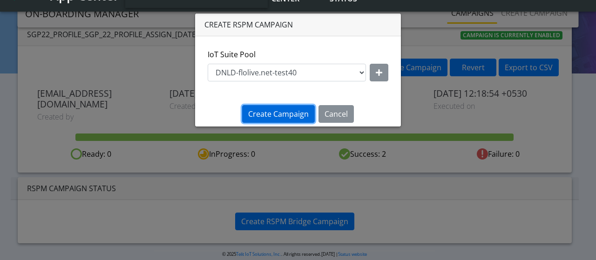
click at [263, 115] on span "Create Campaign" at bounding box center [278, 114] width 61 height 10
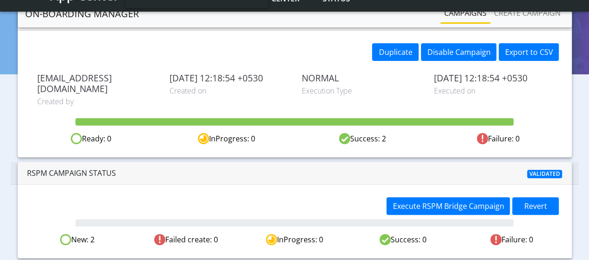
scroll to position [86, 0]
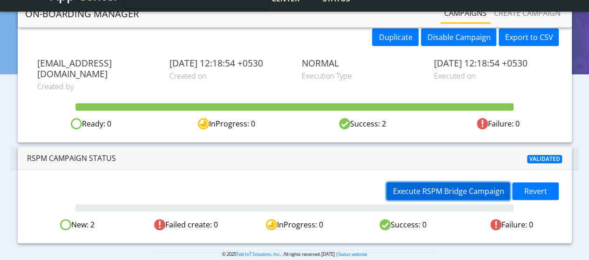
click at [434, 186] on span "Execute RSPM Bridge Campaign" at bounding box center [448, 191] width 111 height 10
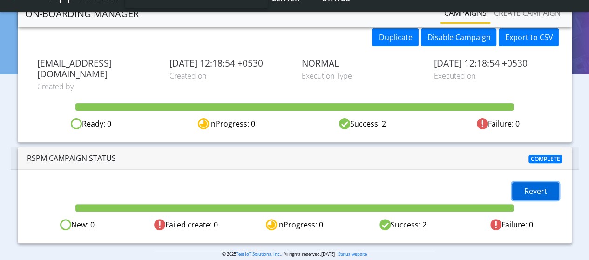
click at [523, 183] on button "Revert" at bounding box center [535, 192] width 47 height 18
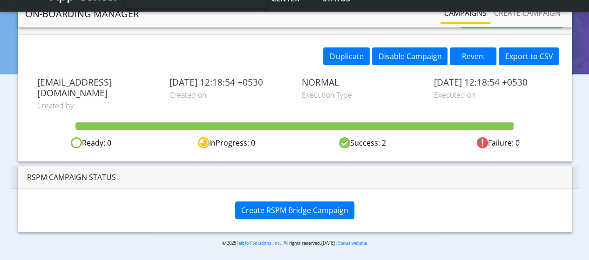
scroll to position [55, 0]
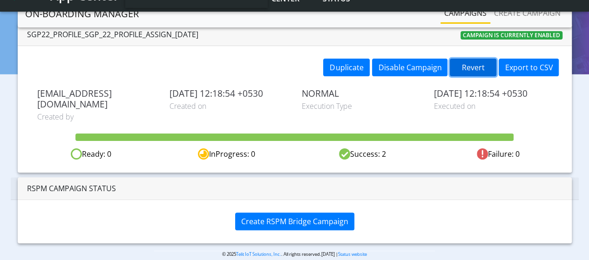
click at [481, 70] on button "Revert" at bounding box center [473, 68] width 47 height 18
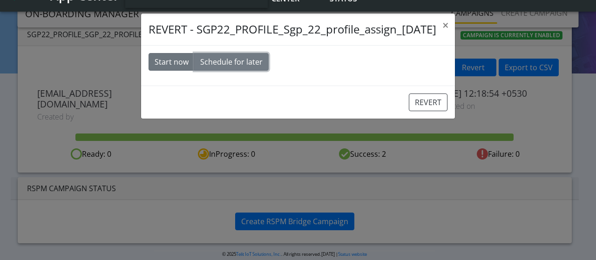
click at [239, 61] on button "Schedule for later" at bounding box center [231, 62] width 75 height 18
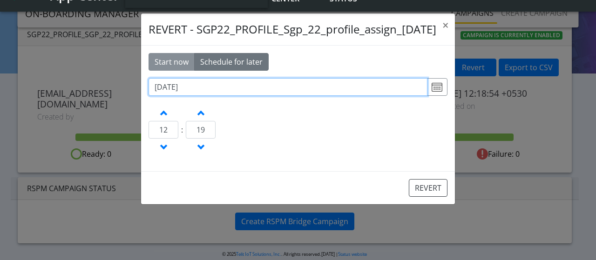
click at [197, 87] on input "2025-09-17" at bounding box center [288, 87] width 279 height 18
type input "2025-09-16"
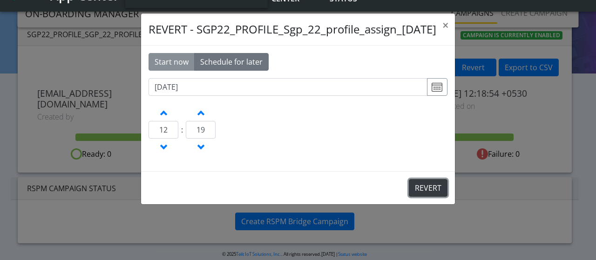
click at [421, 186] on button "REVERT" at bounding box center [428, 188] width 39 height 18
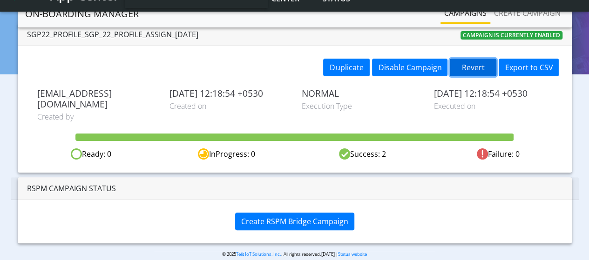
click at [475, 68] on button "Revert" at bounding box center [473, 68] width 47 height 18
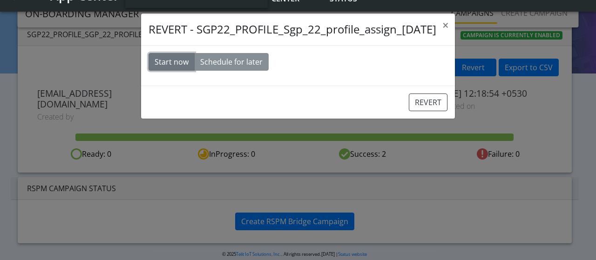
click at [168, 64] on button "Start now" at bounding box center [172, 62] width 46 height 18
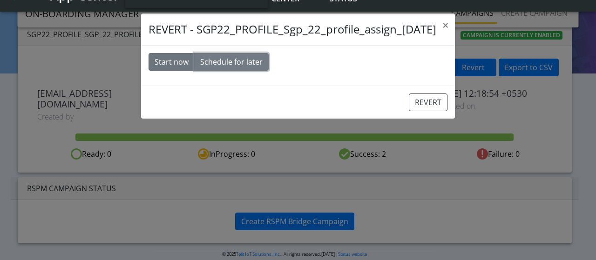
click at [227, 65] on button "Schedule for later" at bounding box center [231, 62] width 75 height 18
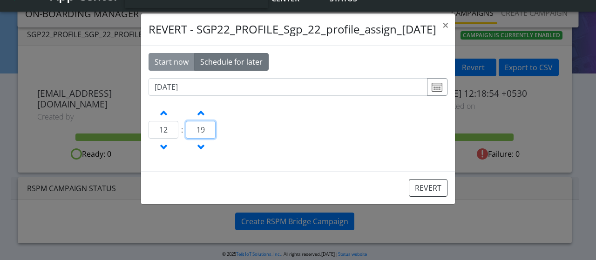
drag, startPoint x: 212, startPoint y: 130, endPoint x: 200, endPoint y: 130, distance: 12.1
click at [200, 130] on input "19" at bounding box center [201, 130] width 30 height 18
type input "24"
click at [426, 183] on button "REVERT" at bounding box center [428, 188] width 39 height 18
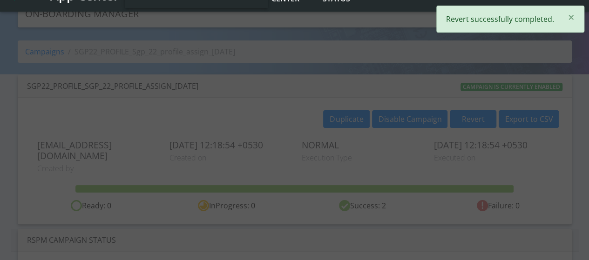
scroll to position [0, 0]
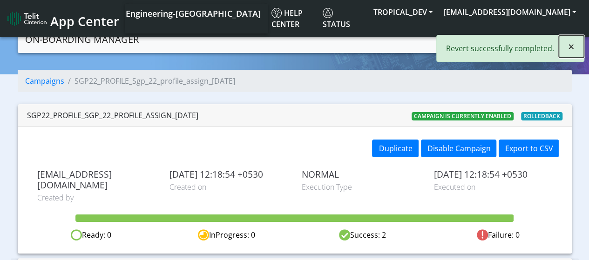
click at [575, 48] on button "×" at bounding box center [571, 46] width 25 height 22
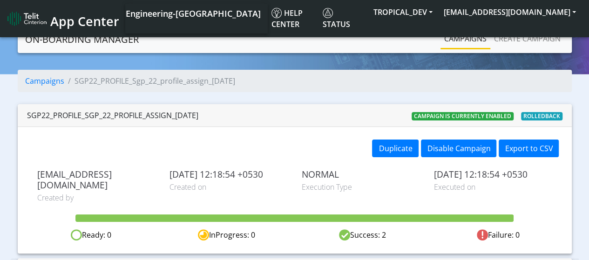
click at [465, 44] on link "Campaigns" at bounding box center [466, 38] width 50 height 19
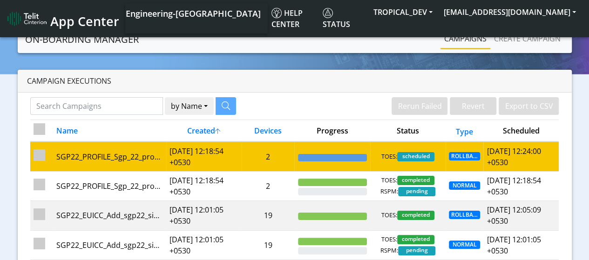
click at [183, 166] on td "[DATE] 12:18:54 +0530" at bounding box center [203, 157] width 75 height 30
